Goal: Task Accomplishment & Management: Complete application form

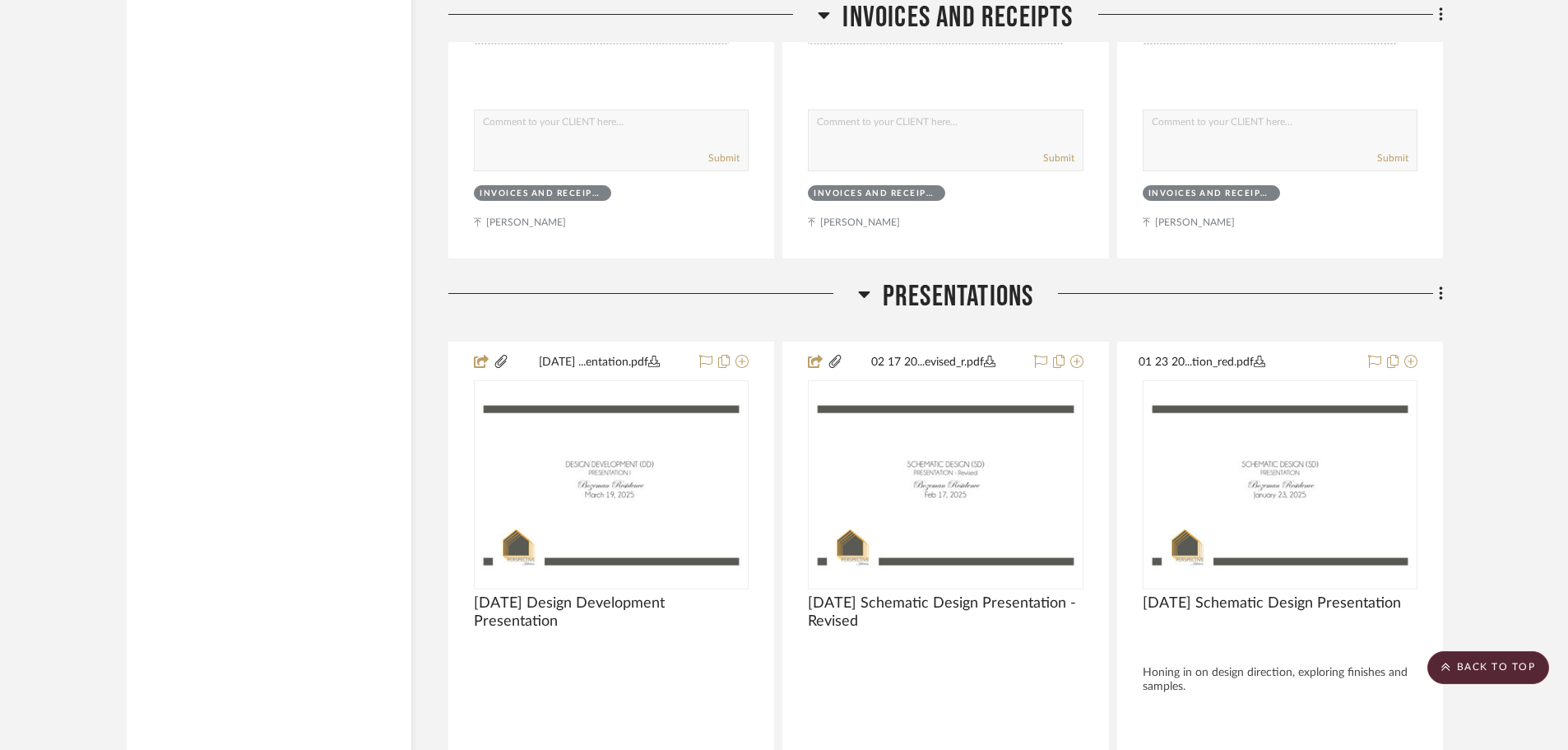
drag, startPoint x: 316, startPoint y: 588, endPoint x: 311, endPoint y: 199, distance: 389.0
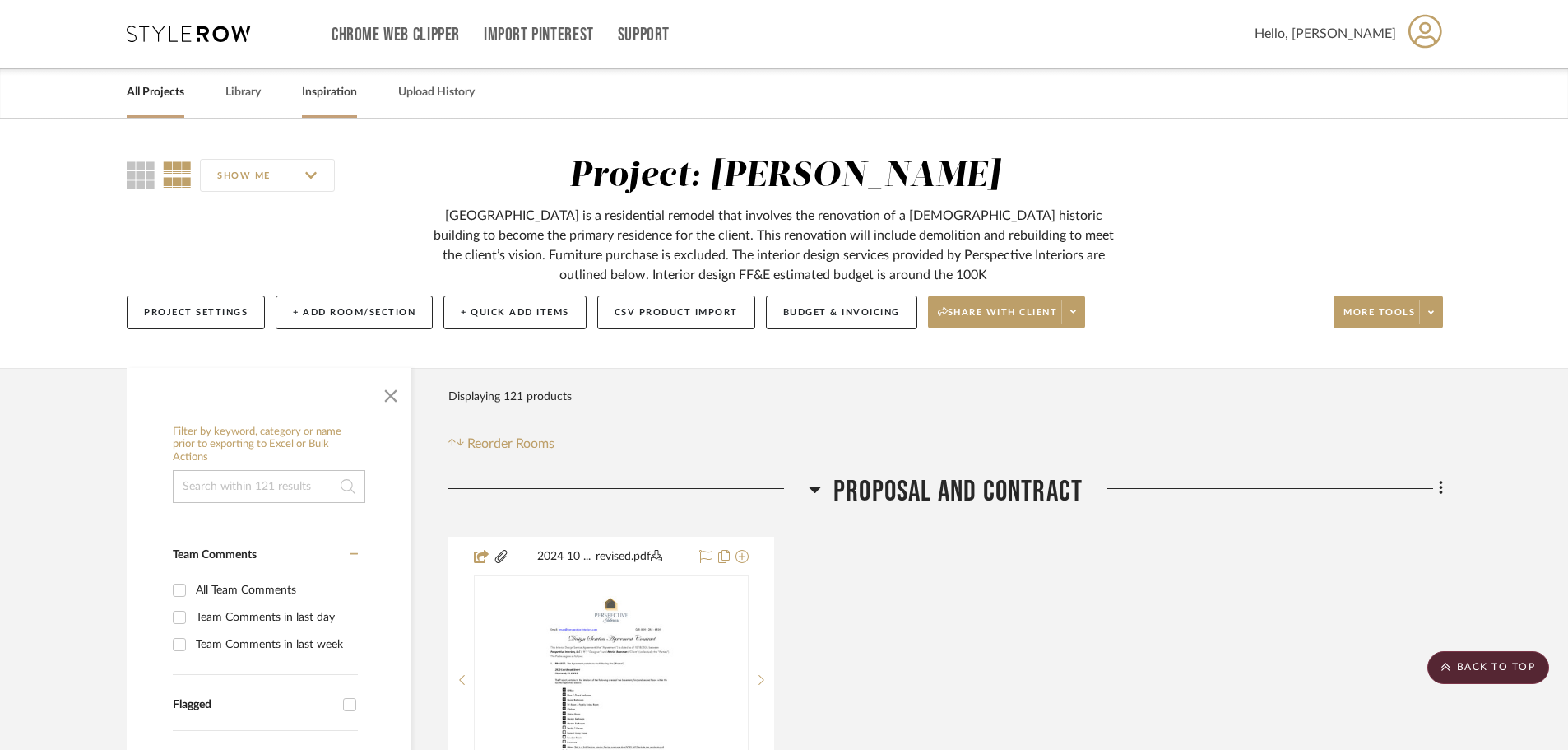
drag, startPoint x: 312, startPoint y: 497, endPoint x: 318, endPoint y: 90, distance: 407.0
click at [155, 100] on link "All Projects" at bounding box center [155, 93] width 58 height 22
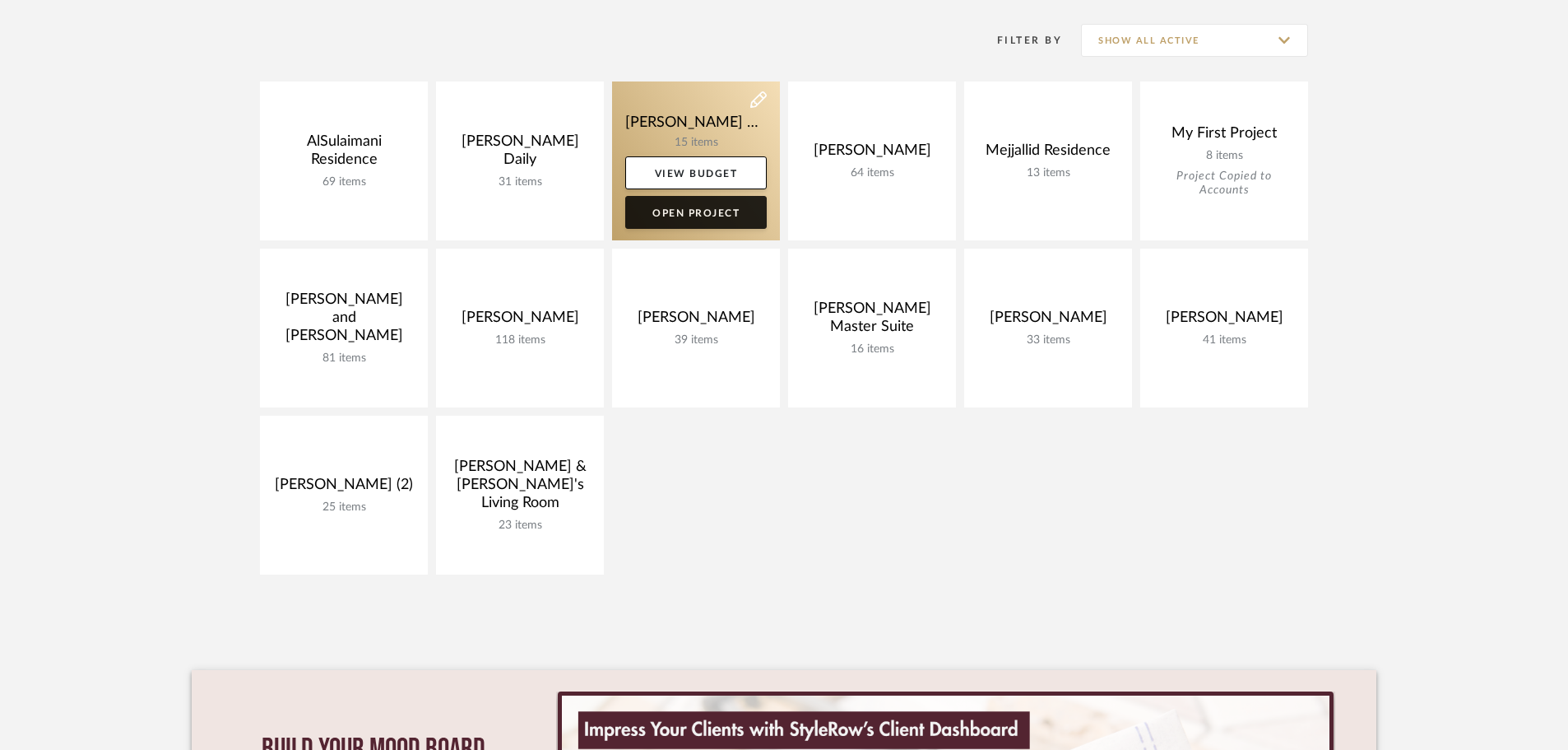
scroll to position [329, 0]
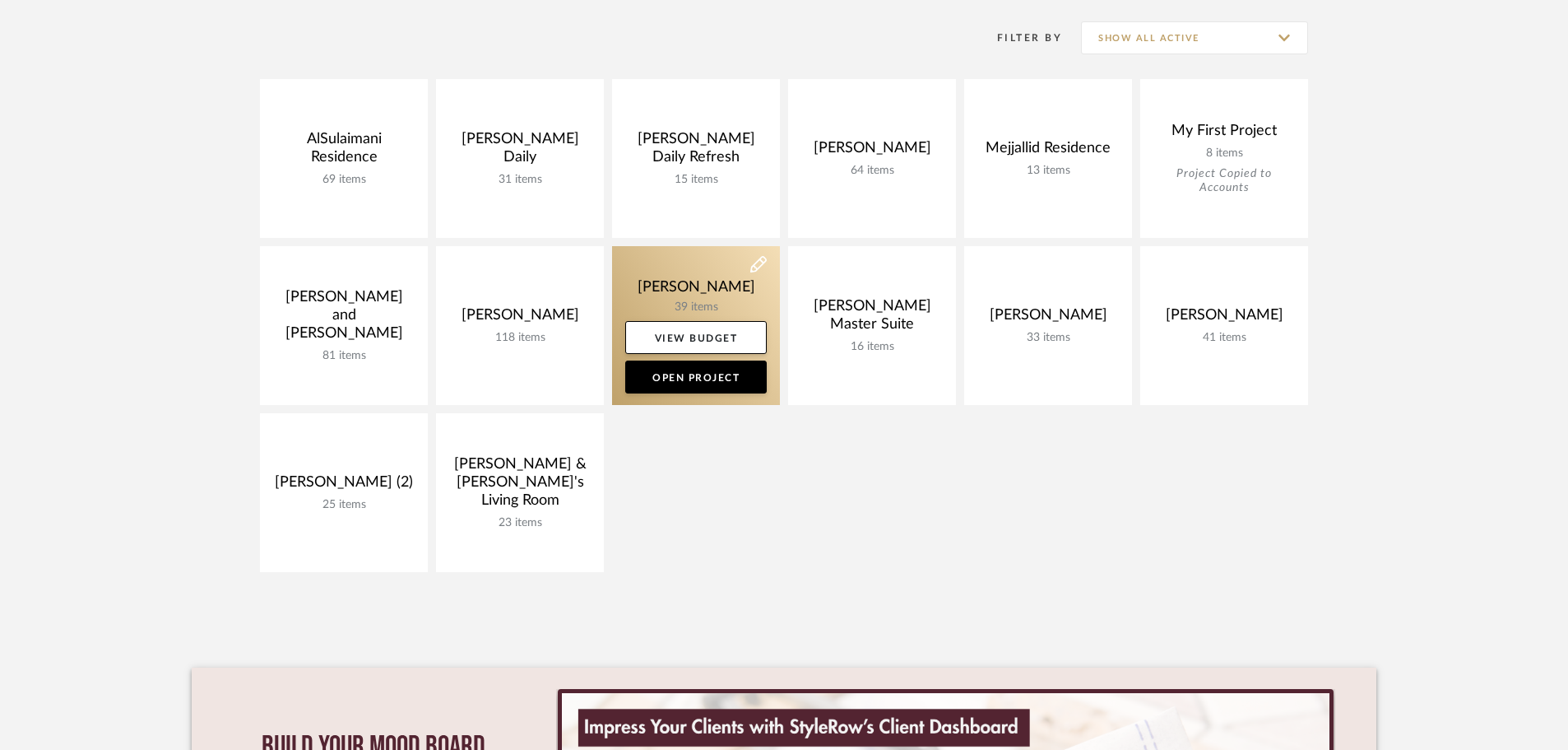
click at [680, 288] on link at bounding box center [695, 325] width 168 height 159
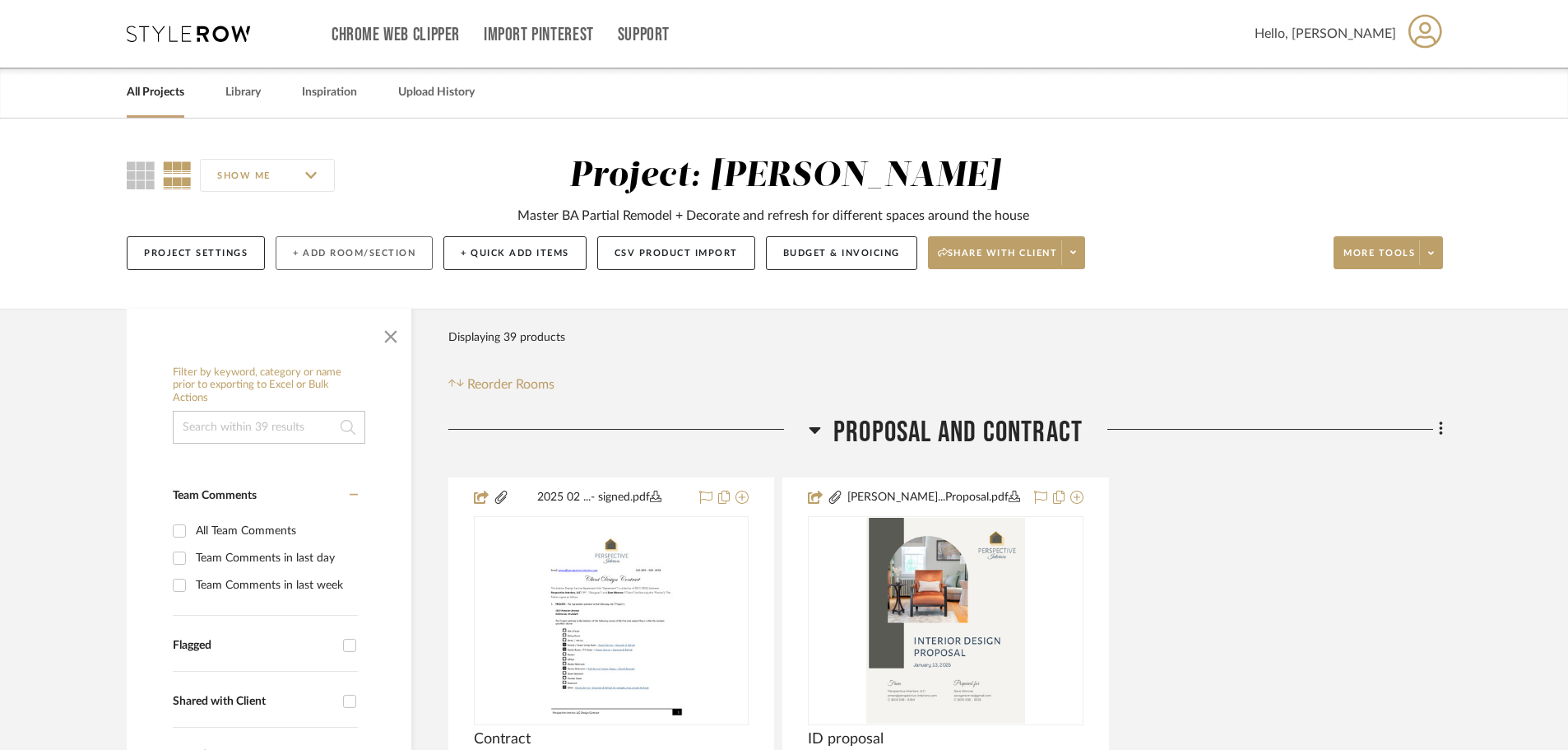
click at [331, 253] on button "+ Add Room/Section" at bounding box center [354, 253] width 157 height 34
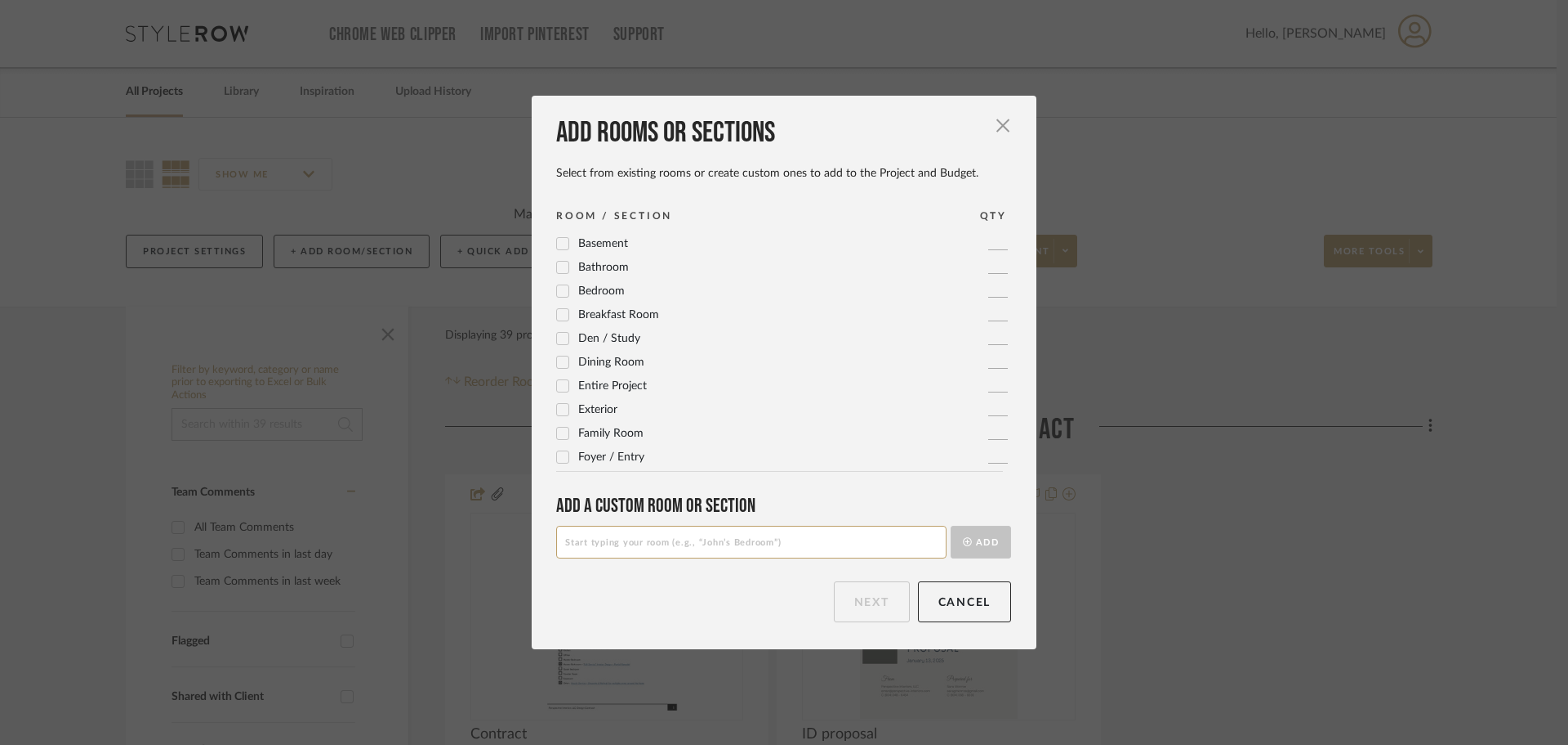
click at [642, 553] on input at bounding box center [750, 541] width 390 height 33
paste input "Current Space Photos"
type input "Current Space Photos"
click at [985, 547] on button "Add" at bounding box center [980, 541] width 60 height 33
click at [882, 604] on button "Next" at bounding box center [872, 601] width 76 height 41
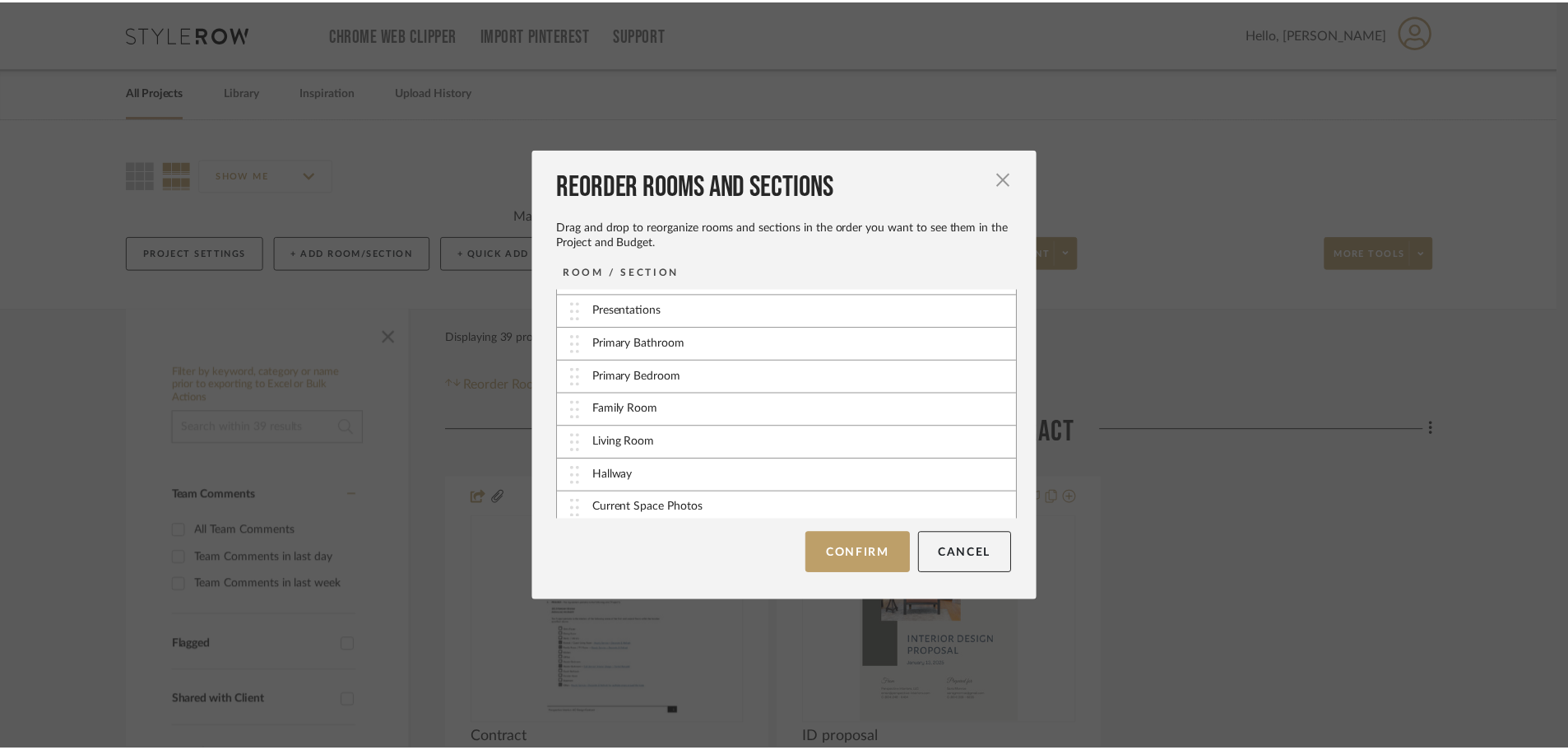
scroll to position [67, 0]
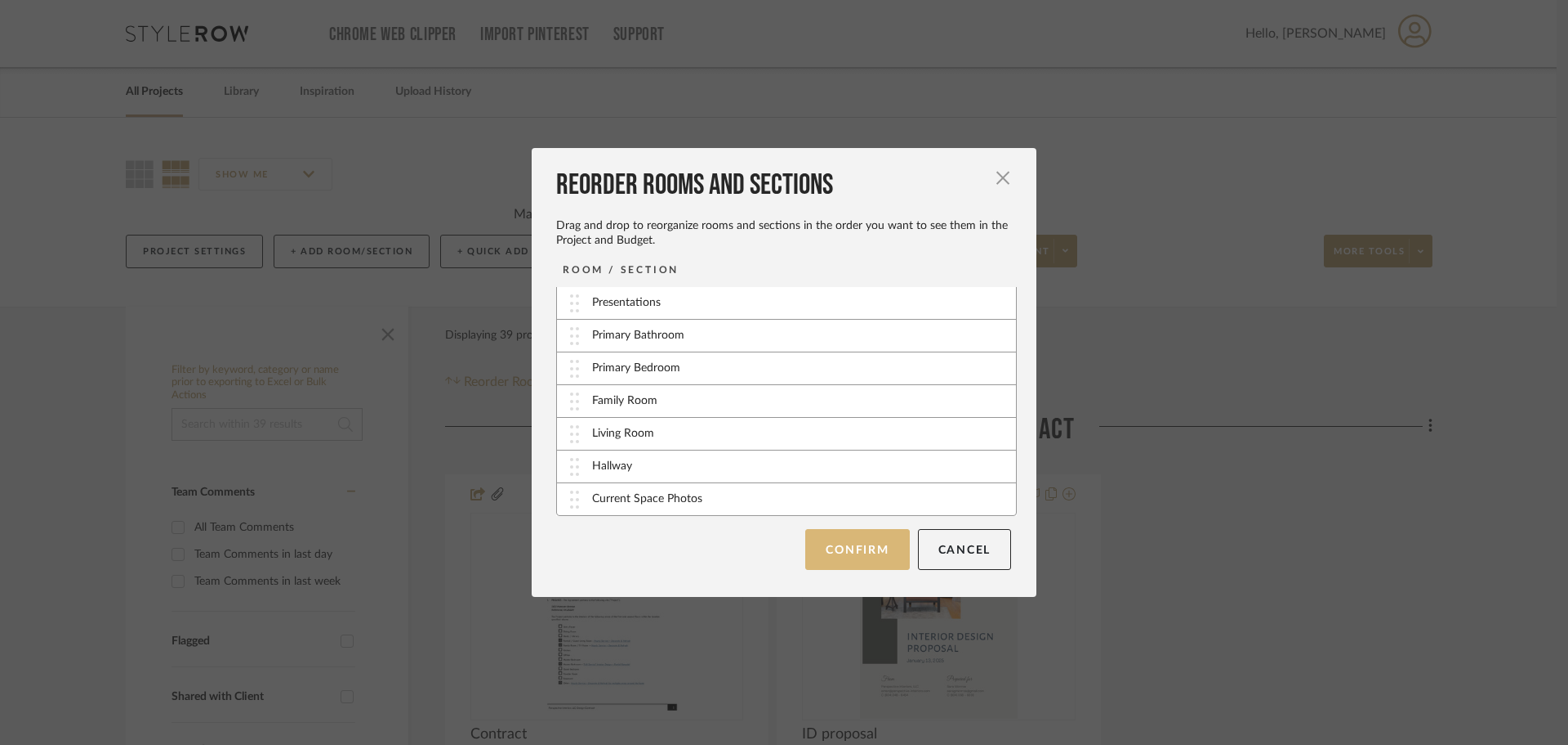
click at [854, 560] on button "Confirm" at bounding box center [857, 548] width 104 height 41
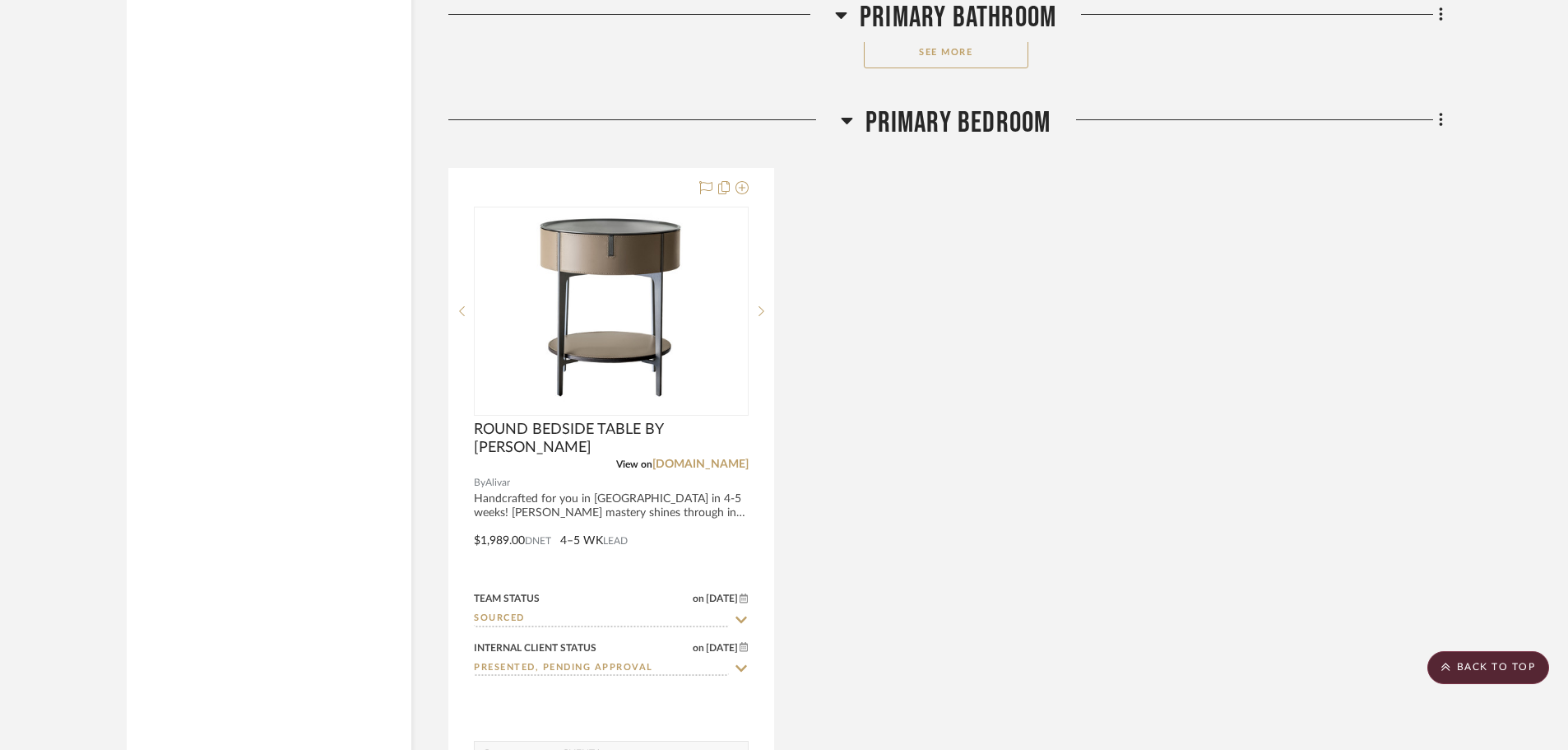
drag, startPoint x: 922, startPoint y: 536, endPoint x: 924, endPoint y: 610, distance: 74.0
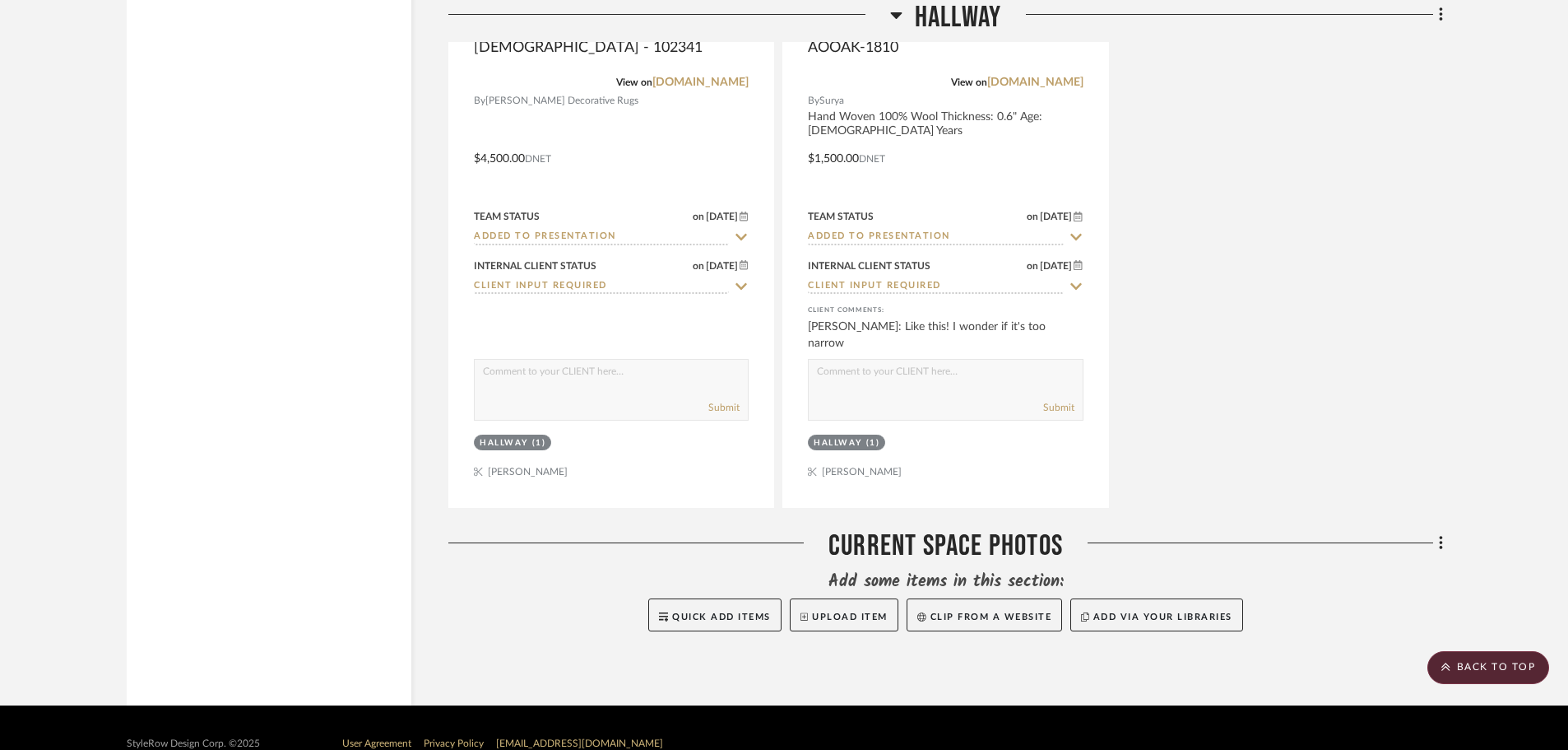
scroll to position [10879, 0]
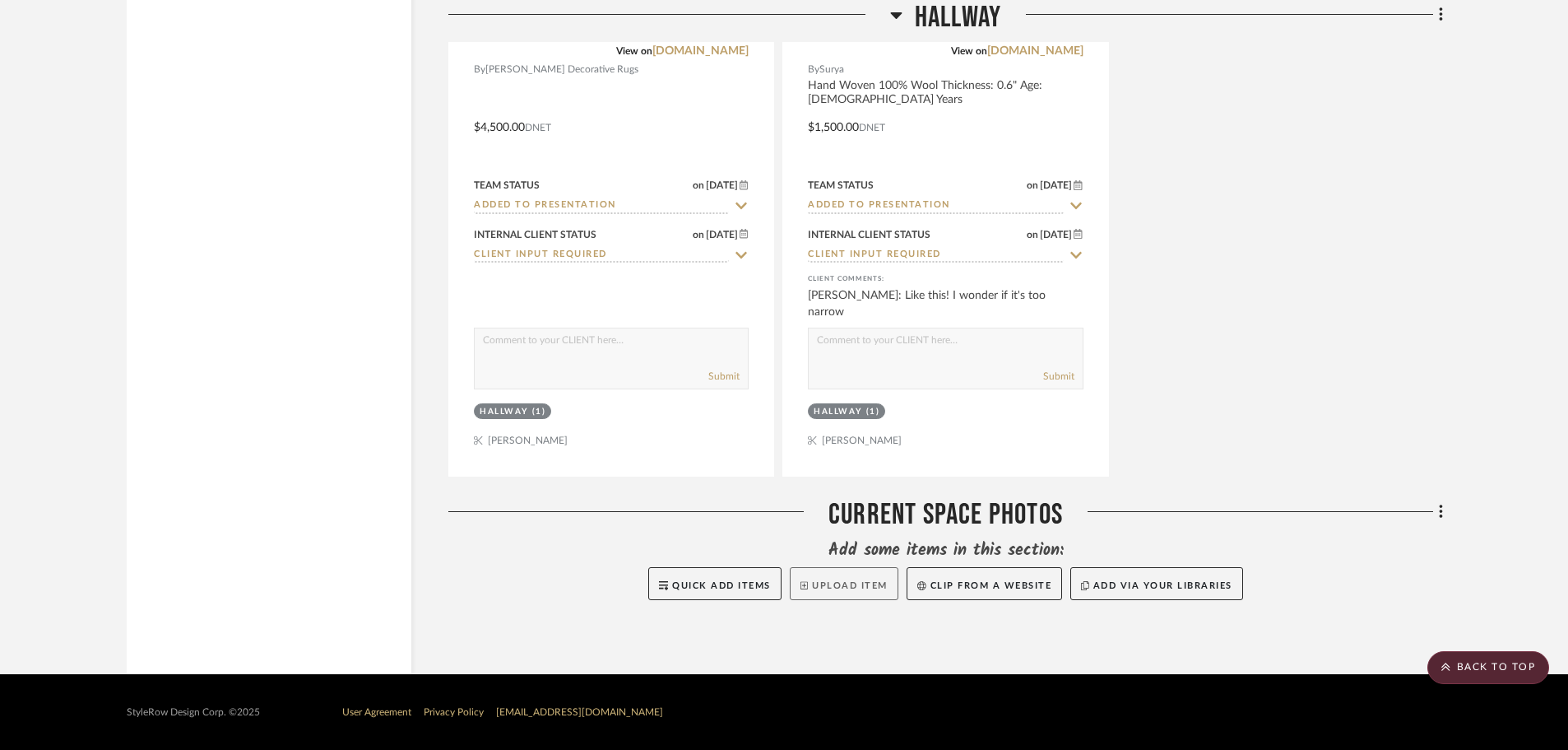
click at [836, 589] on button "Upload Item" at bounding box center [843, 583] width 108 height 33
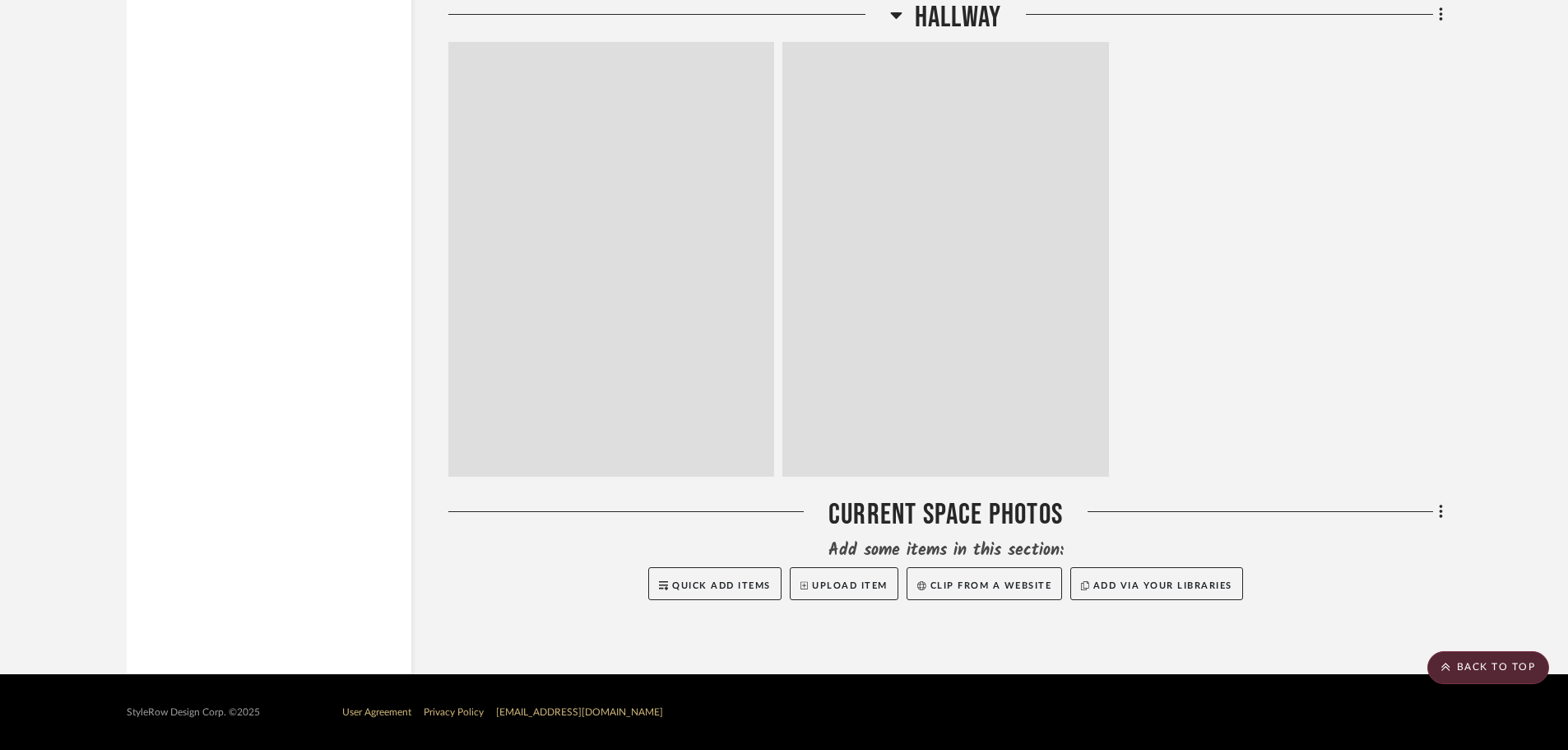
scroll to position [10870, 0]
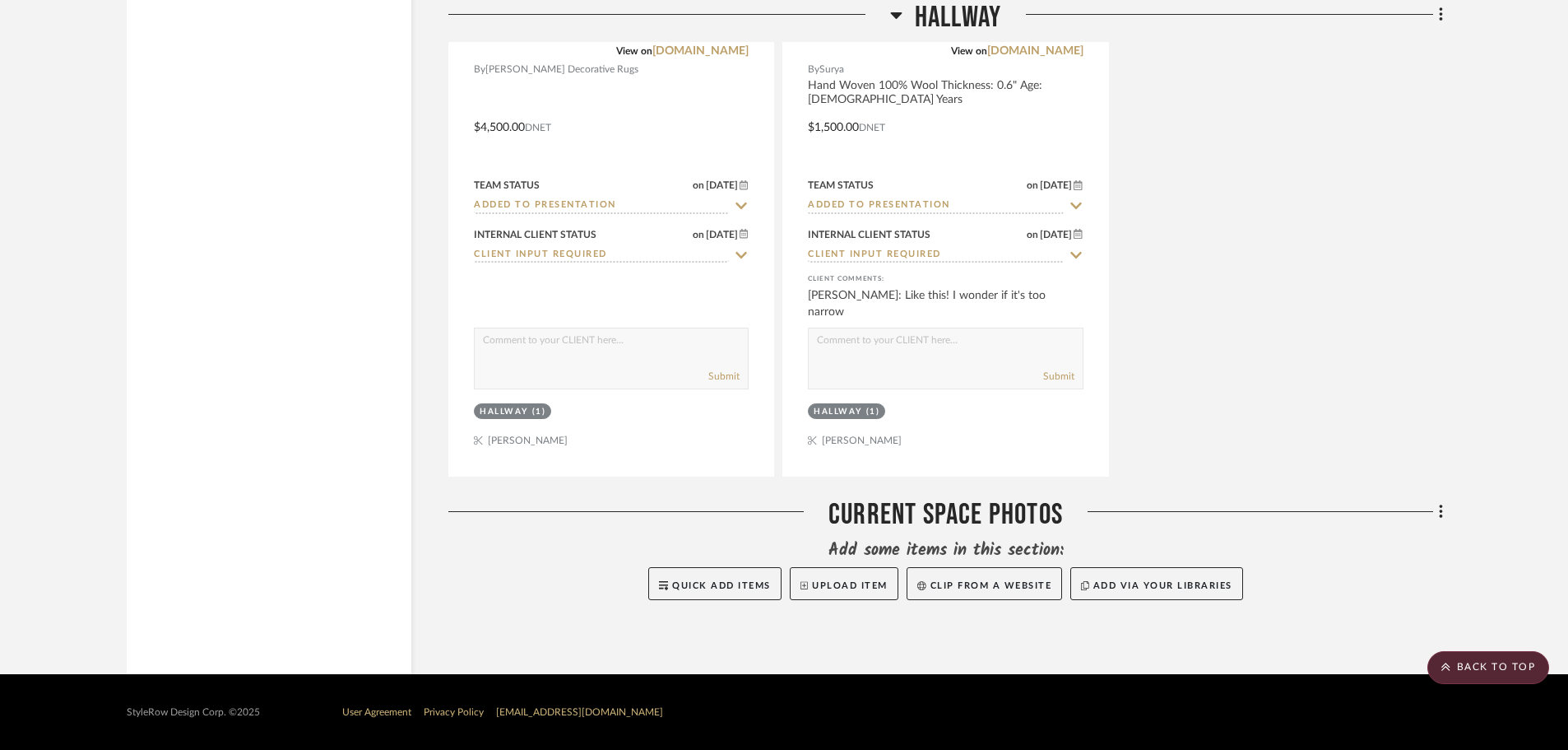
drag, startPoint x: 1368, startPoint y: 428, endPoint x: 1385, endPoint y: 788, distance: 360.4
click at [1439, 515] on icon at bounding box center [1441, 511] width 5 height 18
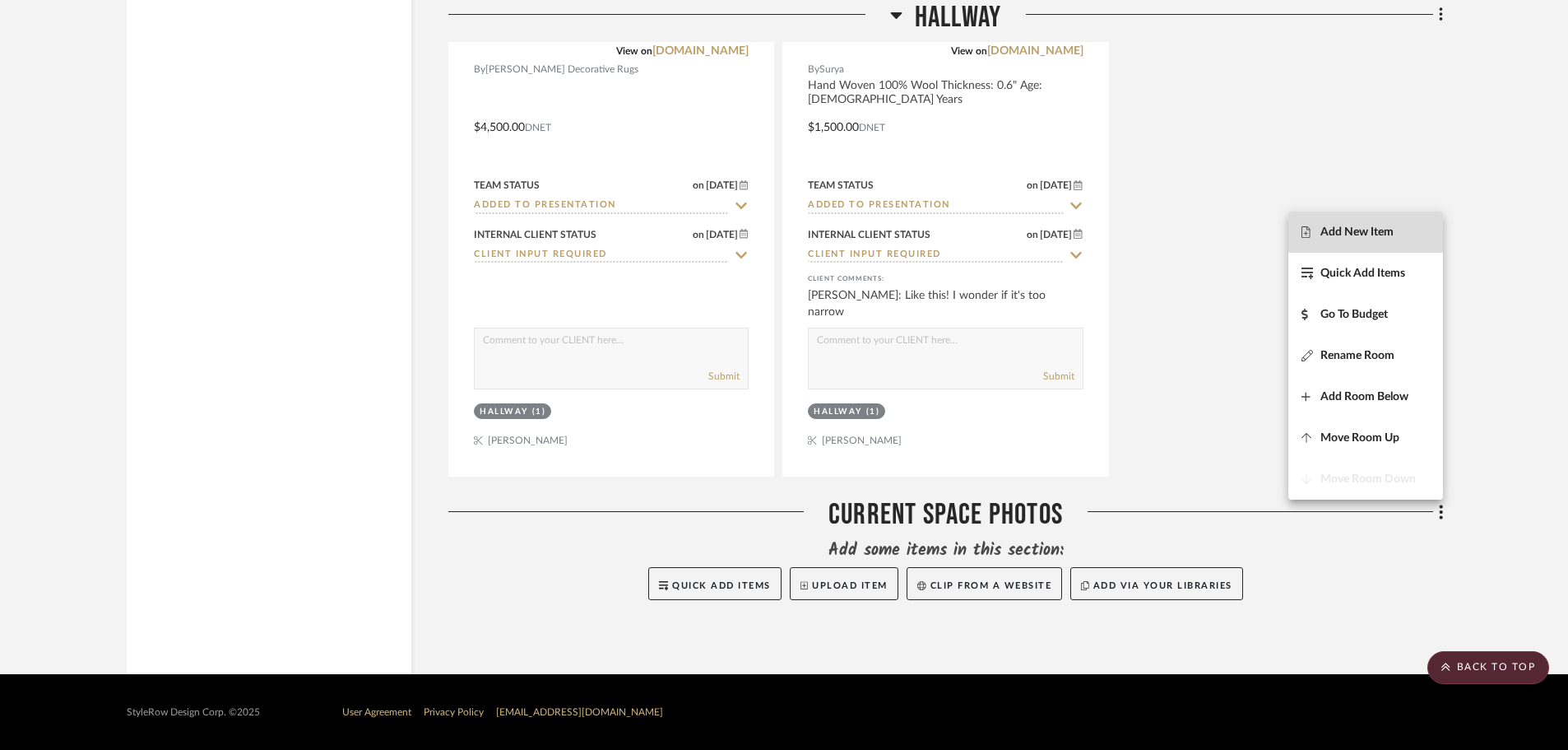
click at [1383, 241] on button "Add New Item" at bounding box center [1365, 232] width 155 height 41
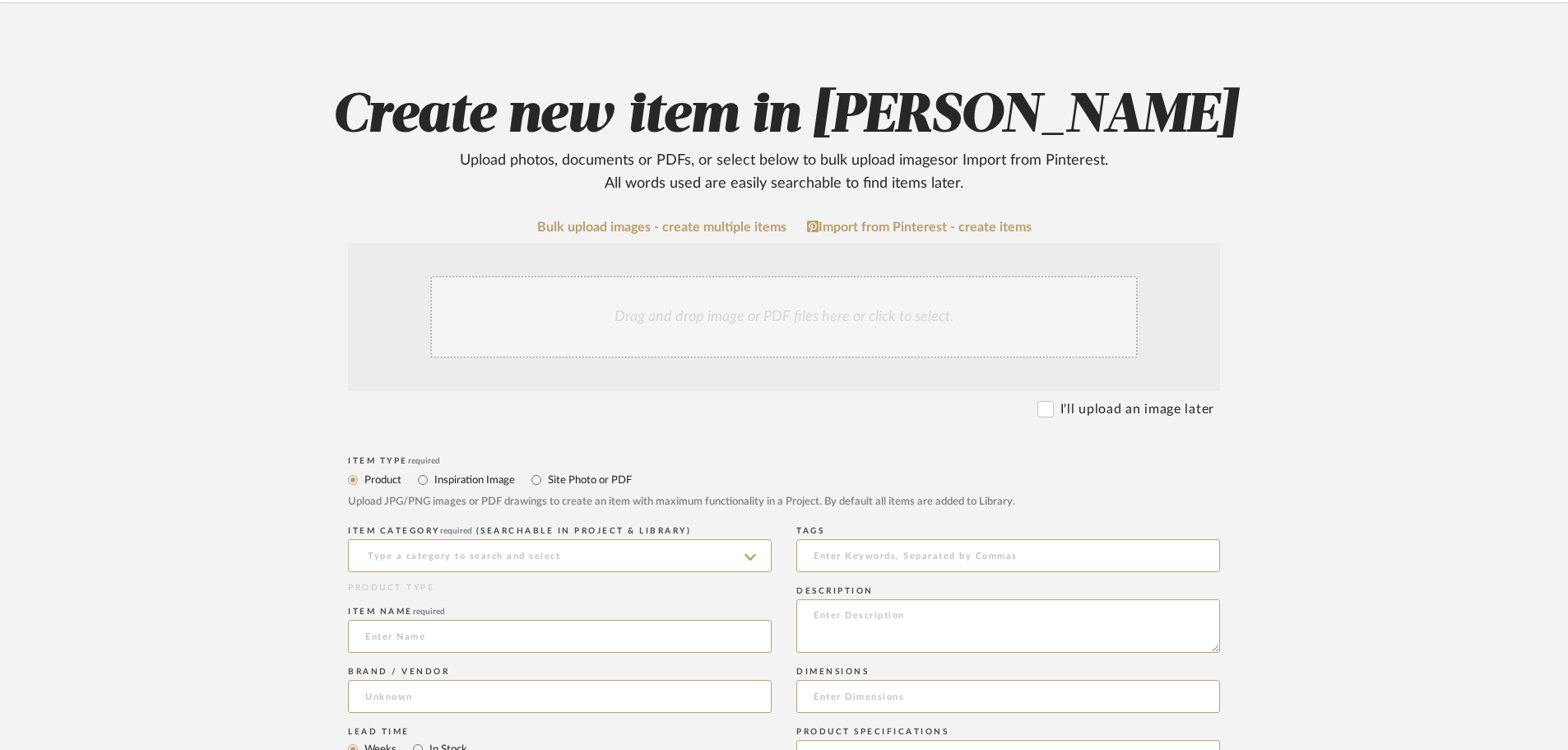
scroll to position [247, 0]
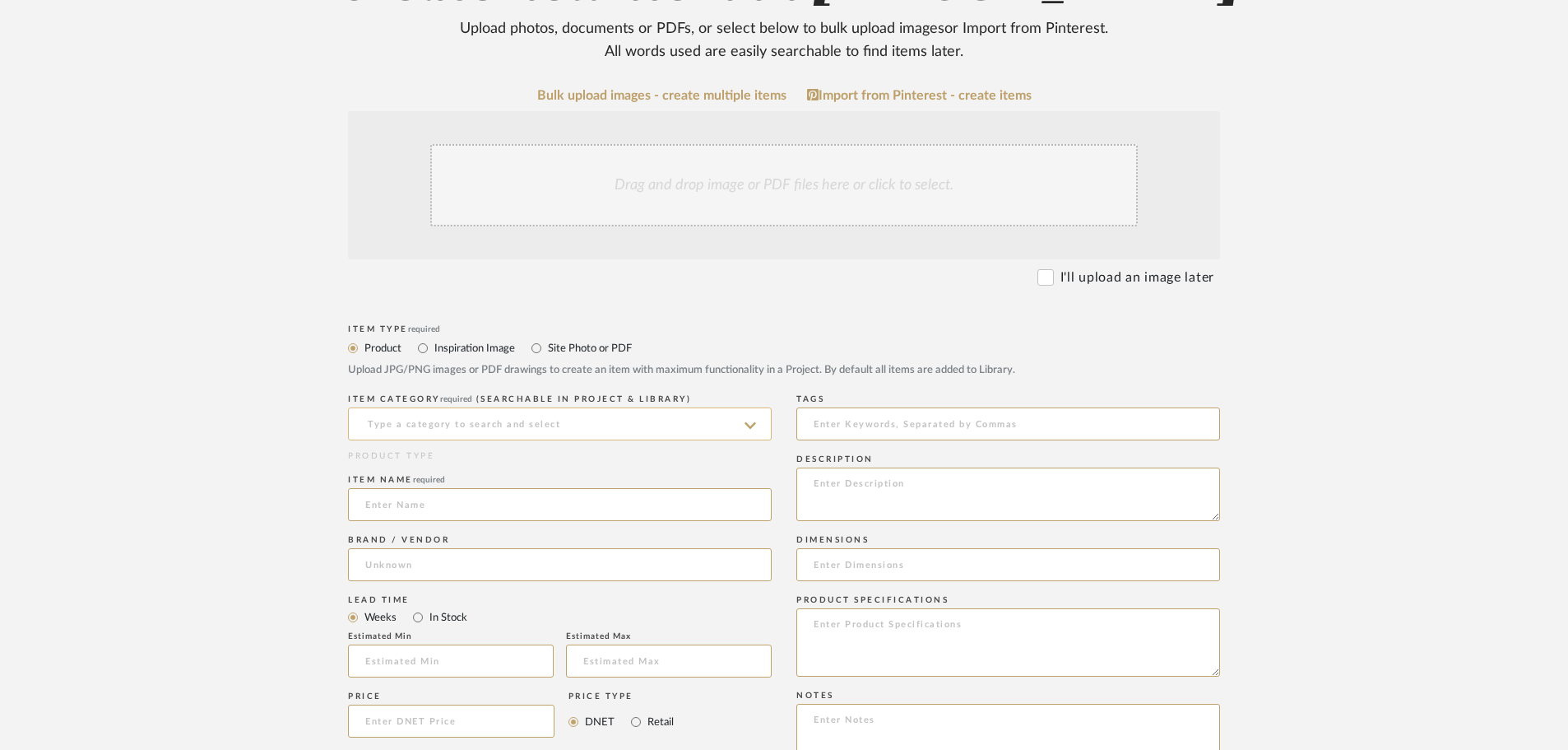
click at [475, 426] on input at bounding box center [560, 423] width 424 height 33
type input "I"
click at [521, 472] on div "Photography" at bounding box center [560, 466] width 422 height 42
type input "Photography"
click at [502, 506] on input at bounding box center [560, 504] width 424 height 33
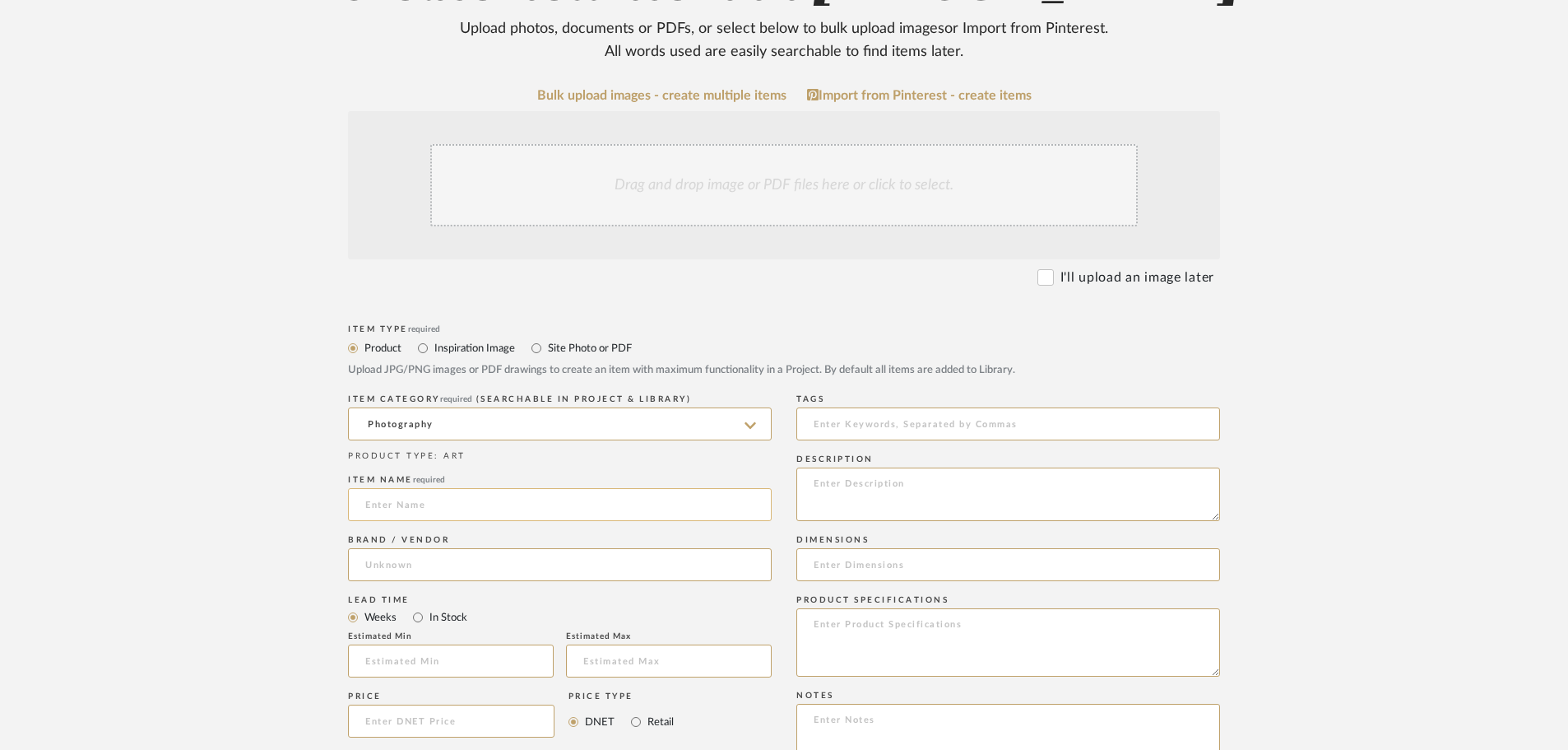
paste input "Current Space Photos"
type input "Current Space Photos"
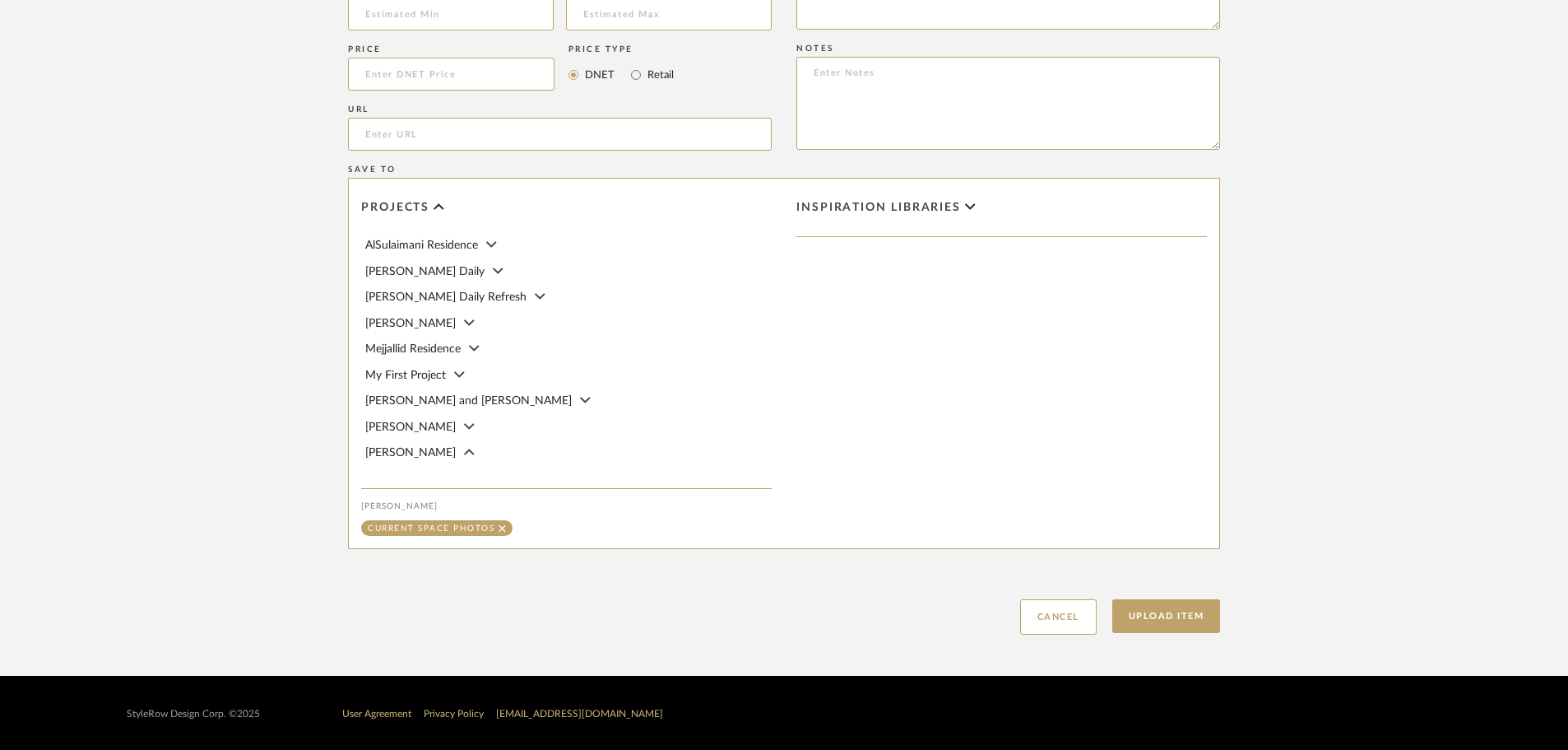
scroll to position [2473, 0]
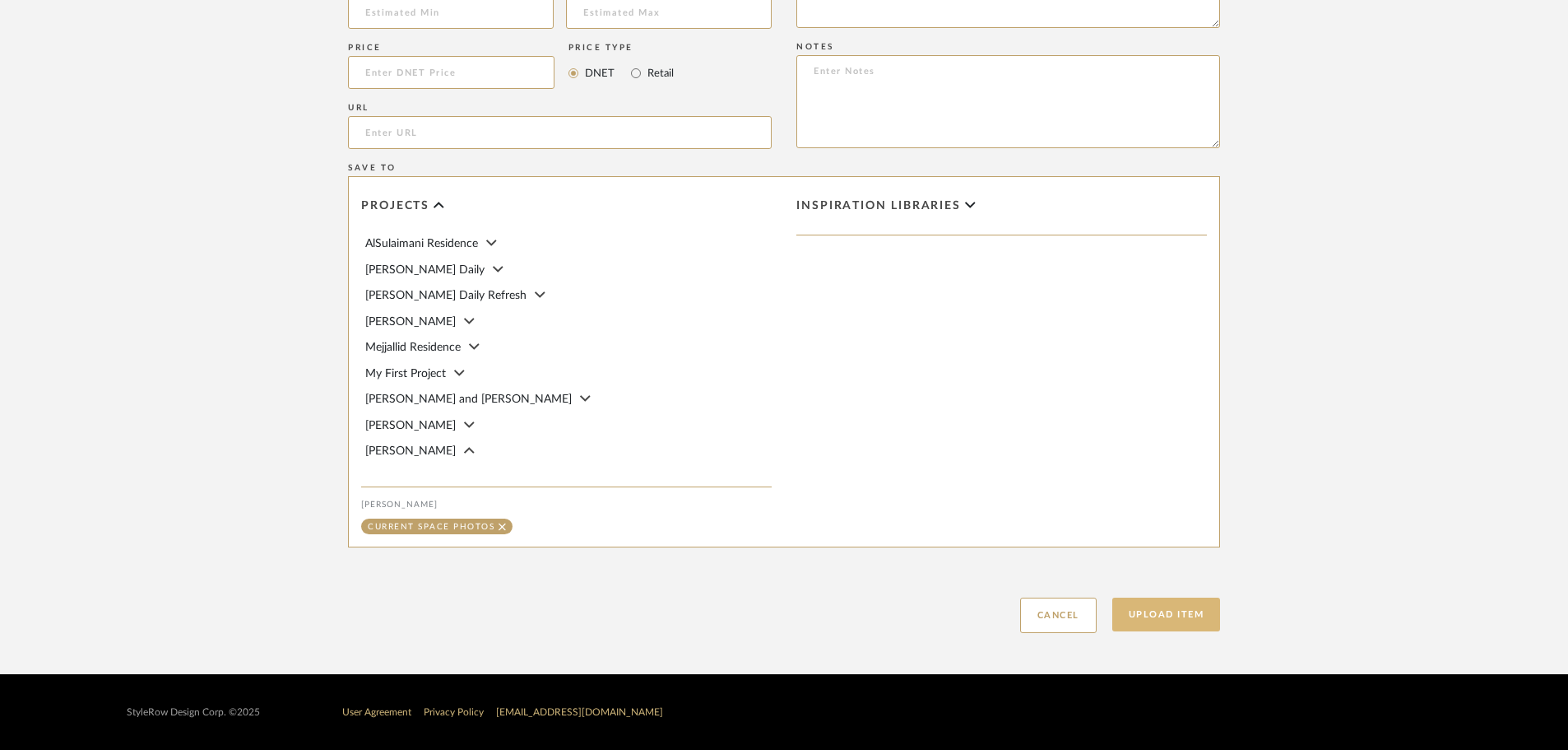
click at [1131, 615] on button "Upload Item" at bounding box center [1165, 615] width 108 height 34
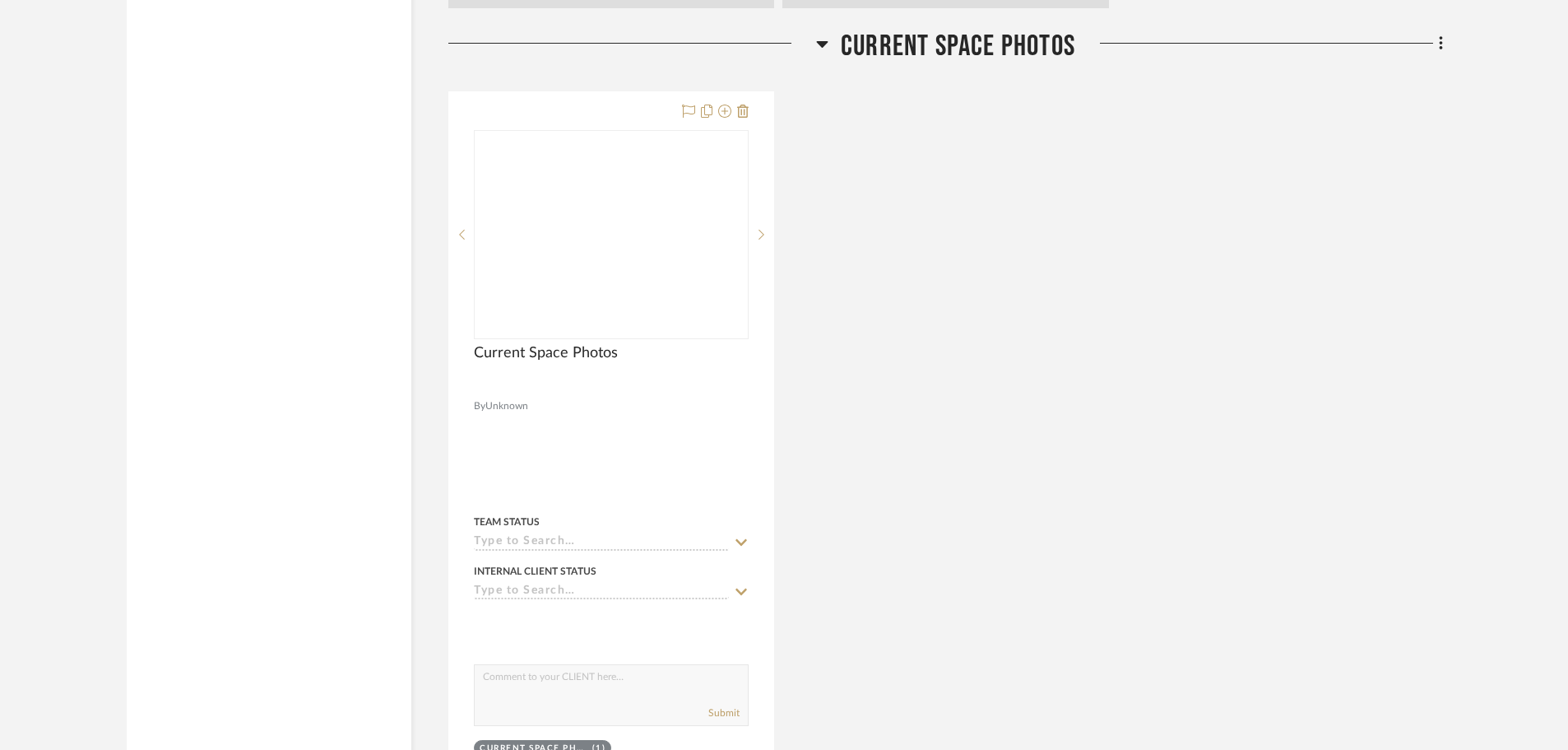
scroll to position [11344, 0]
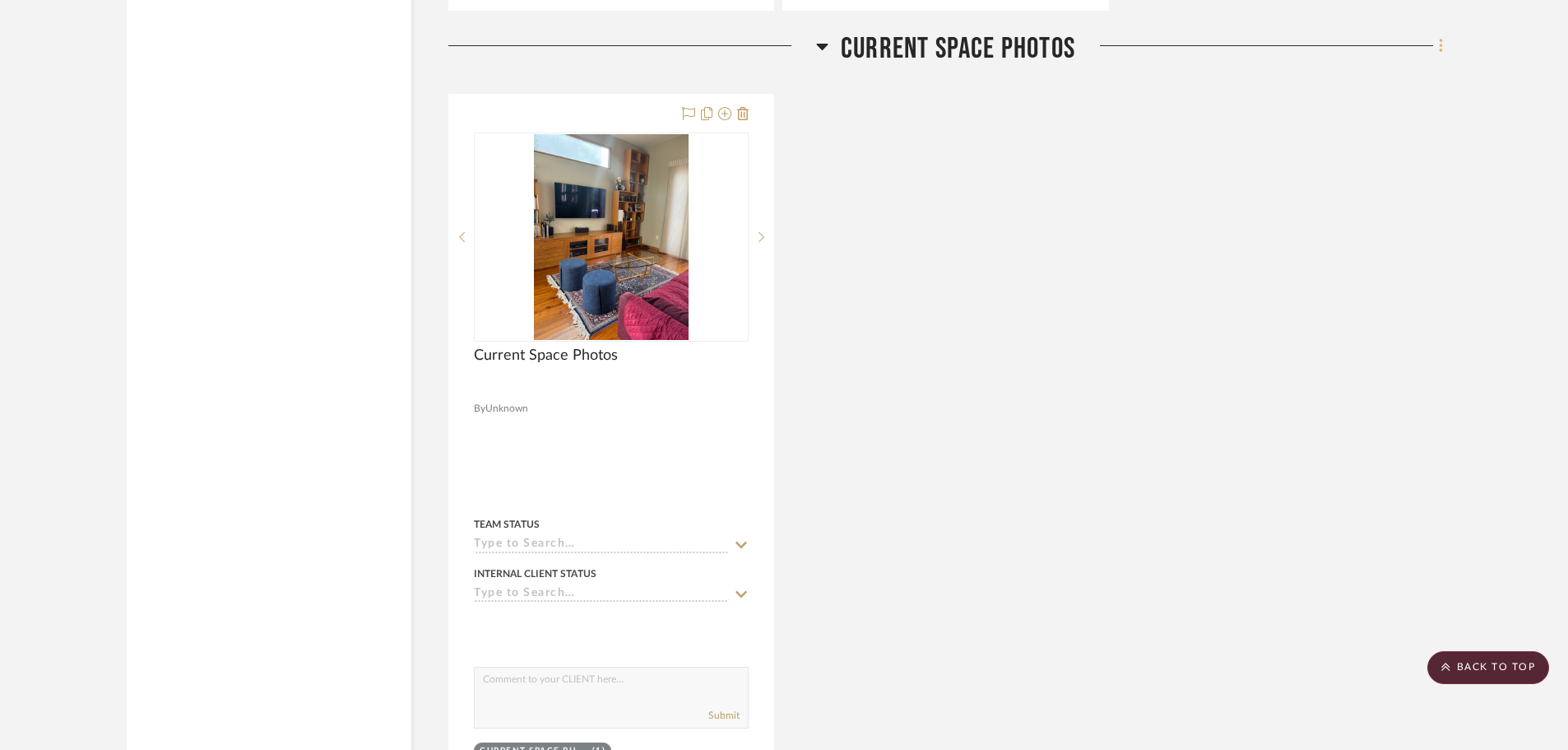
click at [1441, 58] on fa-icon at bounding box center [1438, 47] width 11 height 27
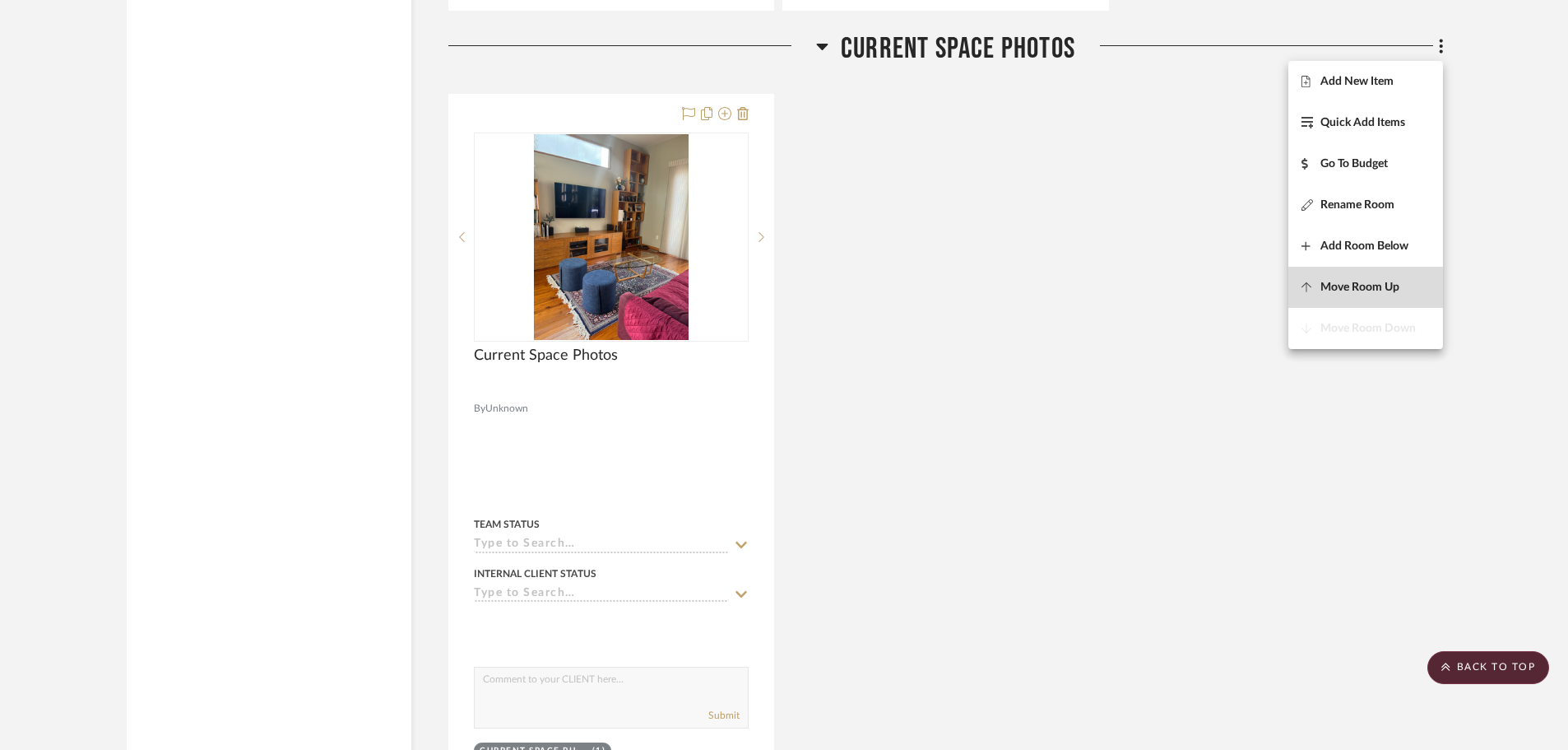
click at [1385, 288] on span "Move Room Up" at bounding box center [1359, 287] width 79 height 14
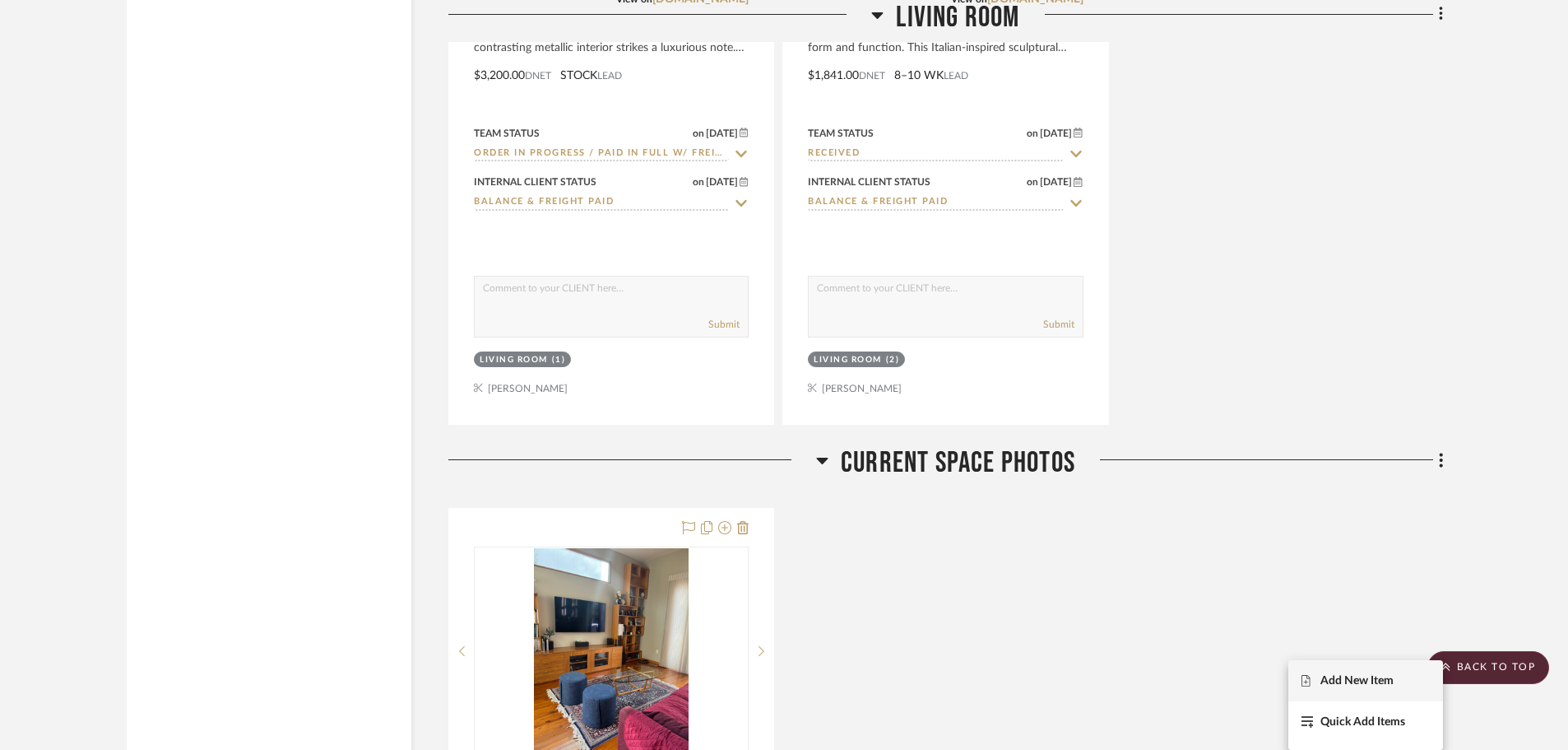
scroll to position [9429, 0]
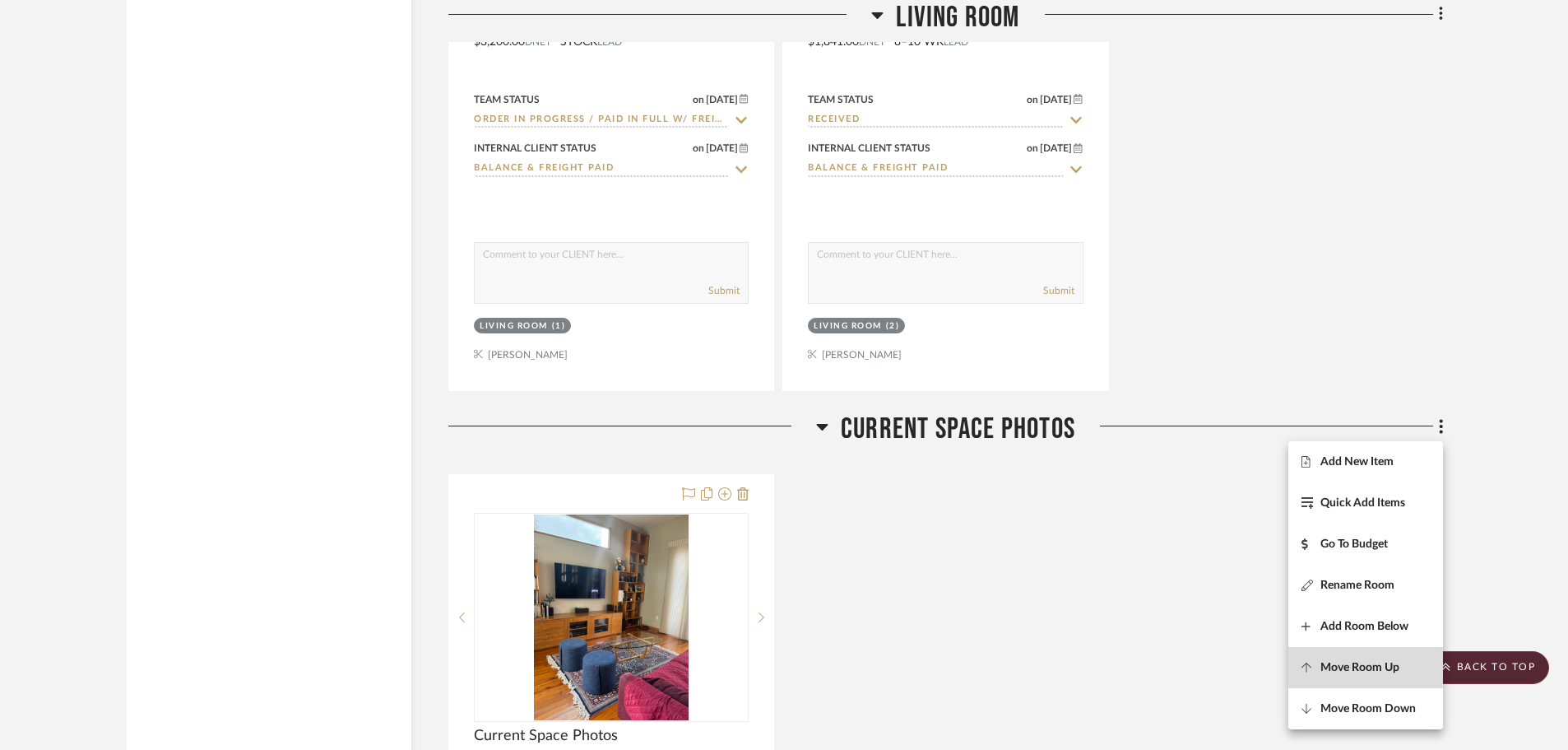
click at [1375, 667] on span "Move Room Up" at bounding box center [1359, 666] width 79 height 14
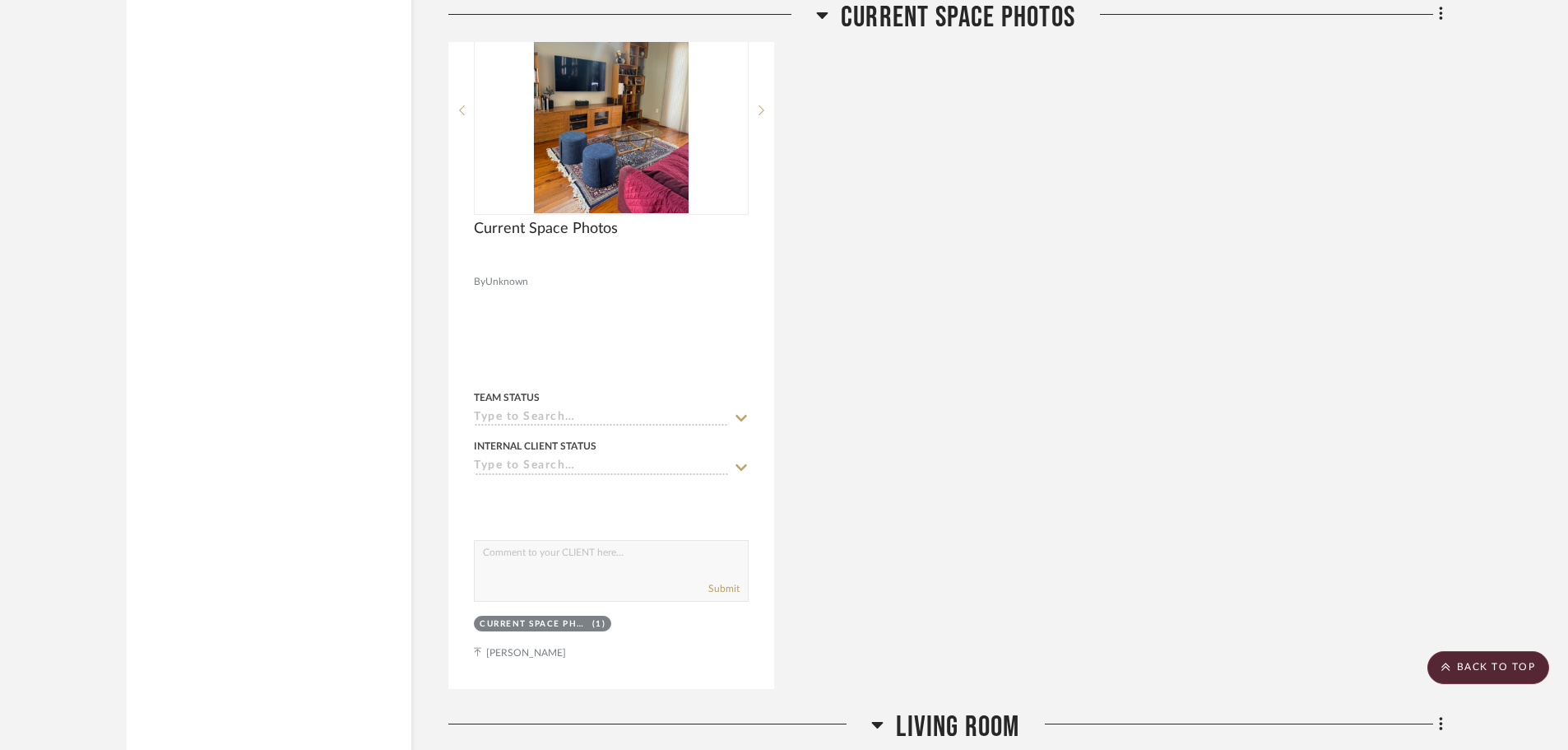
scroll to position [8303, 0]
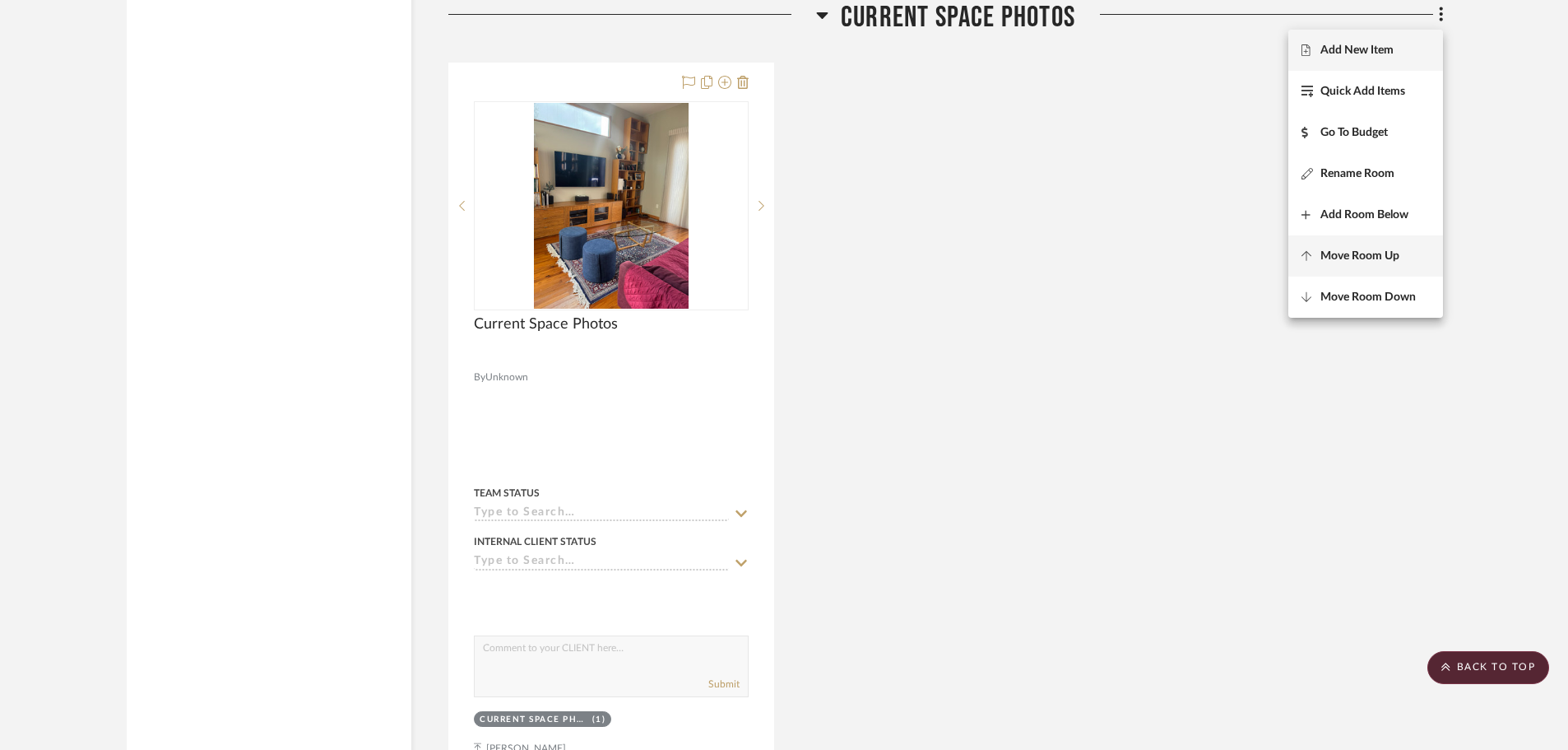
click at [1375, 263] on span "Move Room Up" at bounding box center [1359, 257] width 79 height 14
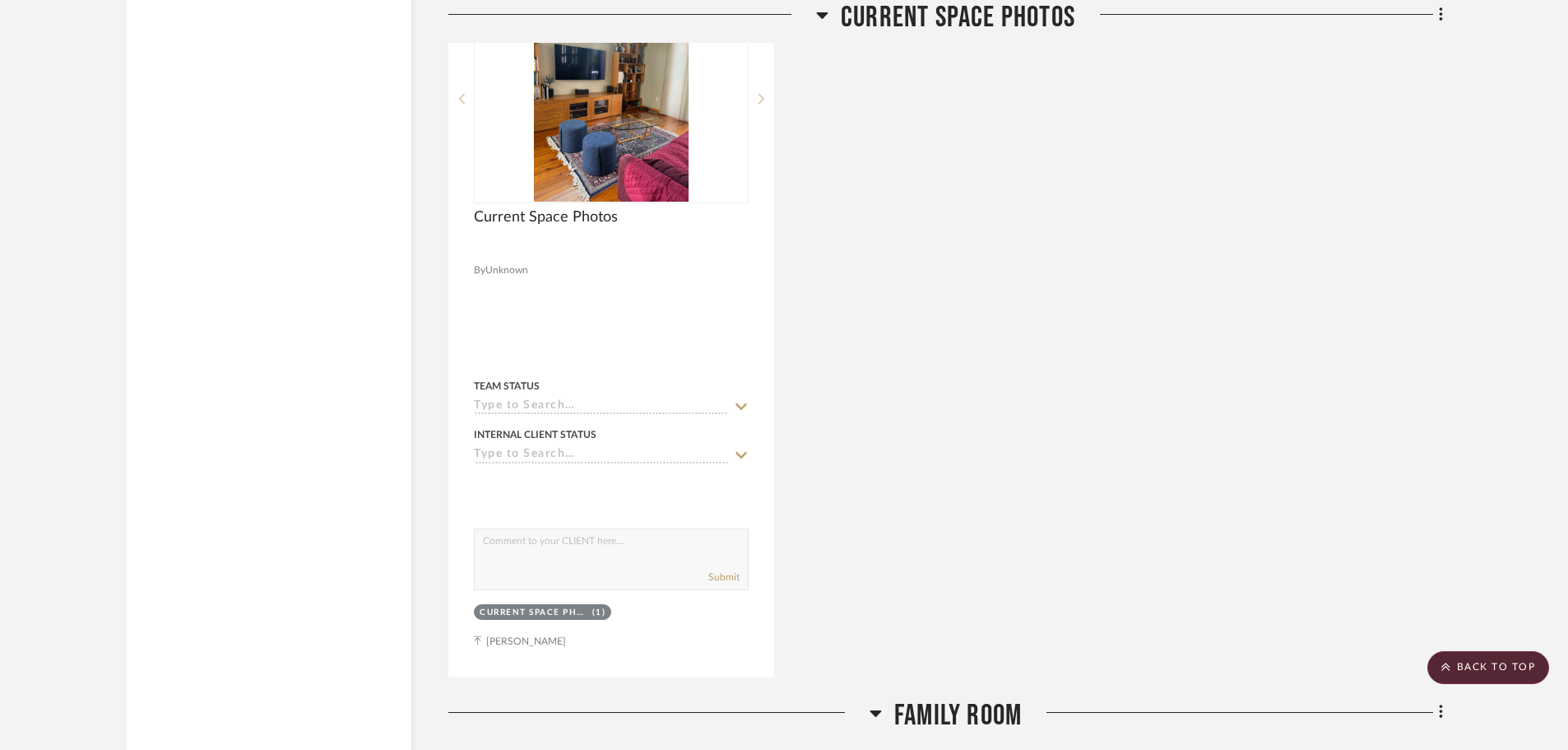
scroll to position [5968, 0]
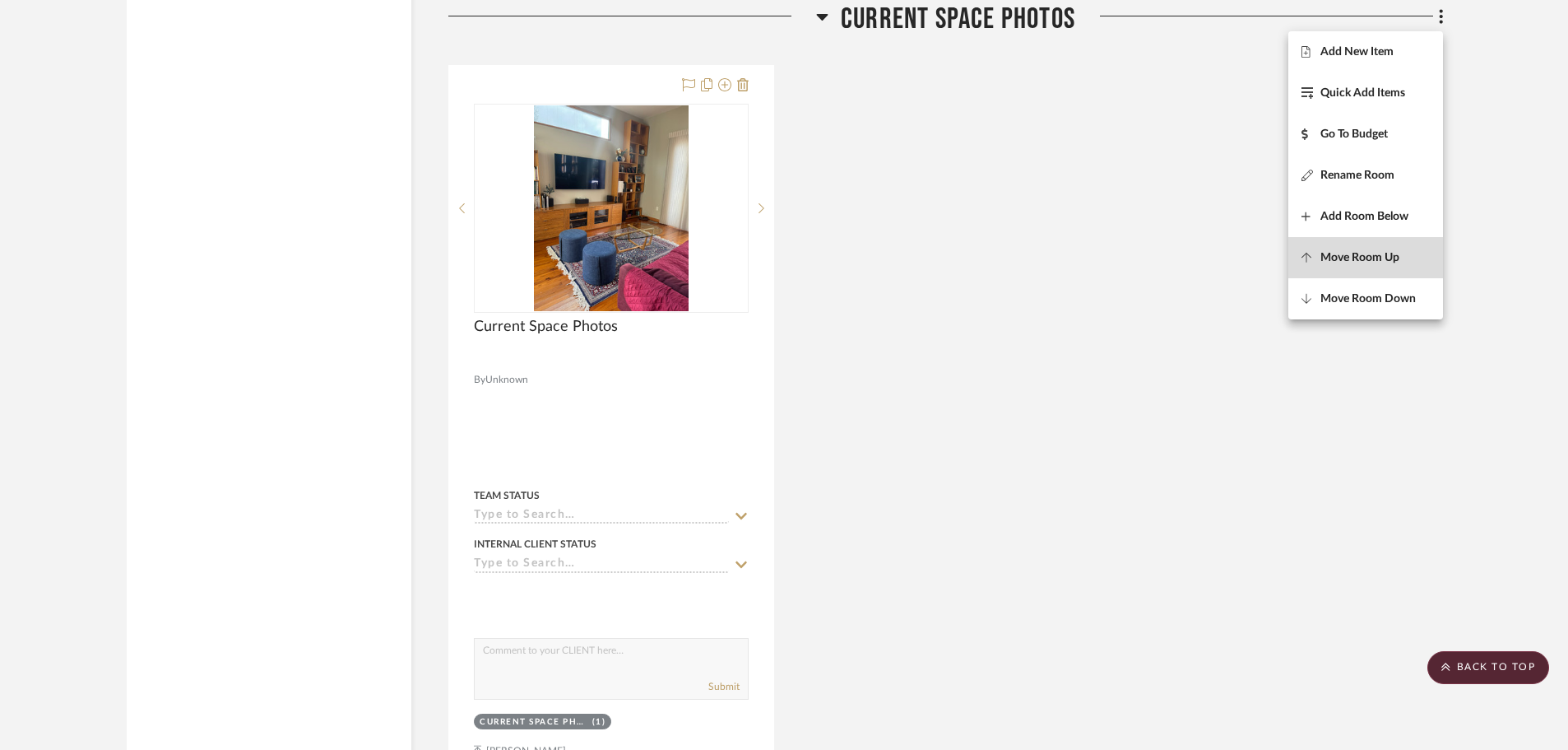
click at [1373, 252] on span "Move Room Up" at bounding box center [1359, 258] width 79 height 14
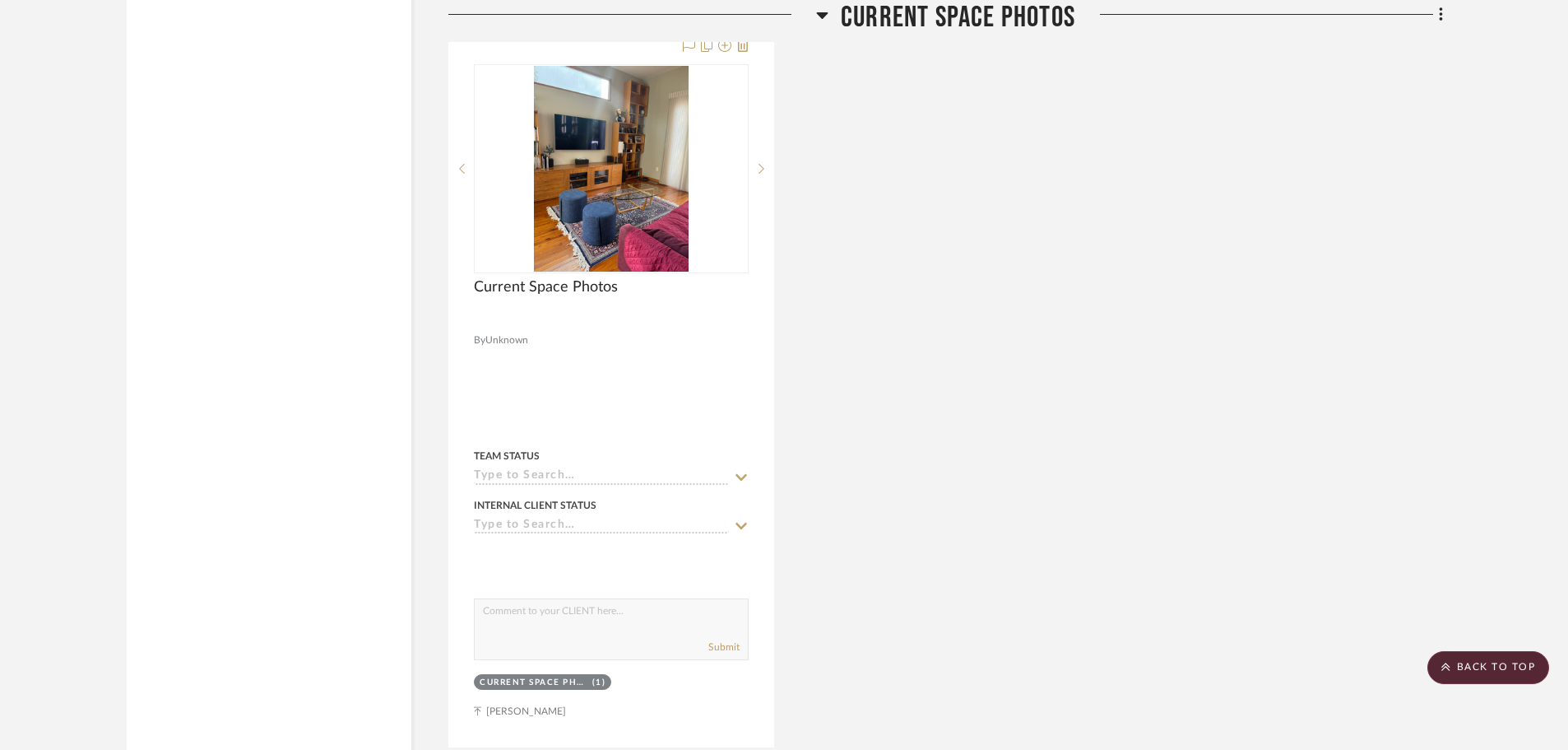
scroll to position [5165, 0]
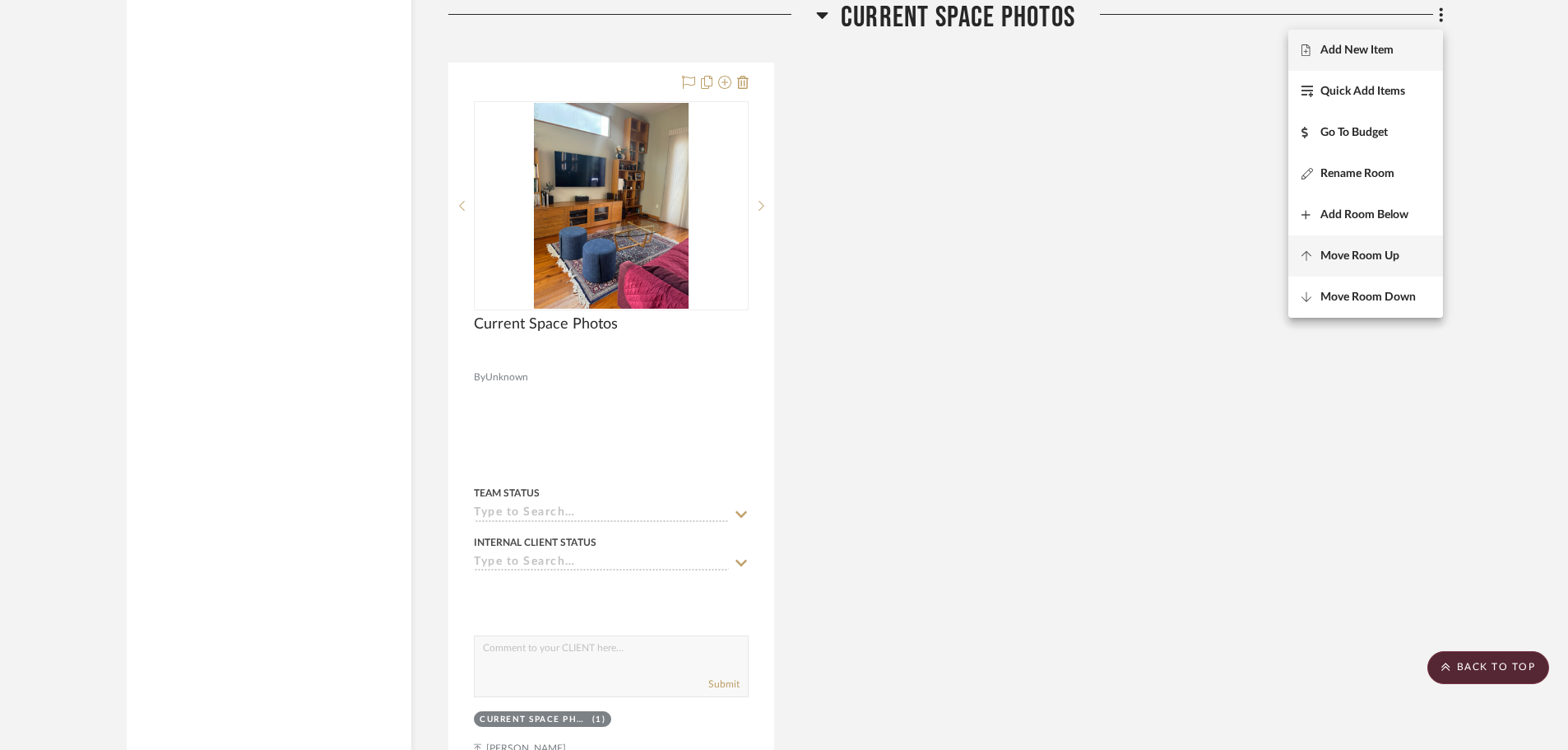
click at [1367, 256] on span "Move Room Up" at bounding box center [1359, 257] width 79 height 14
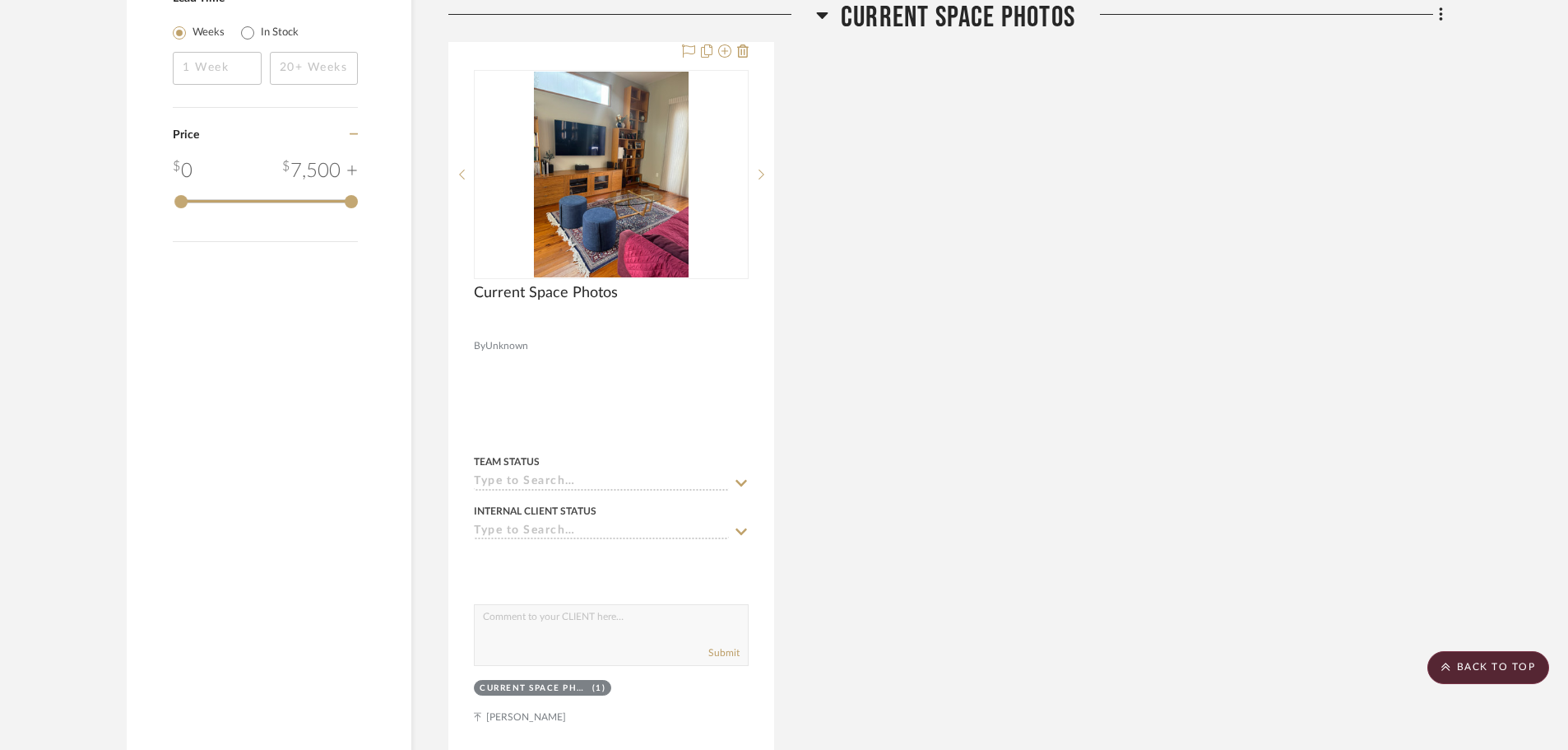
scroll to position [2829, 0]
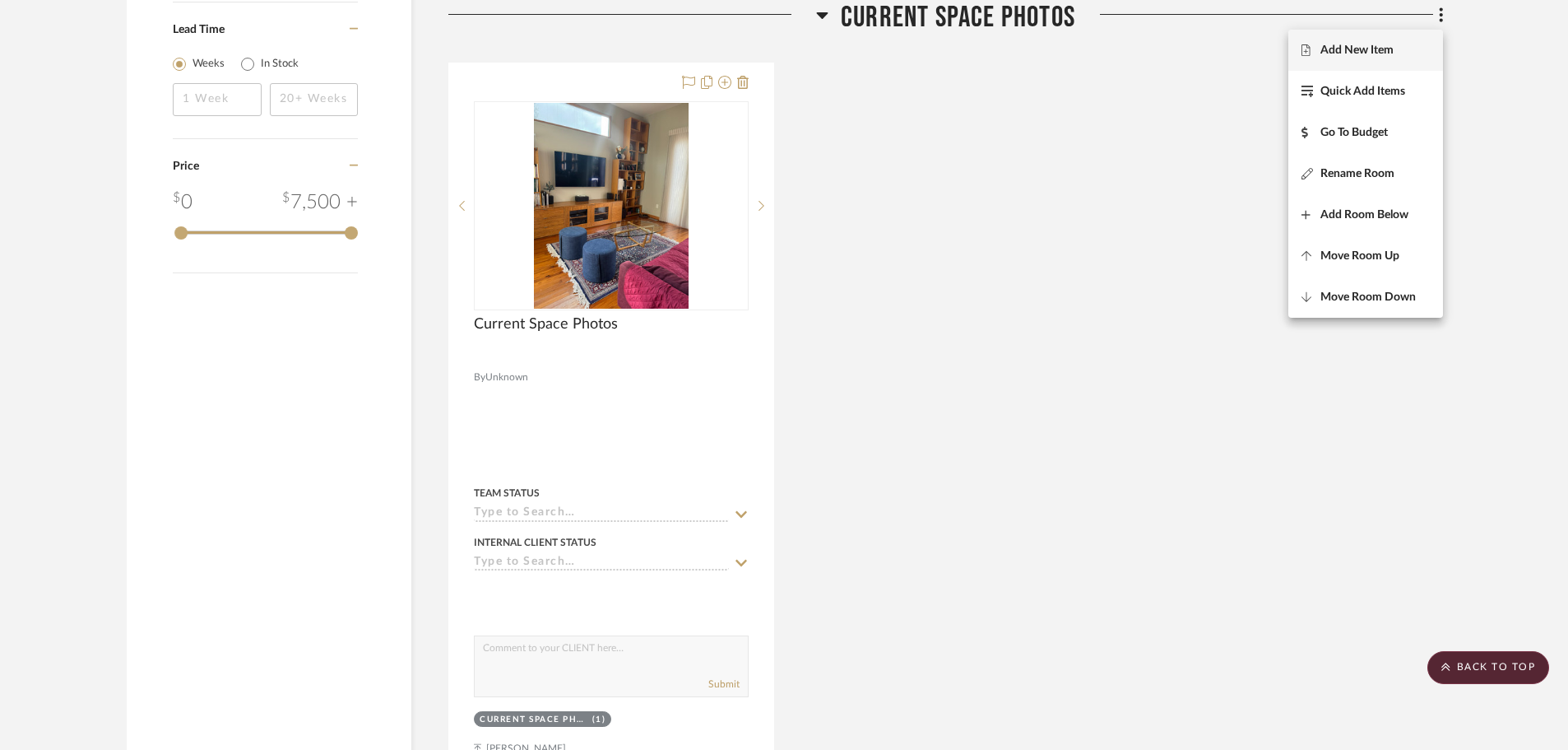
click at [1367, 256] on span "Move Room Up" at bounding box center [1359, 257] width 79 height 14
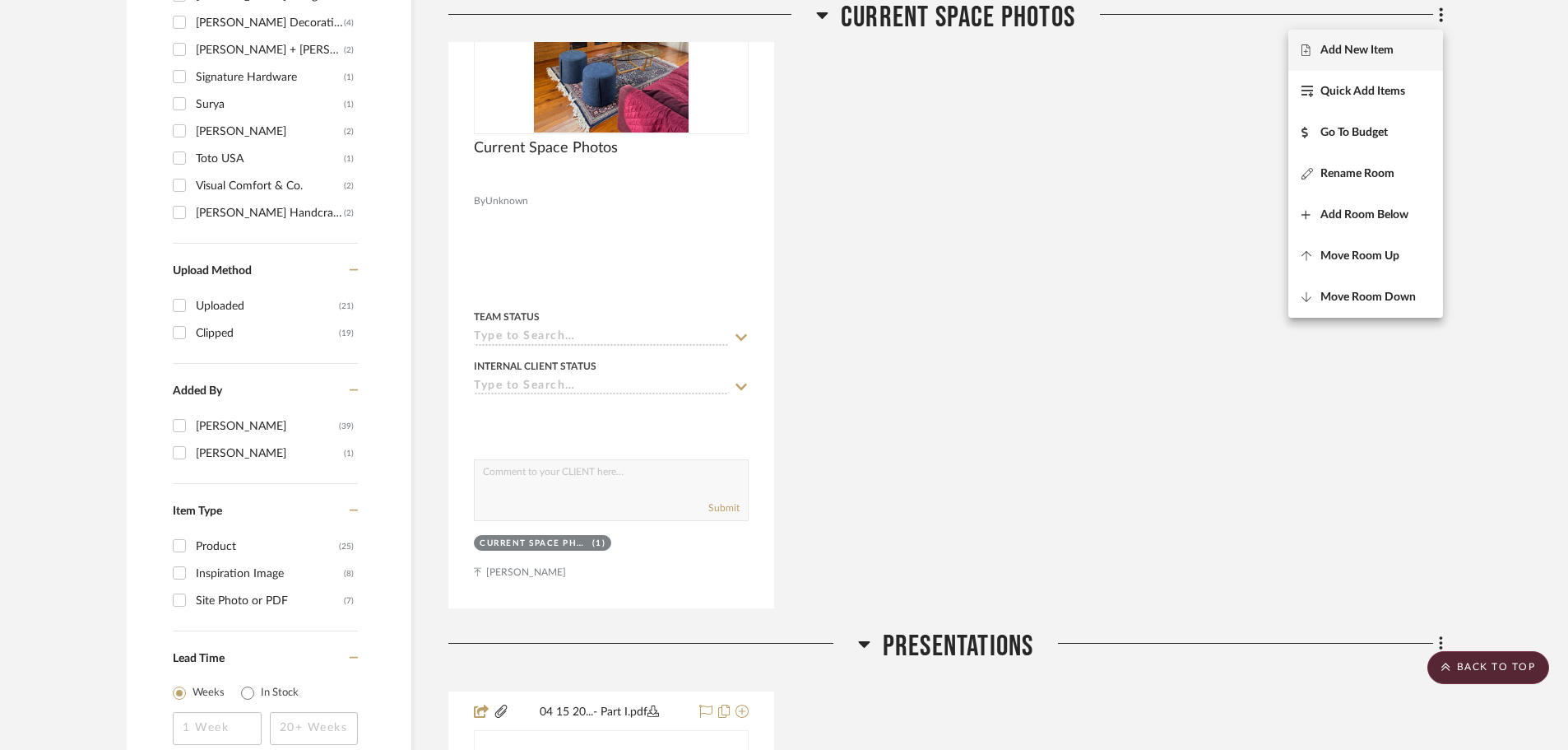
scroll to position [2188, 0]
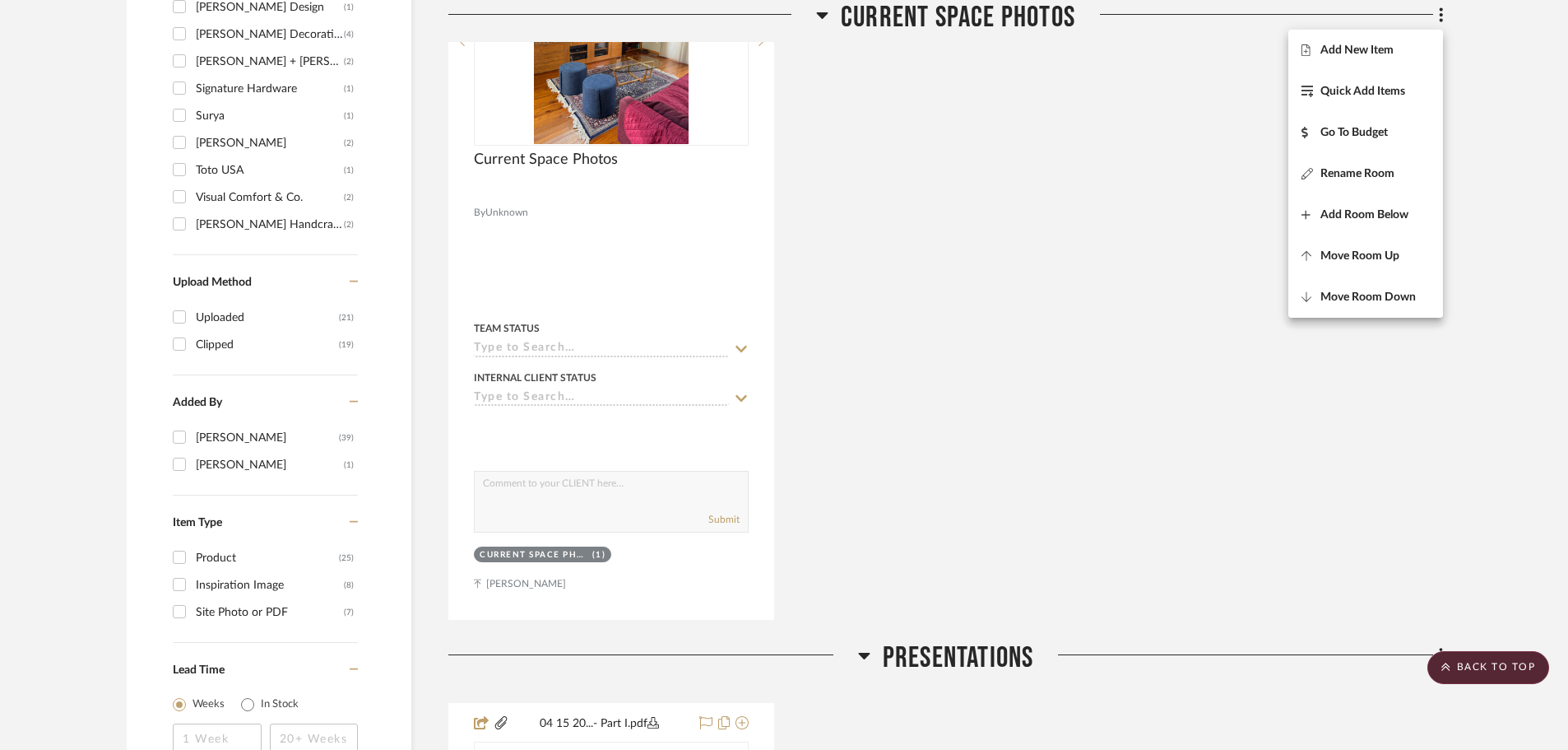
click at [941, 449] on div at bounding box center [784, 375] width 1568 height 750
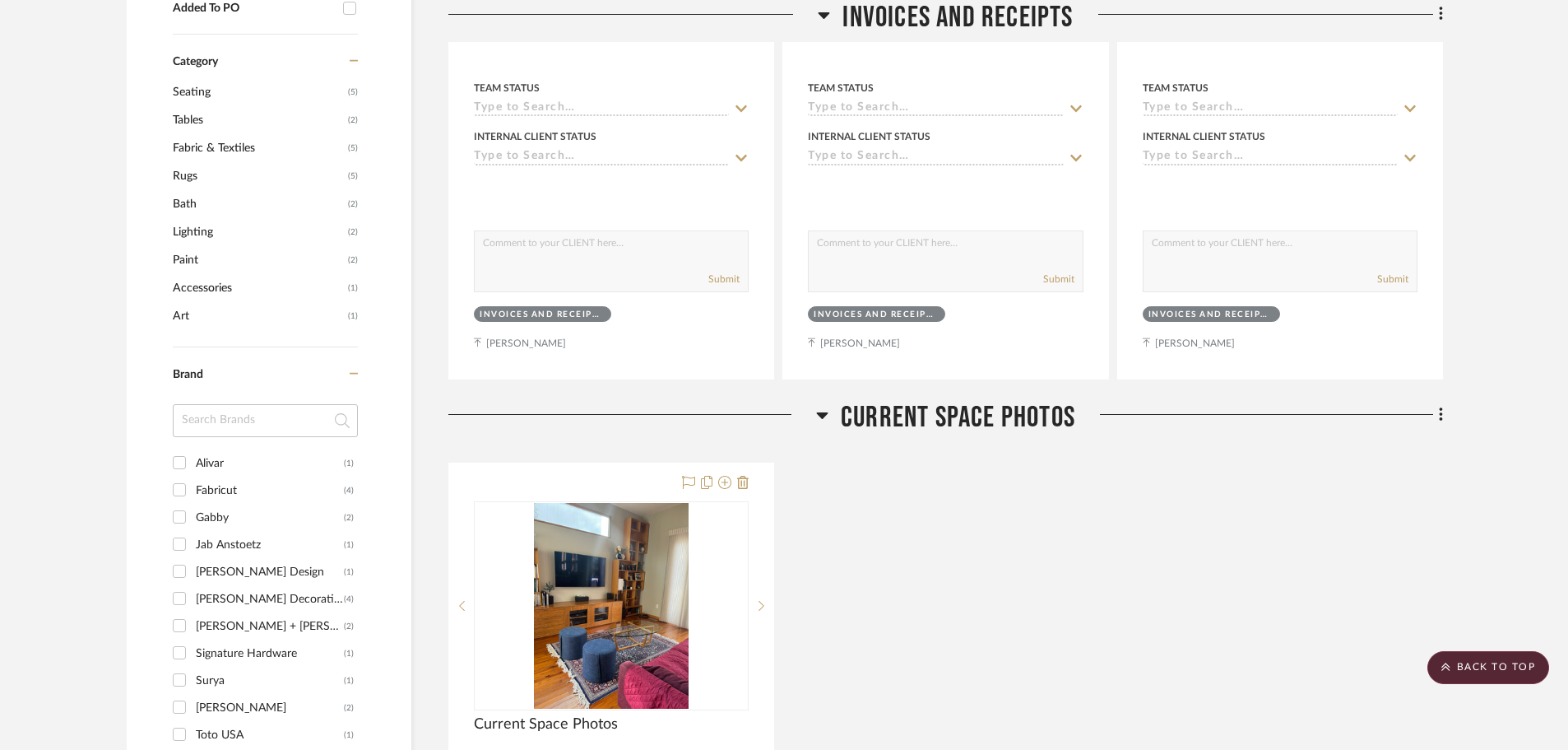
scroll to position [0, 0]
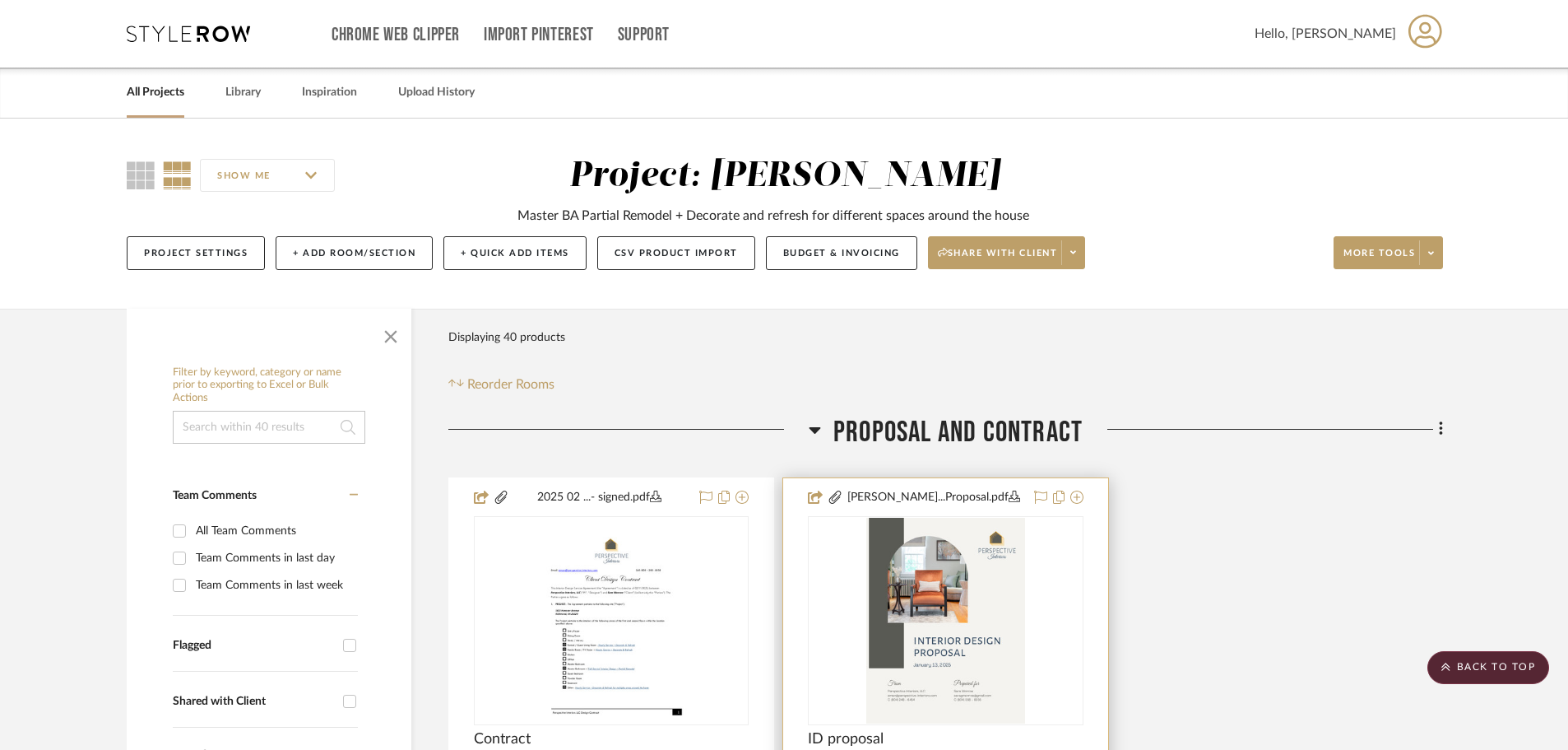
drag, startPoint x: 866, startPoint y: 497, endPoint x: 852, endPoint y: 183, distance: 314.3
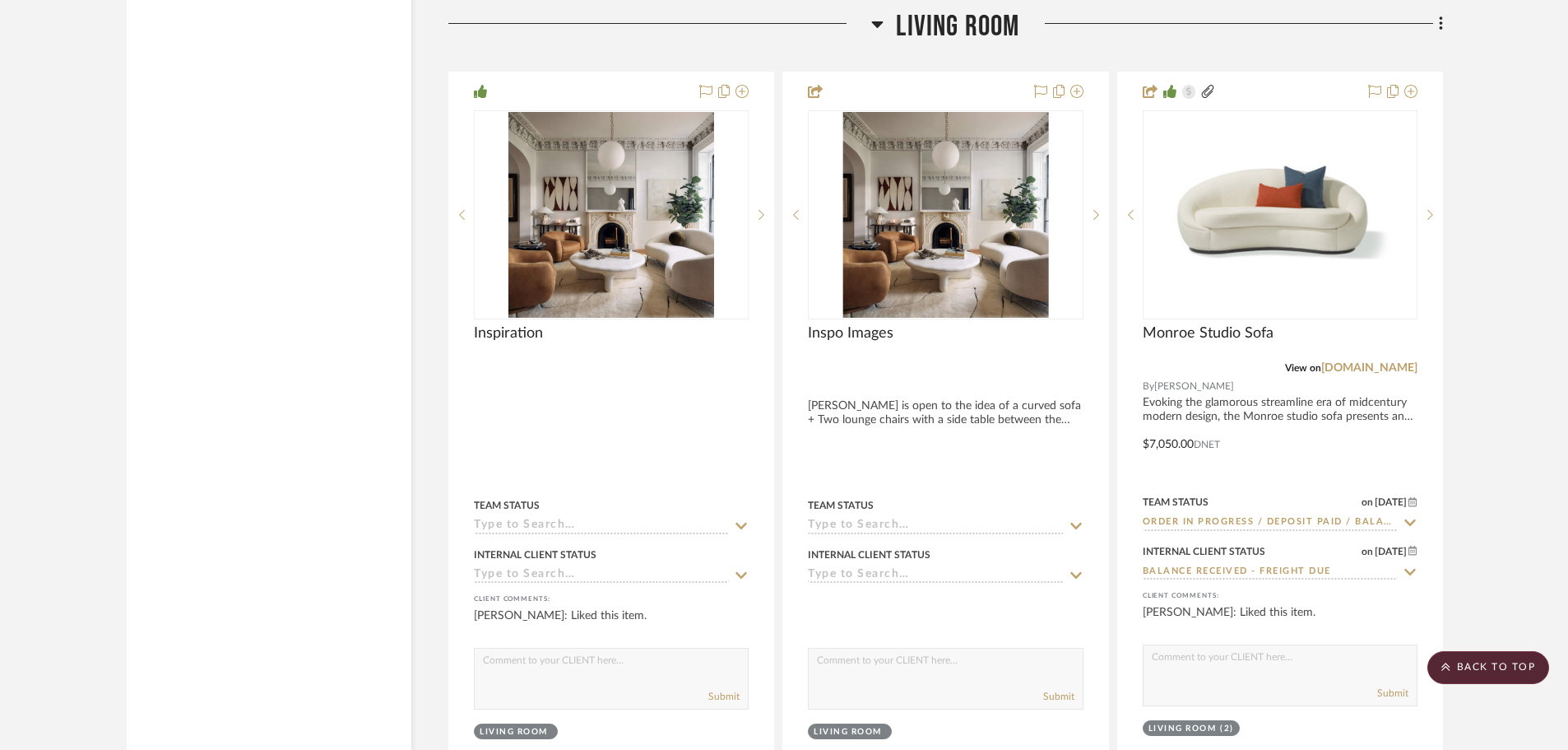
scroll to position [7459, 0]
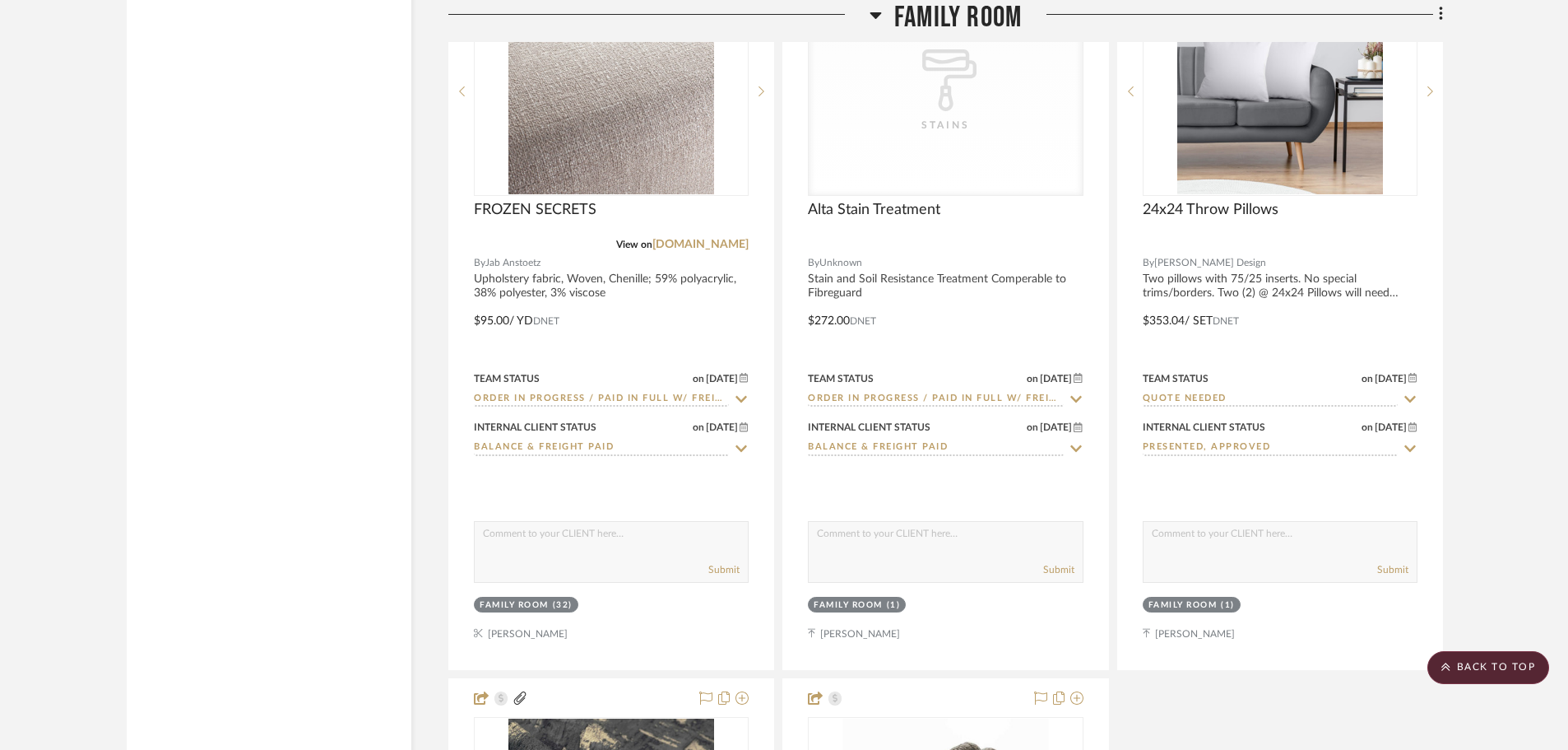
drag, startPoint x: 1163, startPoint y: 563, endPoint x: 1187, endPoint y: 315, distance: 249.2
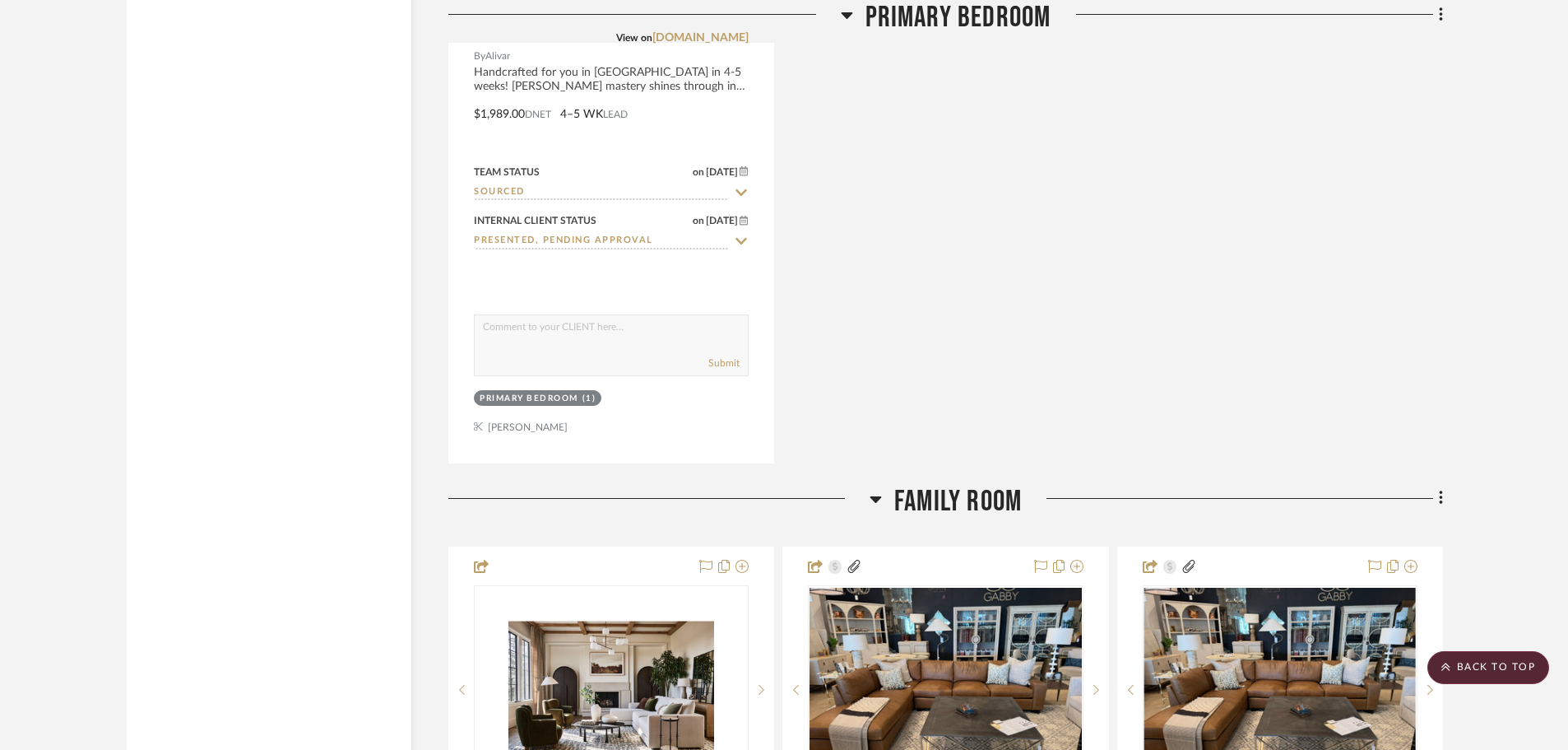
drag, startPoint x: 1197, startPoint y: 446, endPoint x: 1200, endPoint y: 314, distance: 132.0
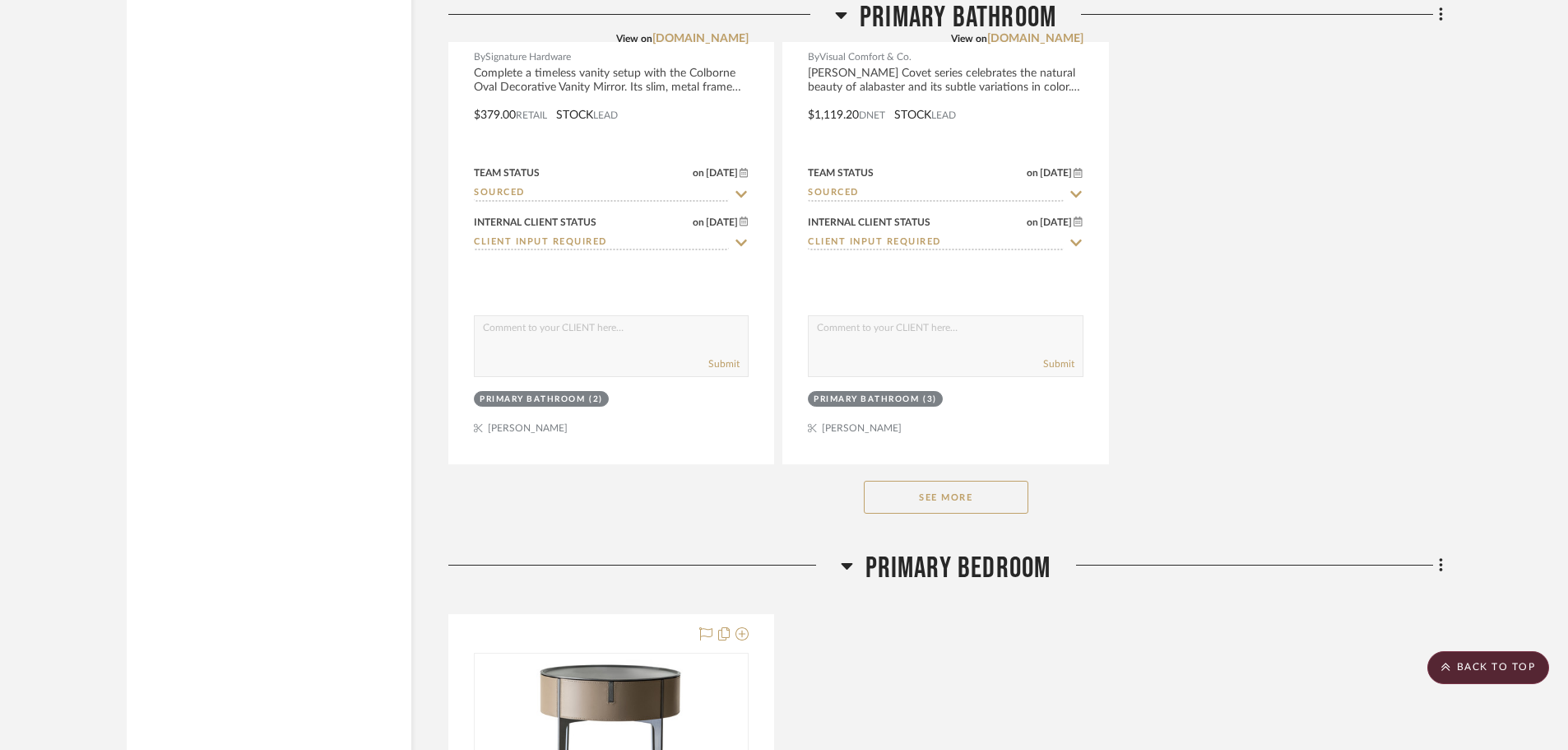
scroll to position [5520, 0]
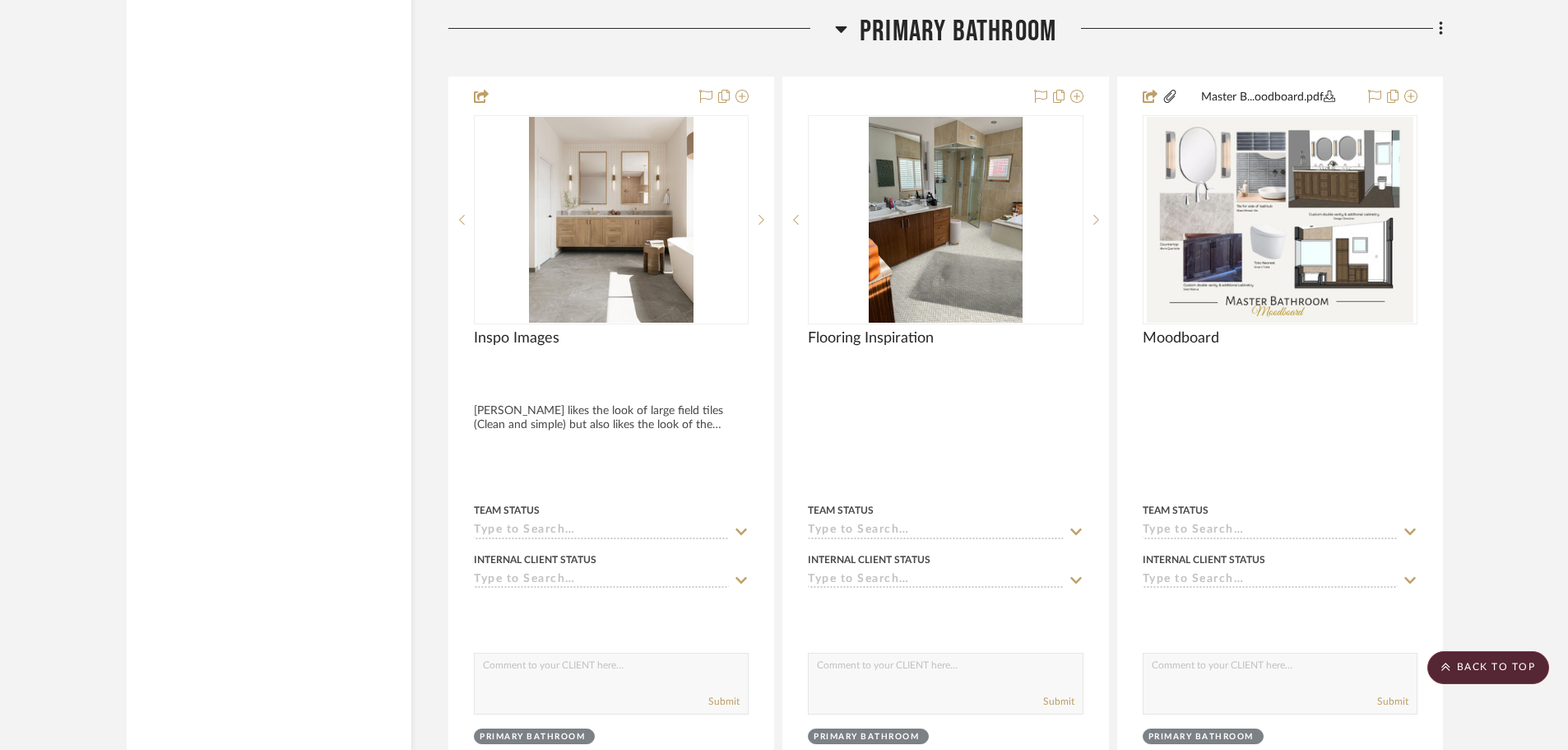
drag, startPoint x: 1153, startPoint y: 585, endPoint x: 1173, endPoint y: 394, distance: 192.0
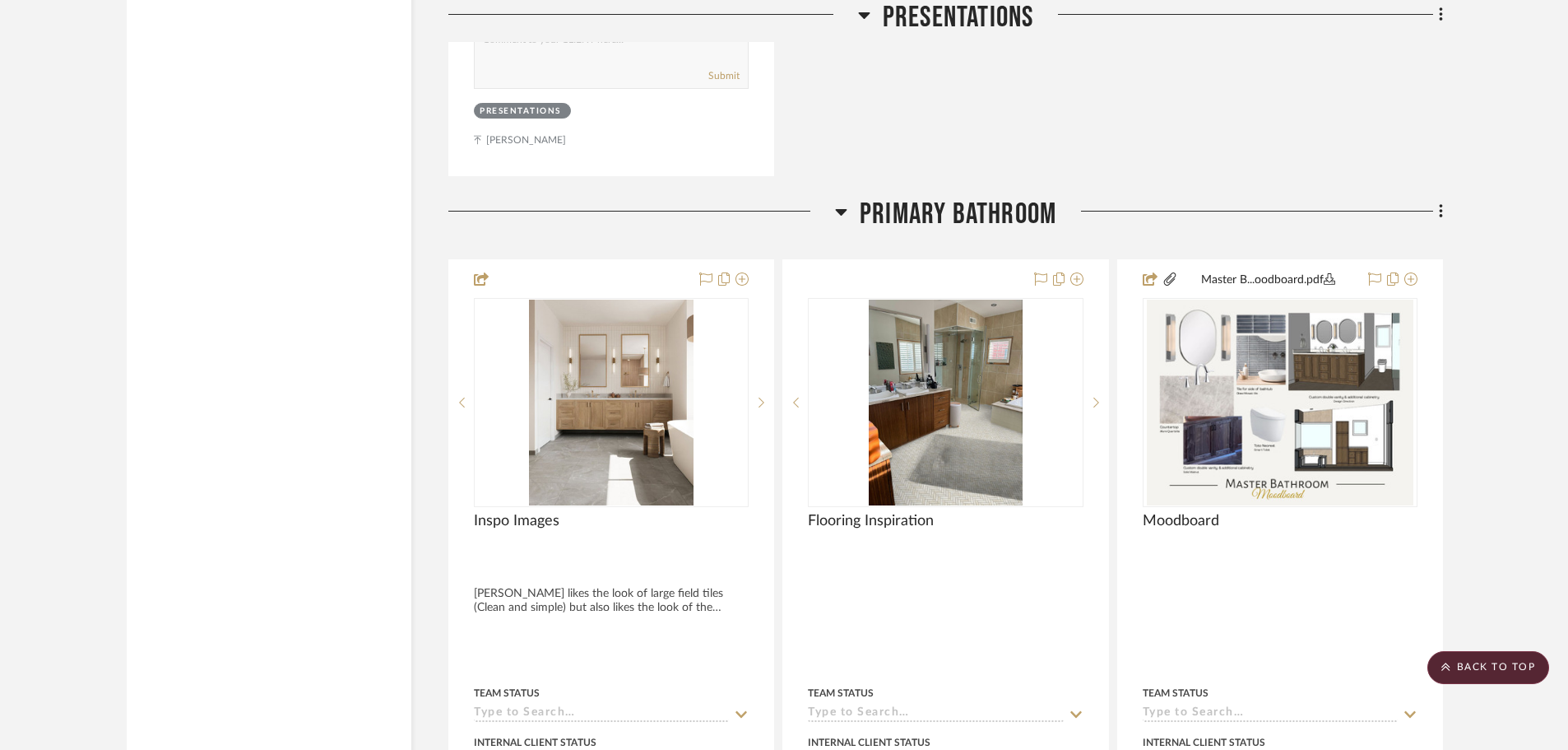
scroll to position [3440, 0]
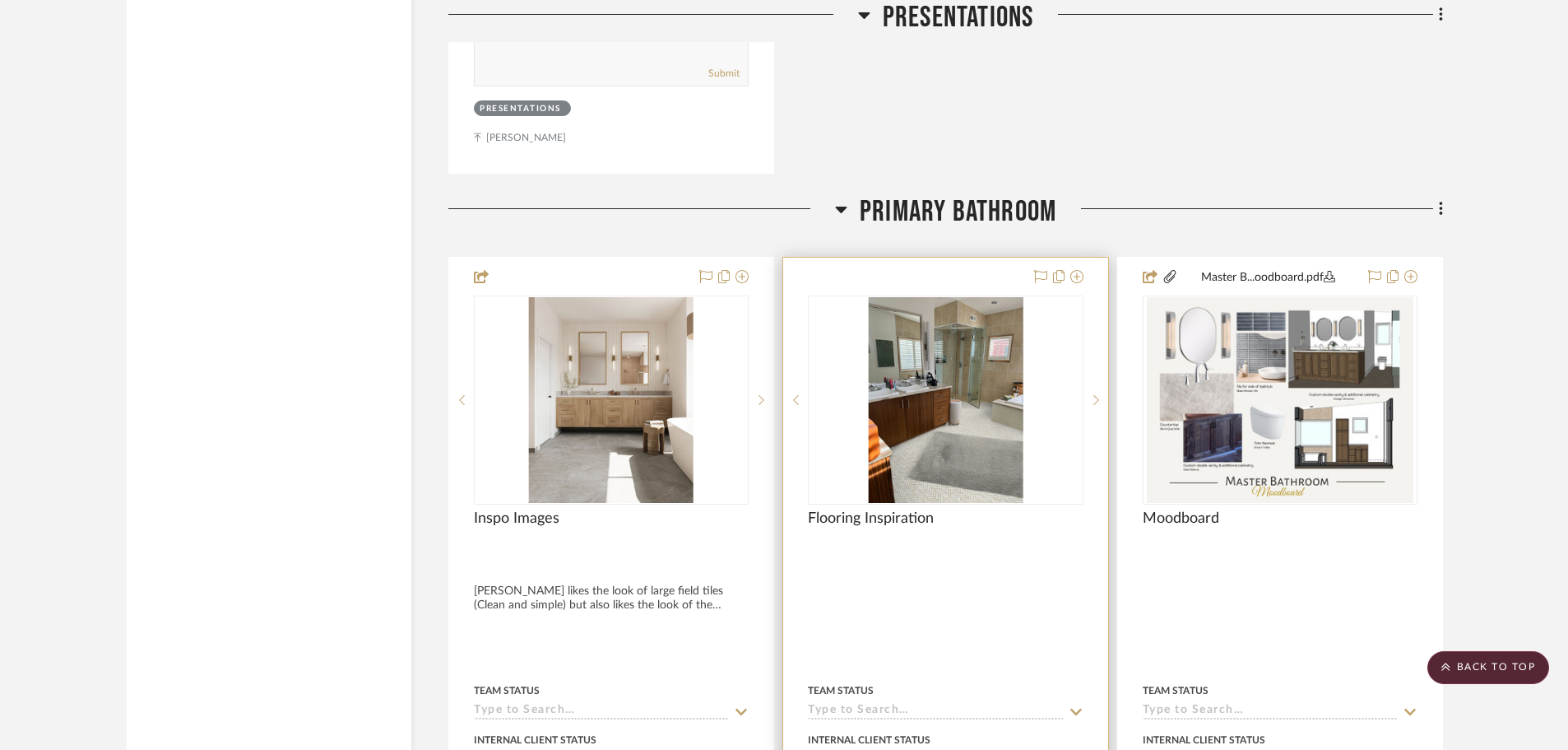
click at [892, 422] on img "0" at bounding box center [946, 400] width 155 height 206
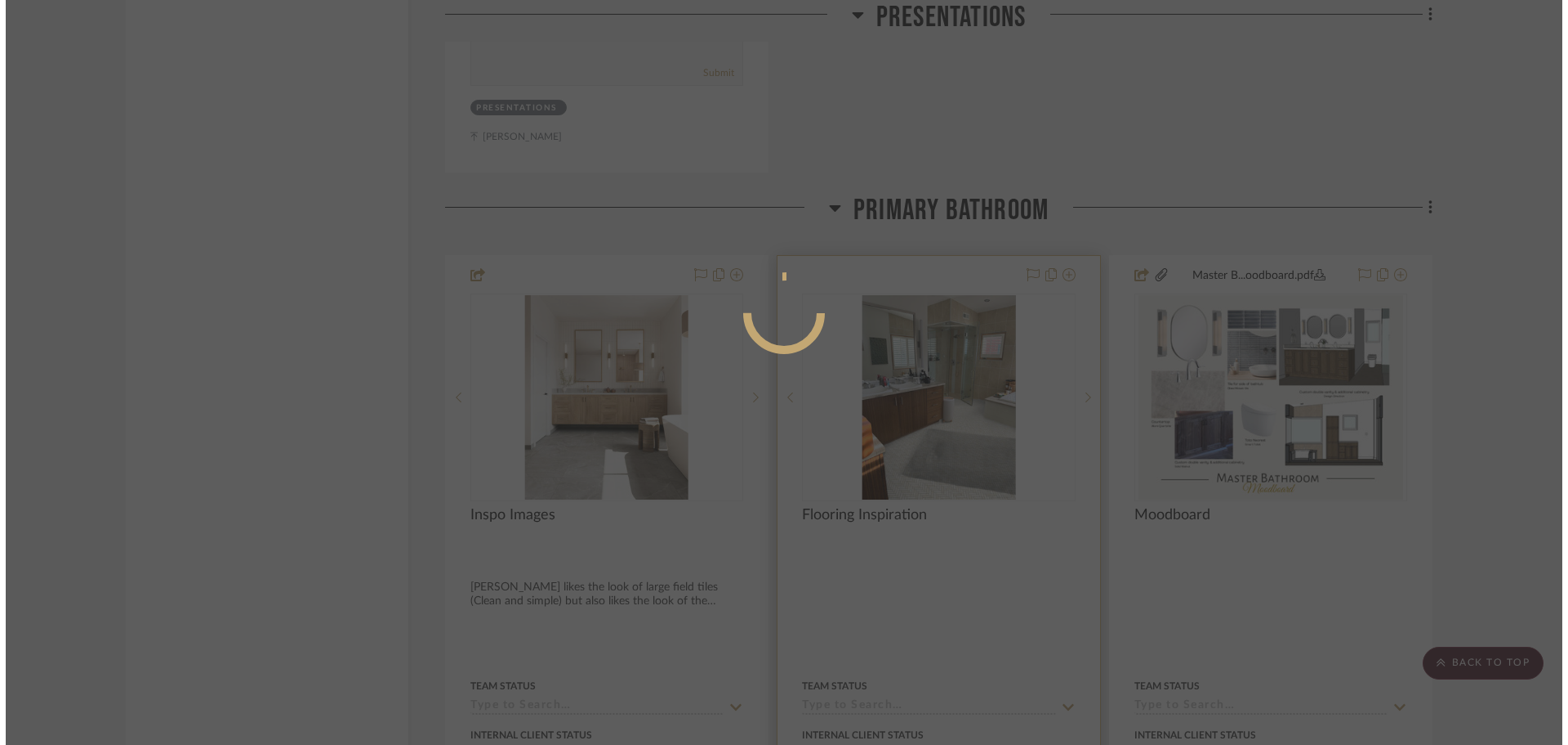
scroll to position [0, 0]
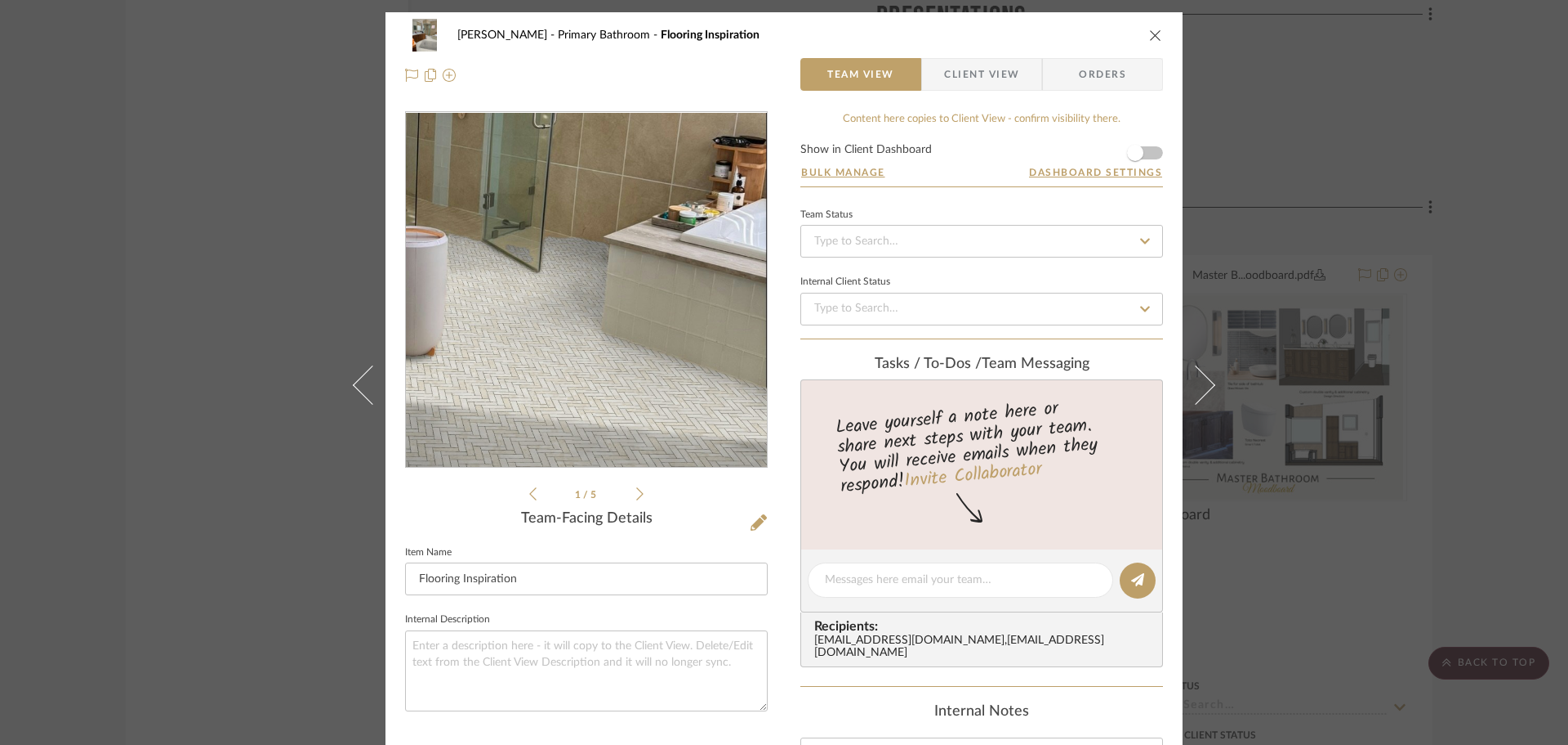
click at [678, 310] on img "0" at bounding box center [587, 290] width 267 height 355
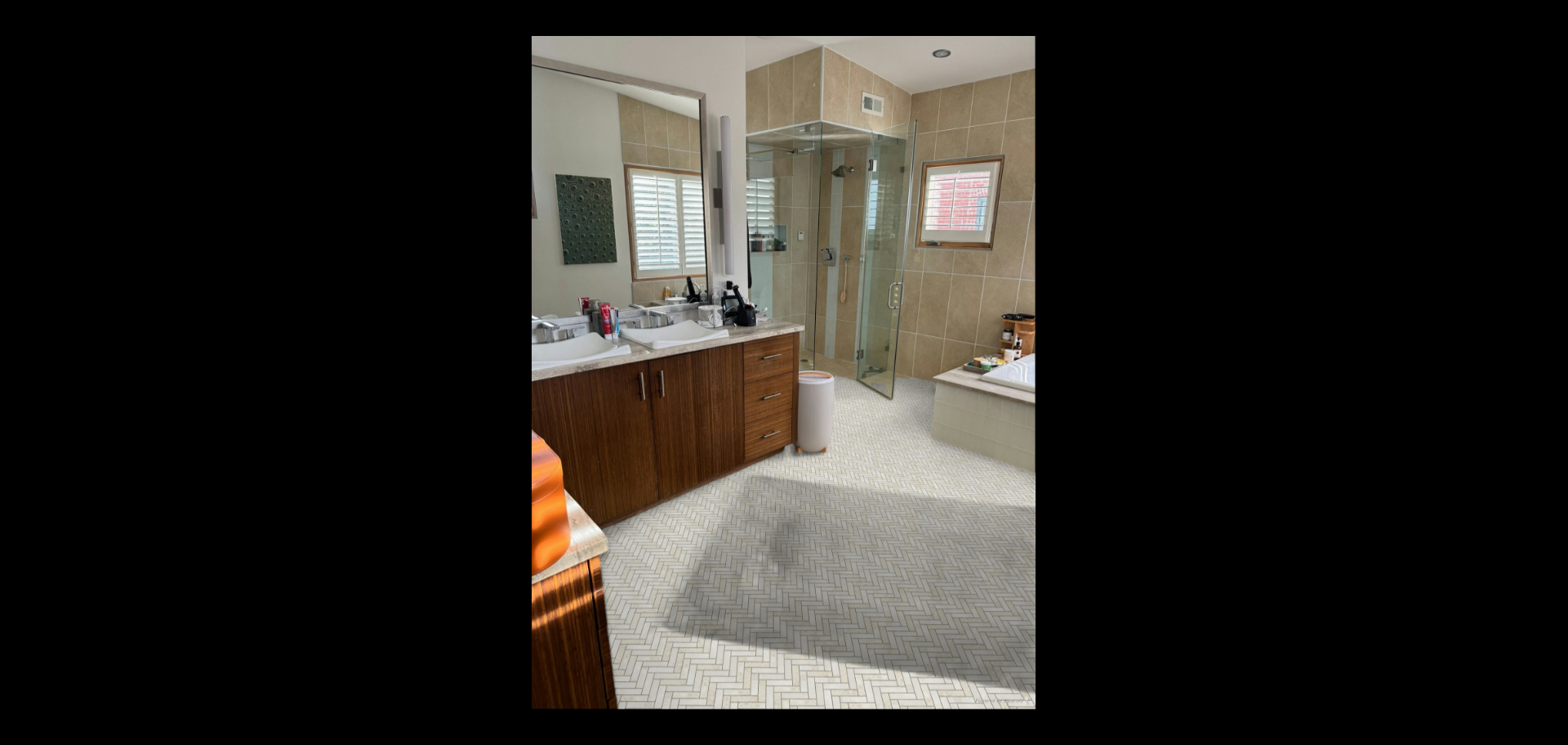
click at [1551, 375] on button at bounding box center [1539, 372] width 57 height 82
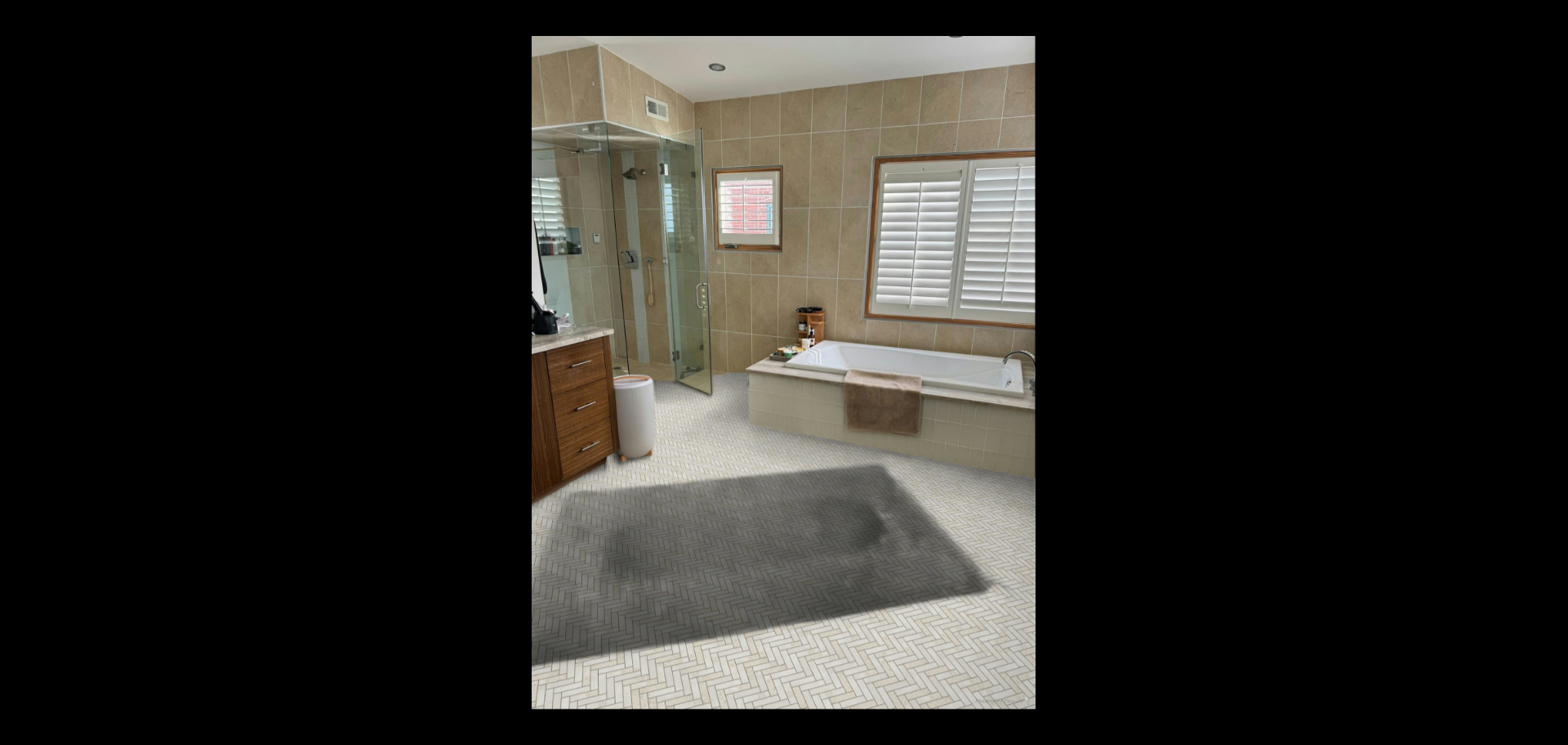
click at [1551, 375] on button at bounding box center [1539, 372] width 57 height 82
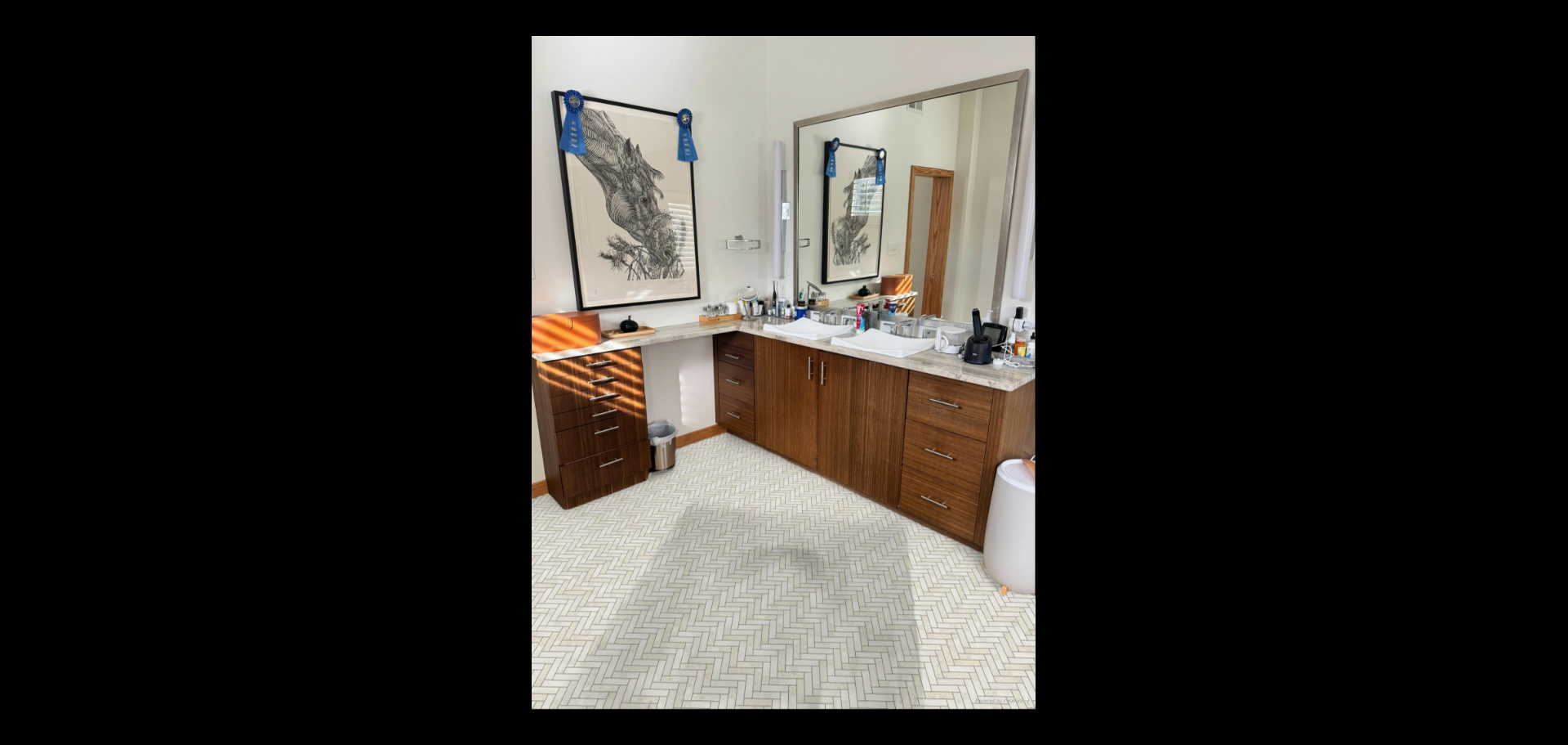
click at [1551, 375] on button at bounding box center [1539, 372] width 57 height 82
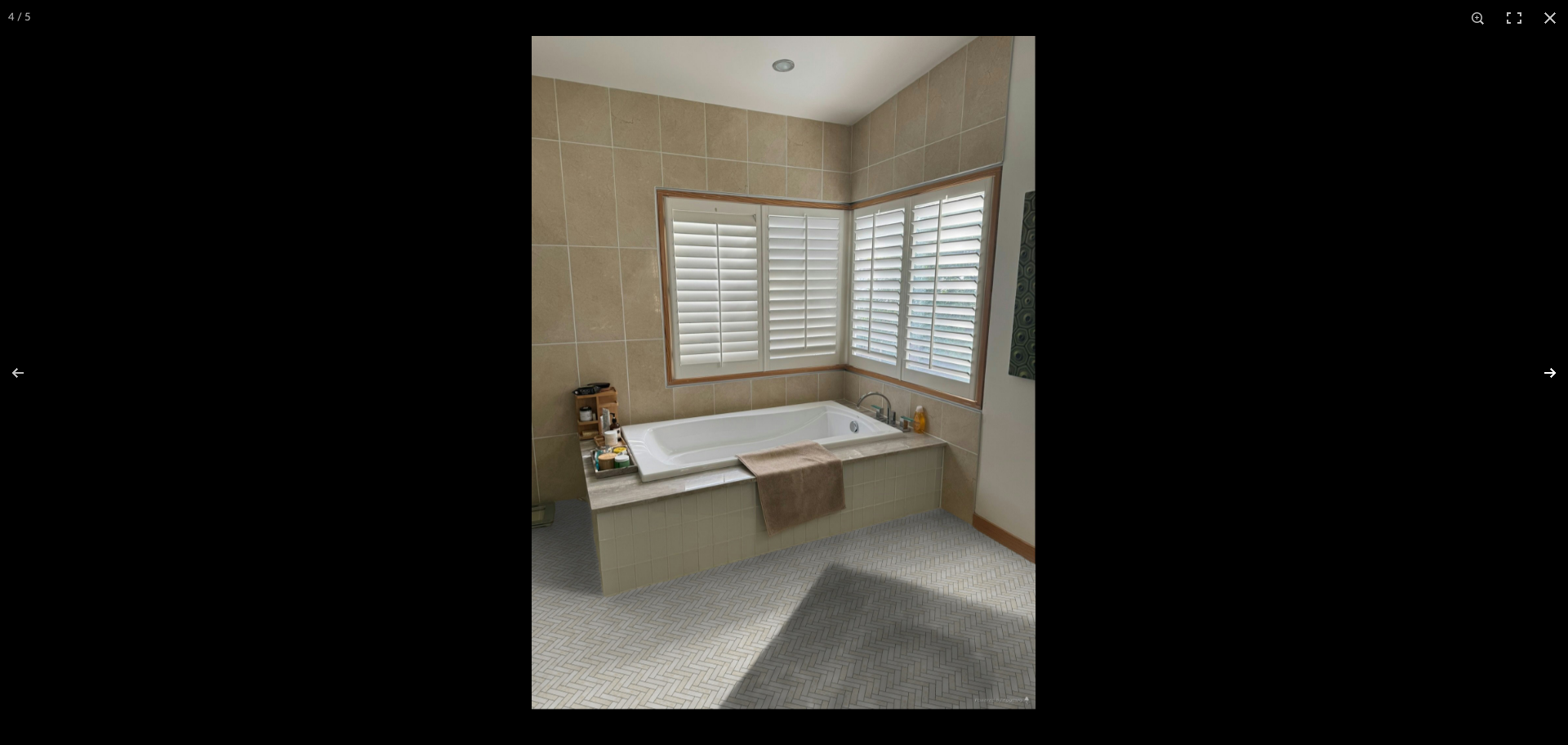
click at [1542, 372] on button at bounding box center [1539, 372] width 57 height 82
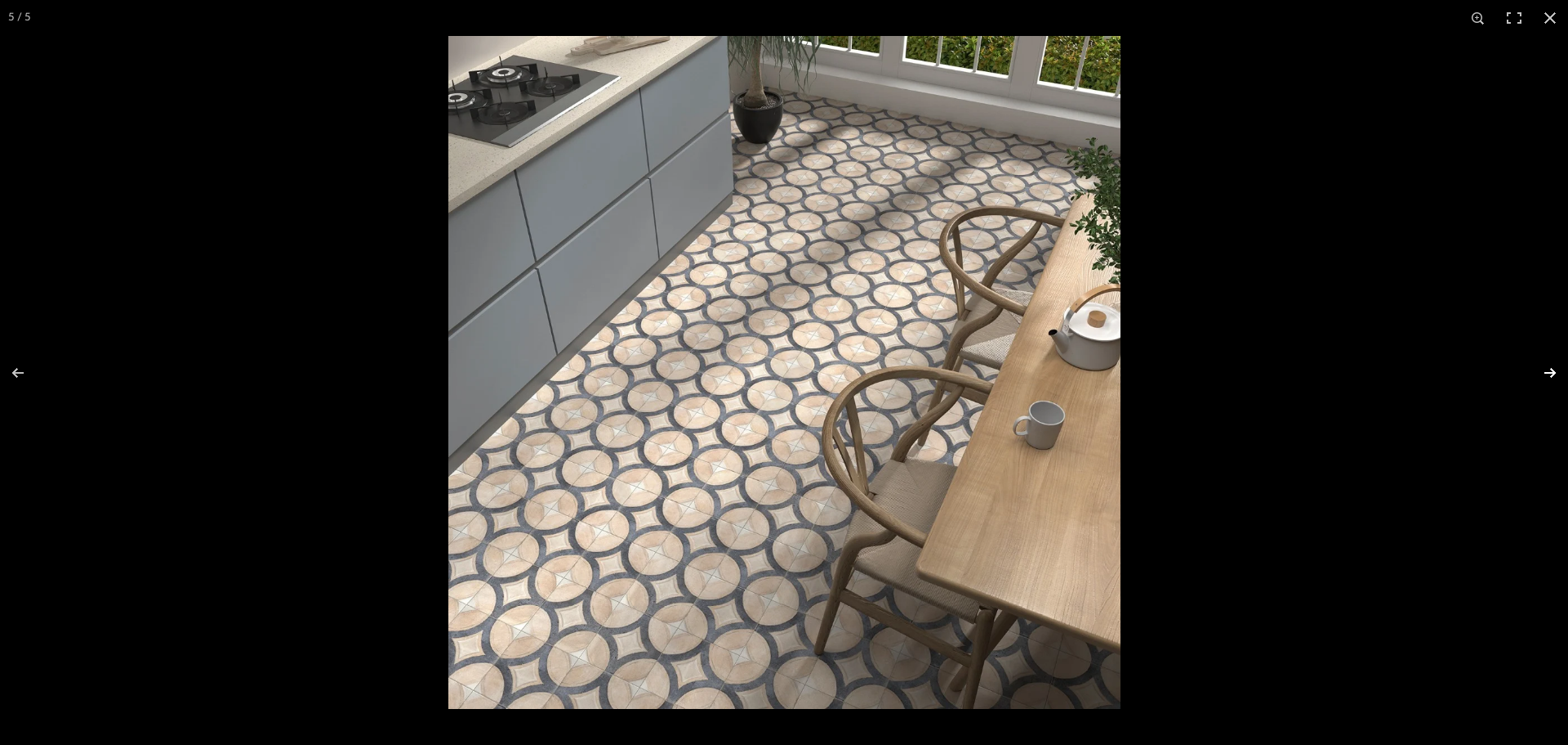
click at [1542, 372] on button at bounding box center [1539, 372] width 57 height 82
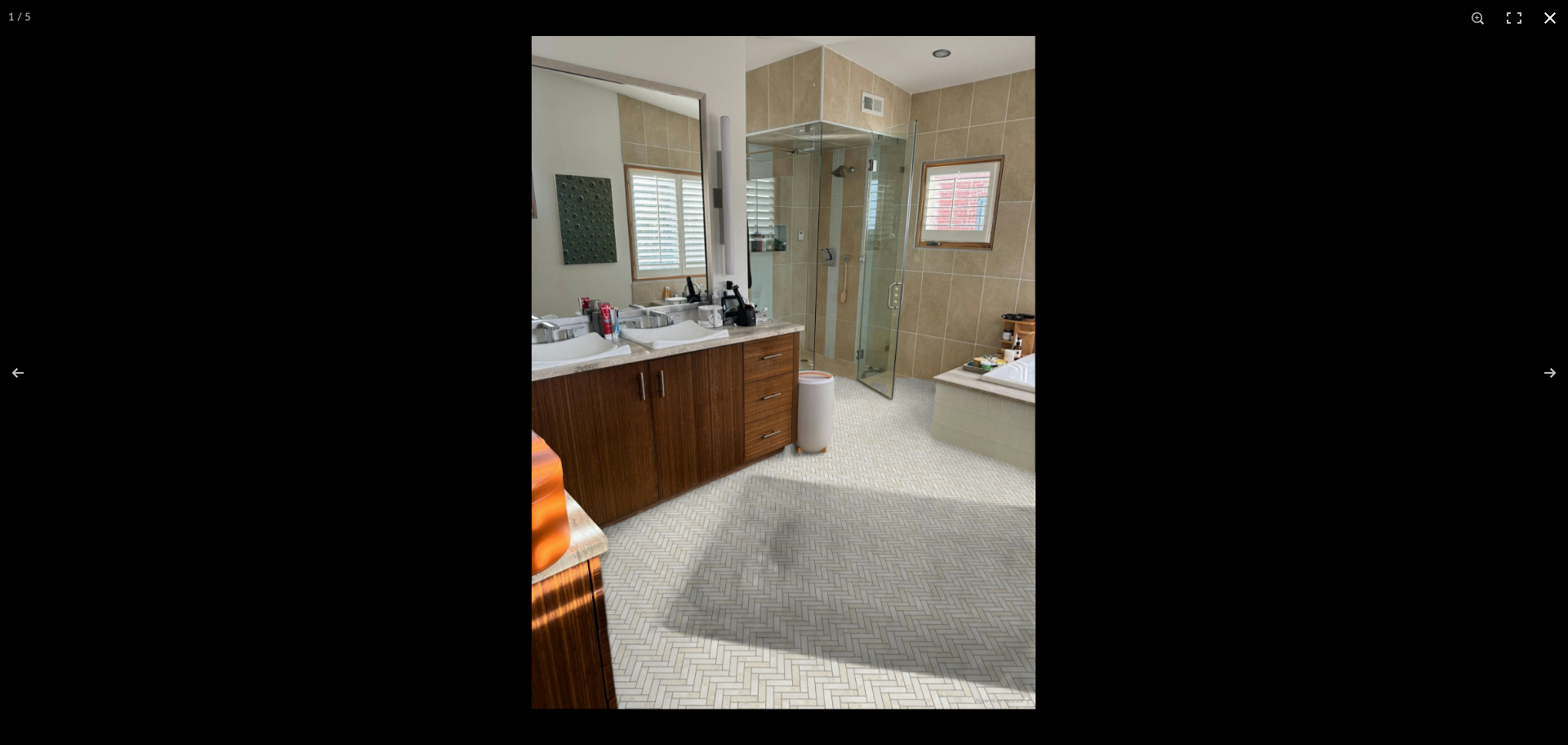
click at [1371, 272] on div at bounding box center [1315, 408] width 1568 height 745
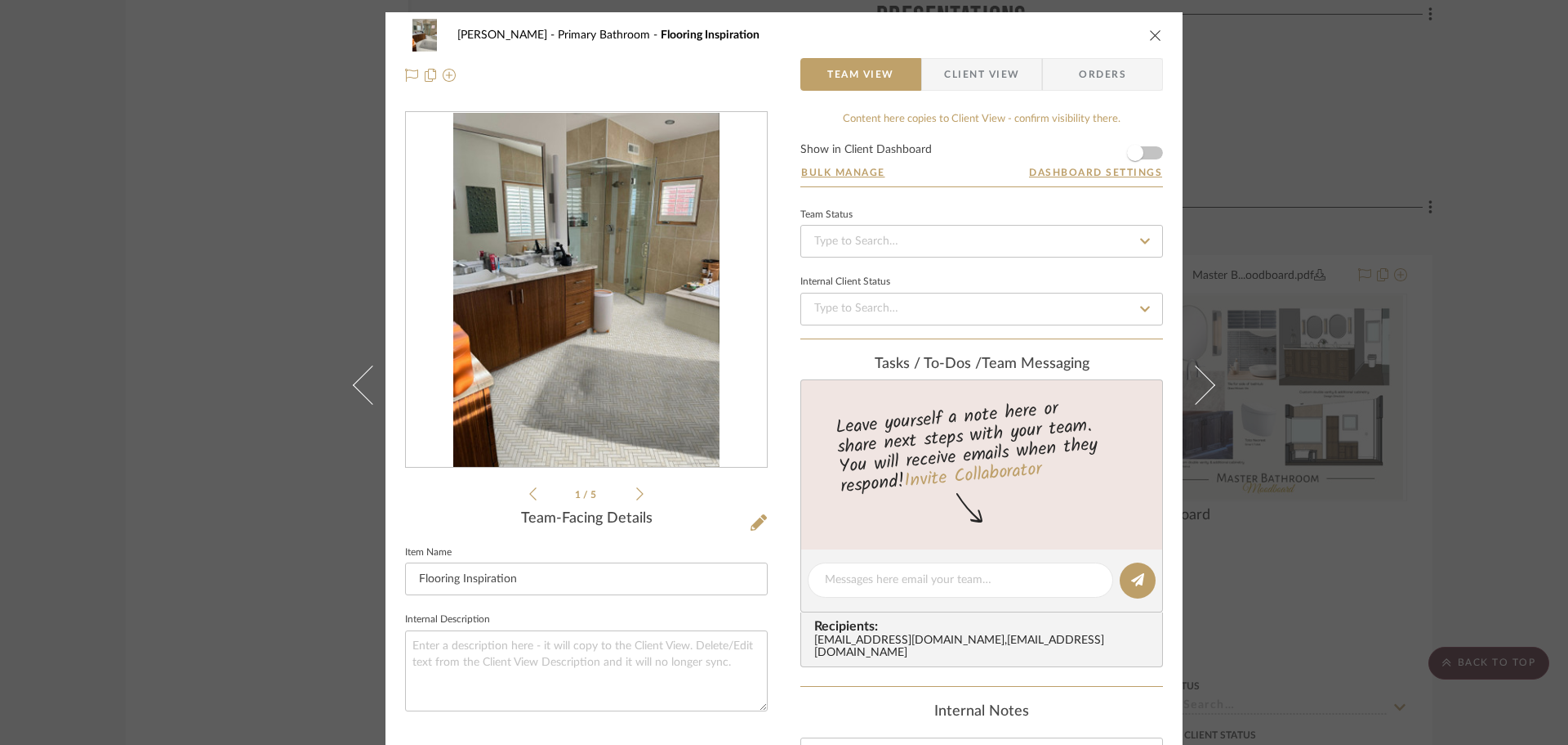
click at [1141, 37] on div "[PERSON_NAME][GEOGRAPHIC_DATA] Bathroom Flooring Inspiration" at bounding box center [784, 35] width 758 height 33
click at [1149, 36] on icon "close" at bounding box center [1155, 35] width 13 height 13
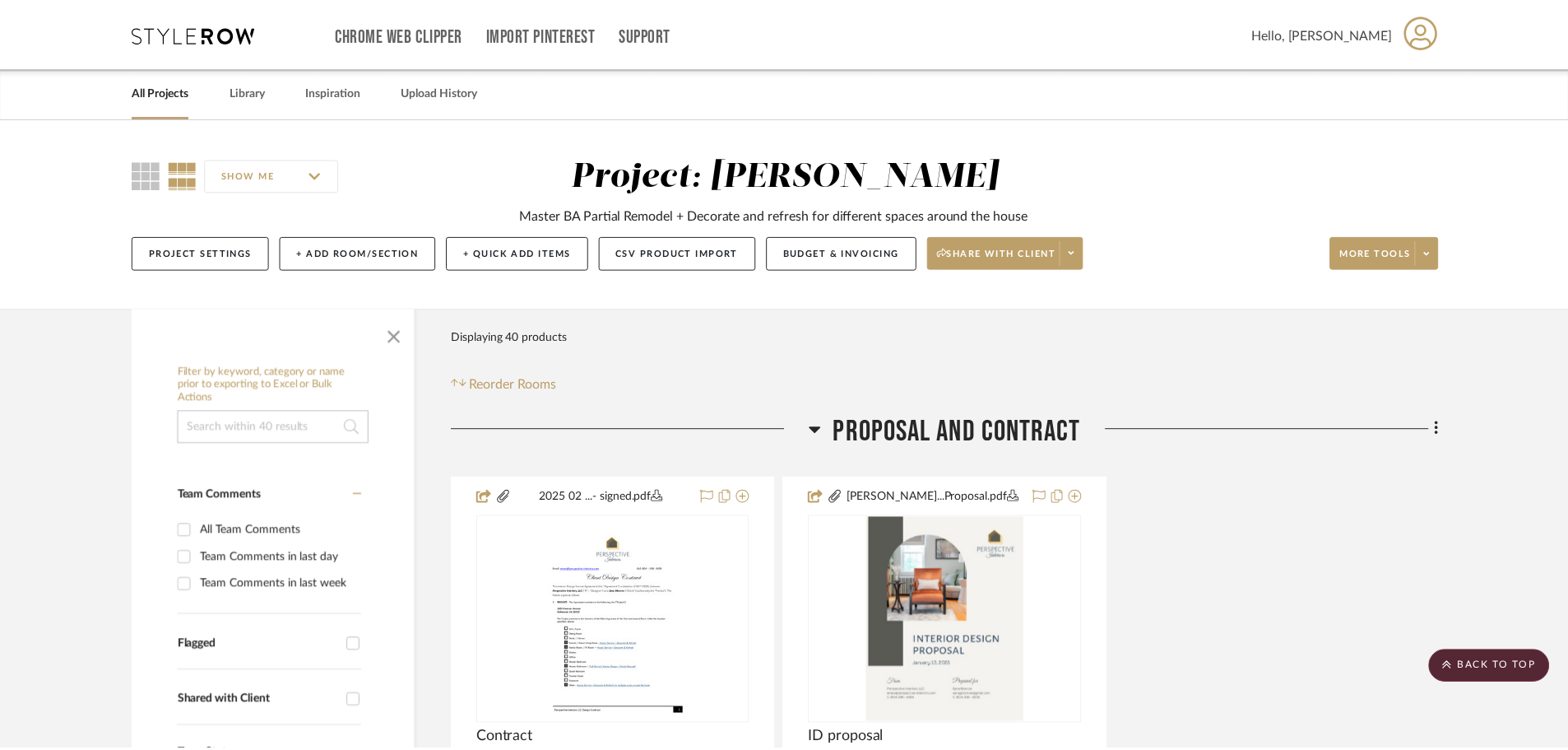
scroll to position [3440, 0]
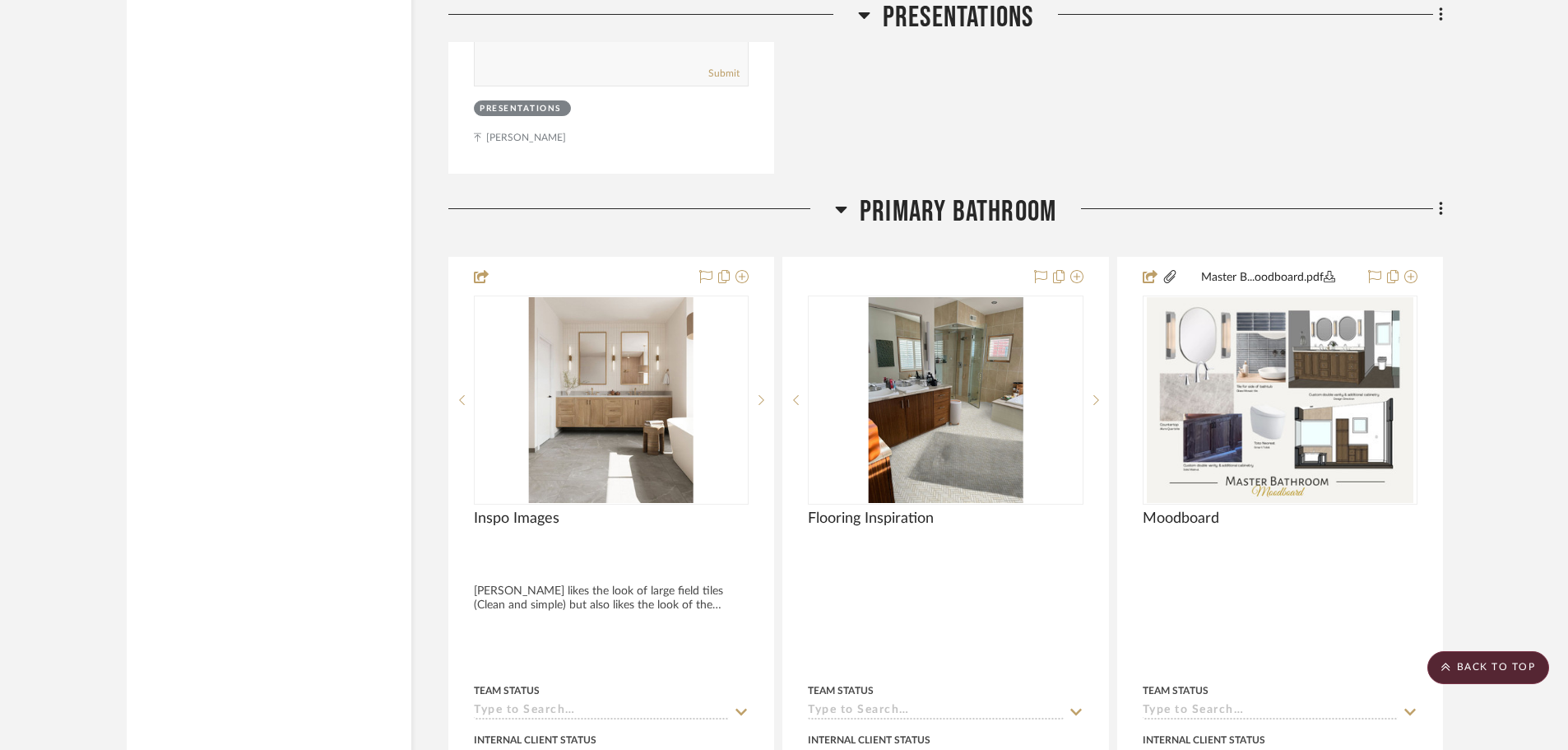
click at [1430, 220] on div at bounding box center [1249, 215] width 387 height 42
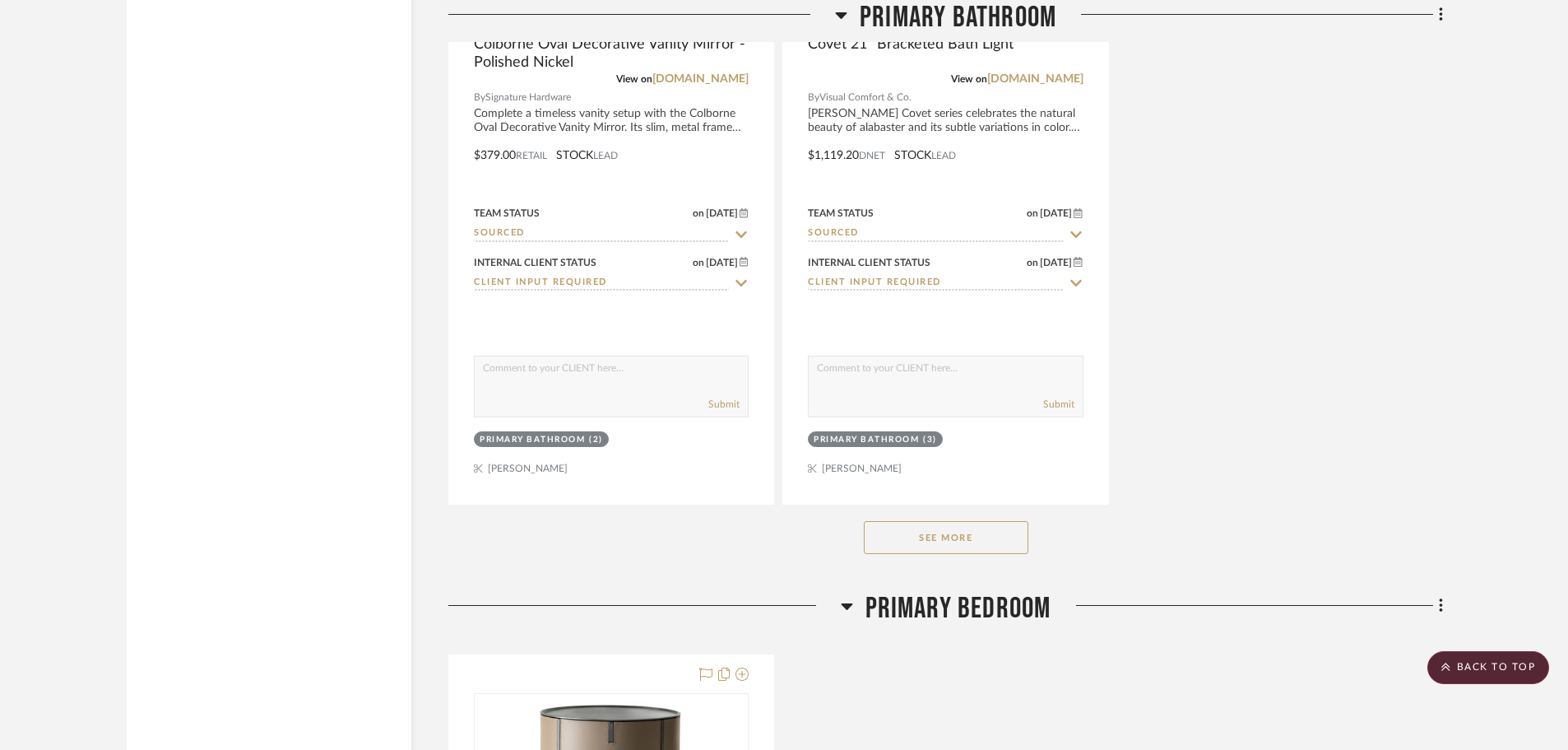
scroll to position [5414, 0]
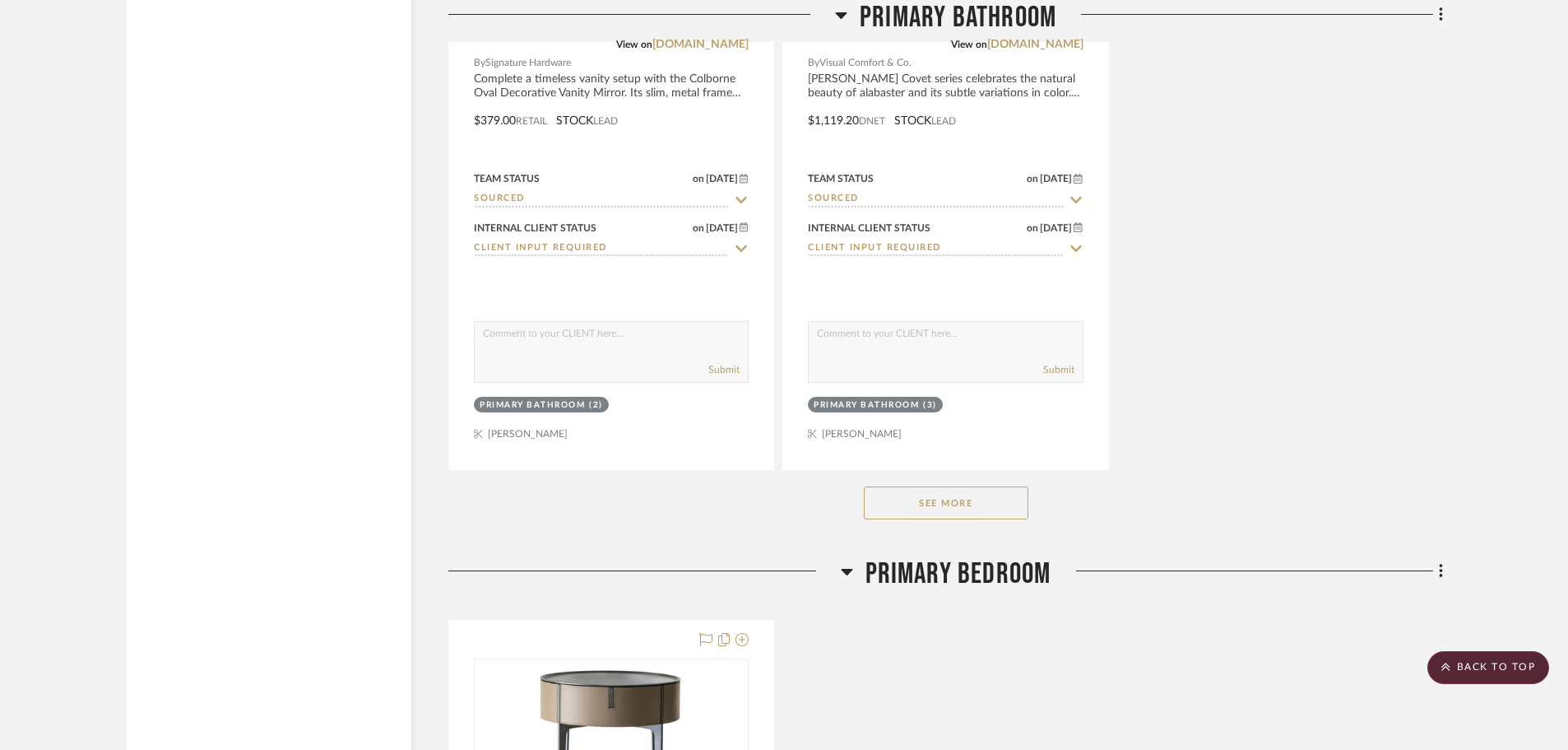
click at [1025, 488] on button "See More" at bounding box center [946, 502] width 164 height 33
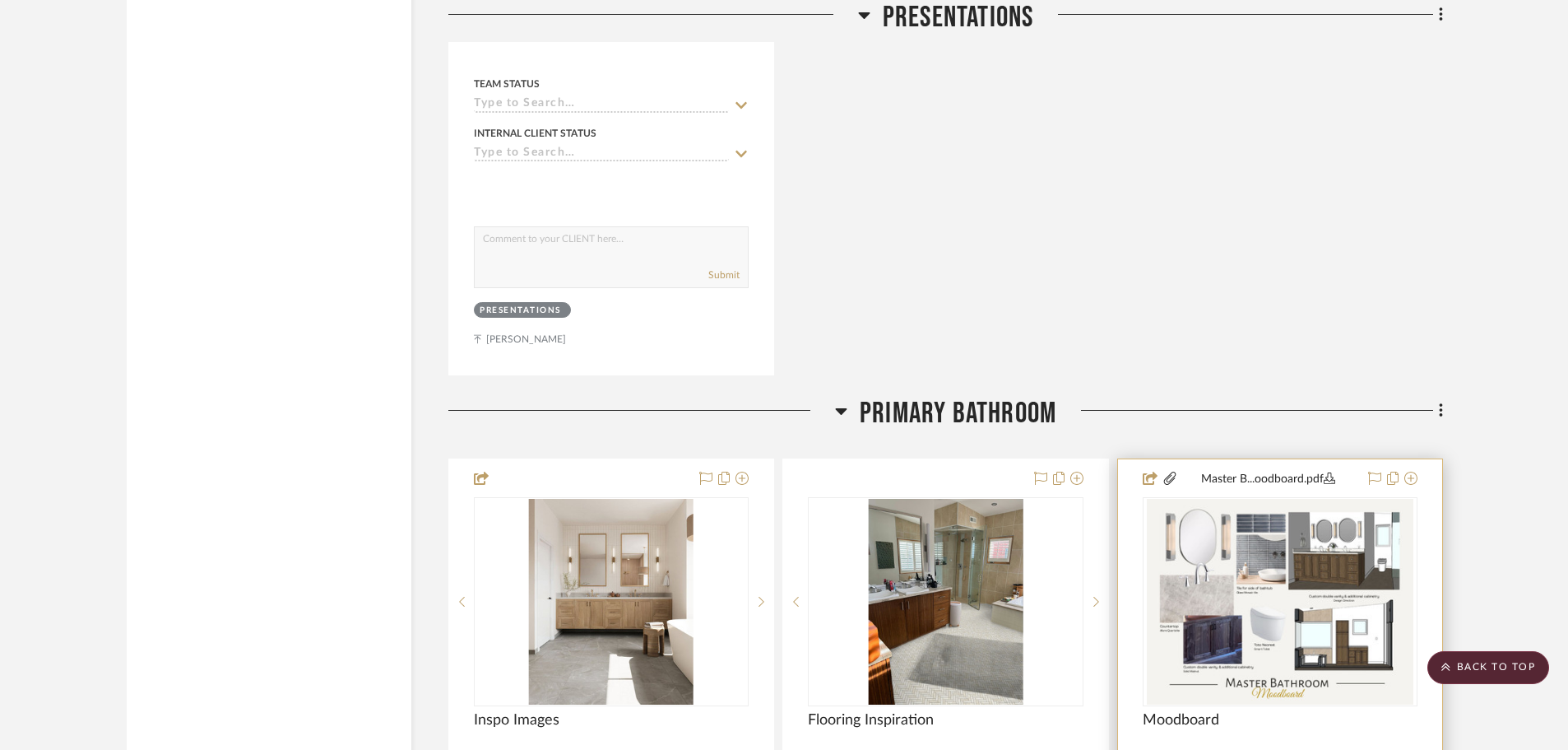
scroll to position [3192, 0]
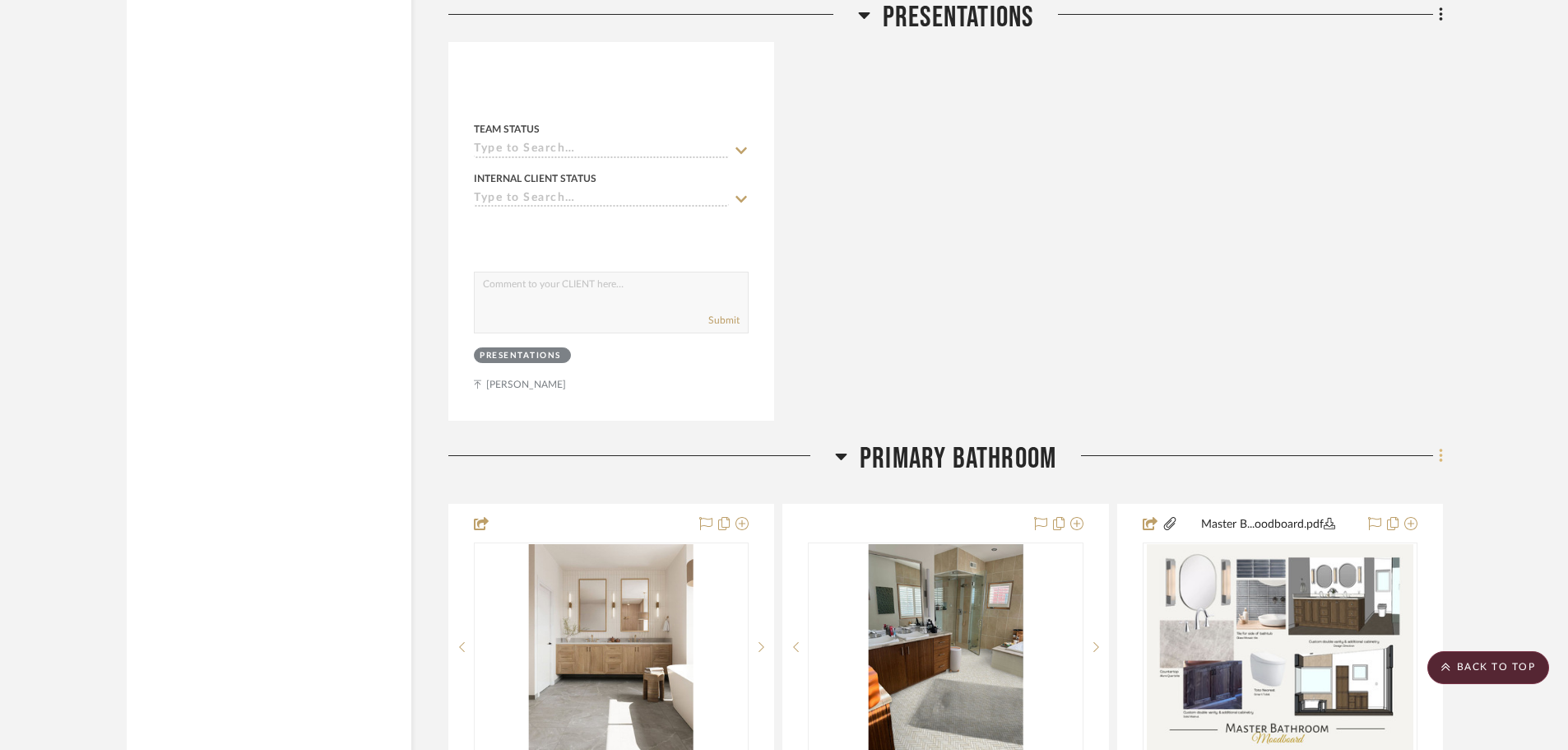
click at [1437, 455] on fa-icon at bounding box center [1438, 457] width 11 height 27
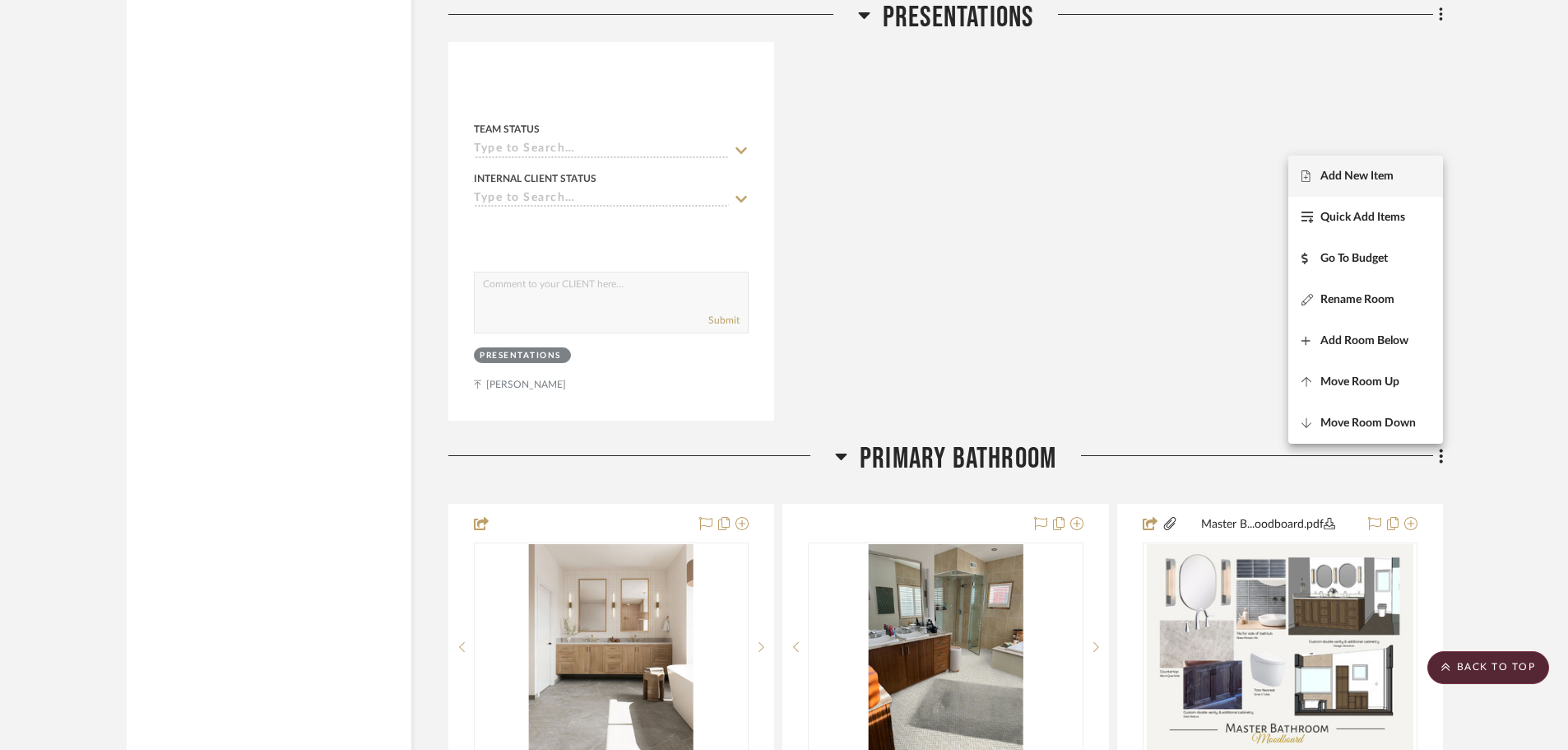
click at [1397, 174] on span "Add New Item" at bounding box center [1365, 176] width 128 height 14
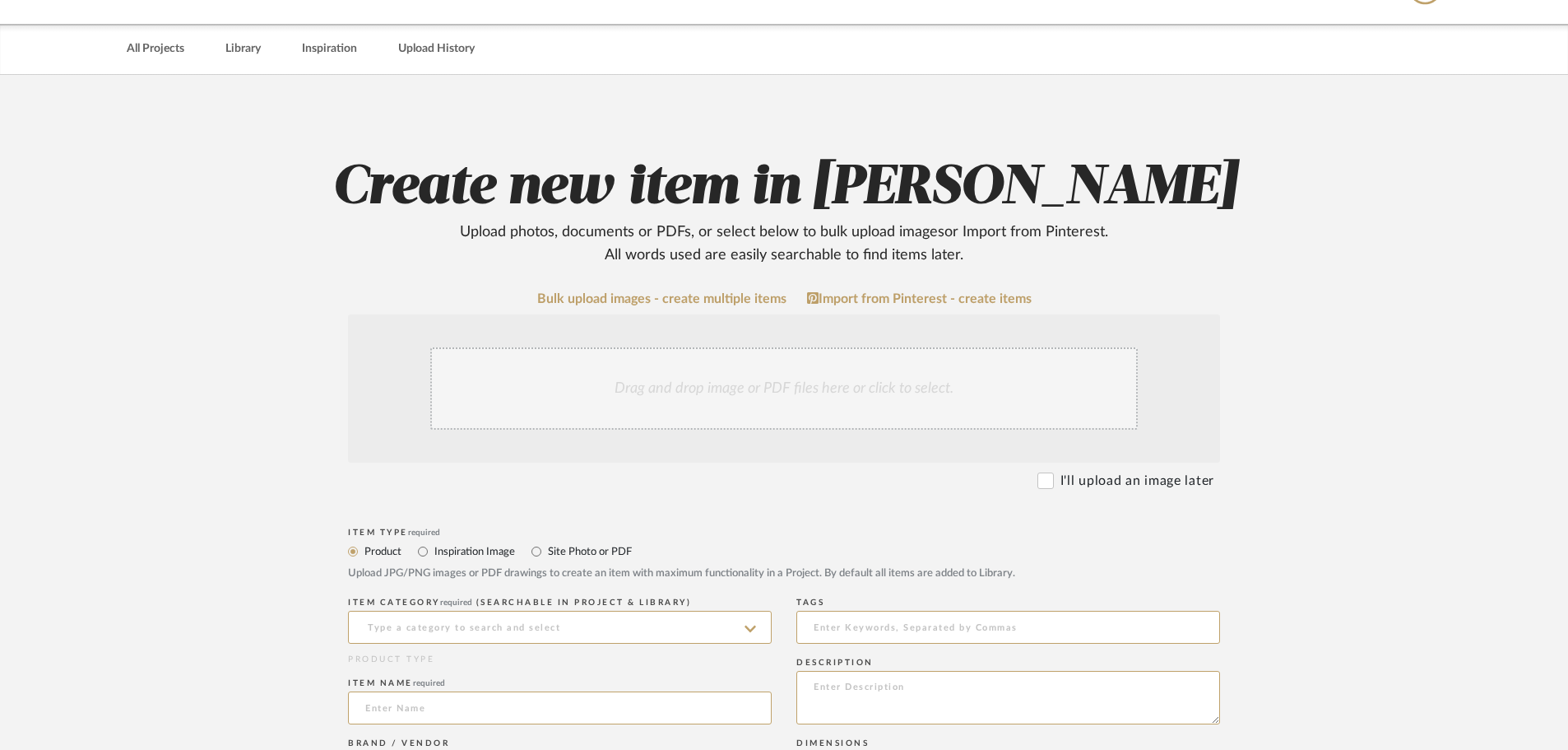
scroll to position [247, 0]
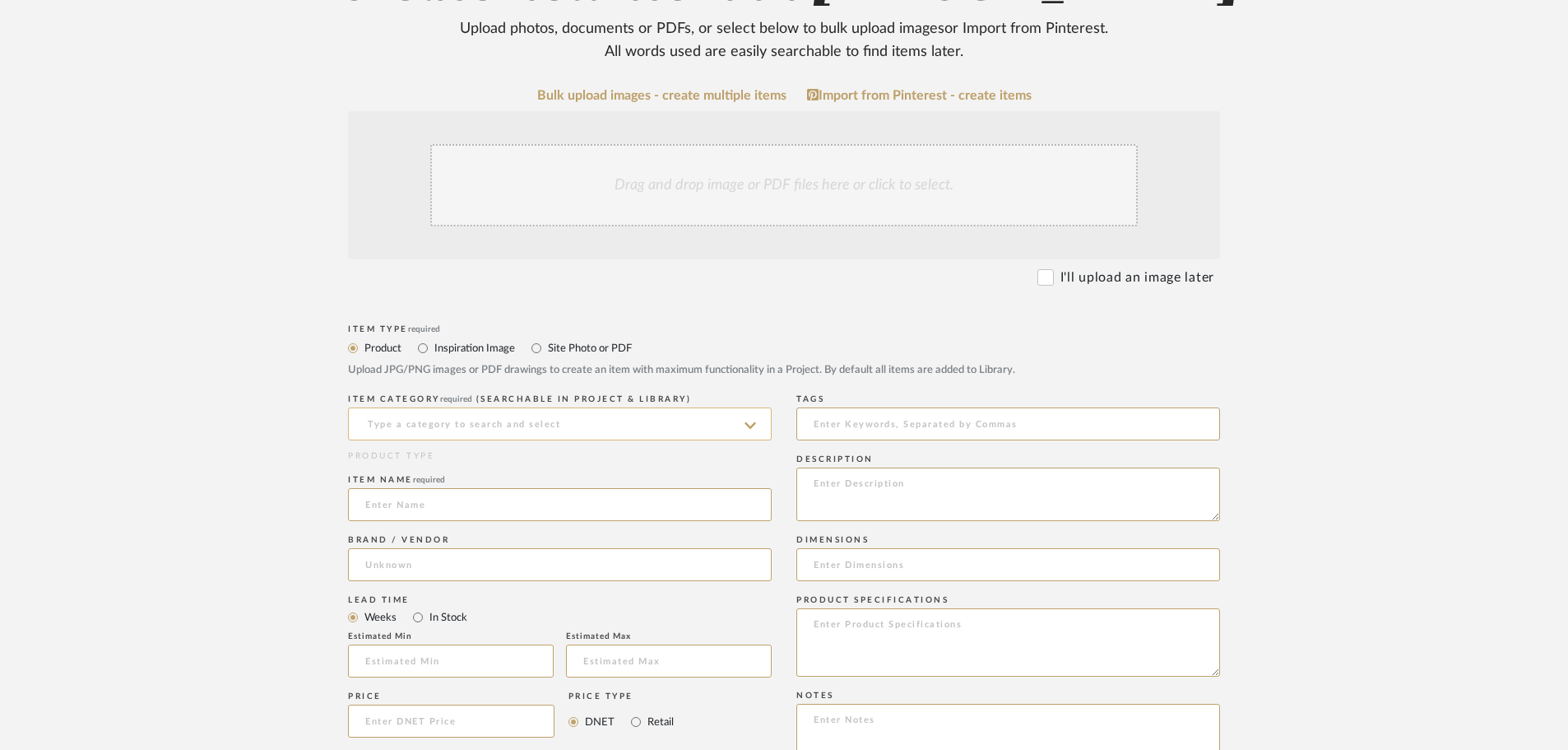
click at [640, 426] on input at bounding box center [560, 423] width 424 height 33
click at [617, 476] on div "Photography" at bounding box center [560, 466] width 422 height 42
type input "Photography"
click at [605, 514] on input at bounding box center [560, 504] width 424 height 33
click at [453, 495] on input at bounding box center [560, 504] width 424 height 33
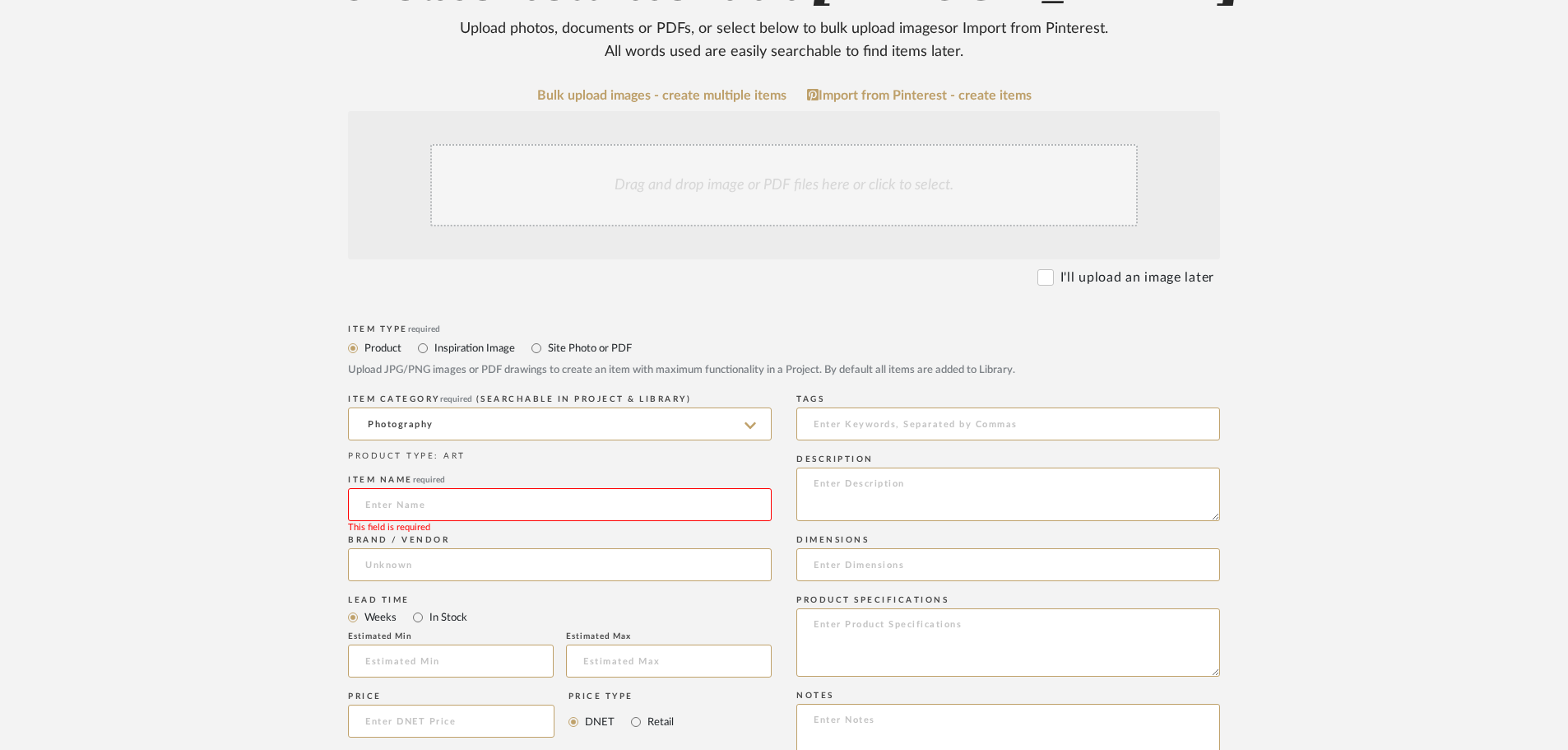
paste input "Current Space Photos"
type input "Current Space Photos"
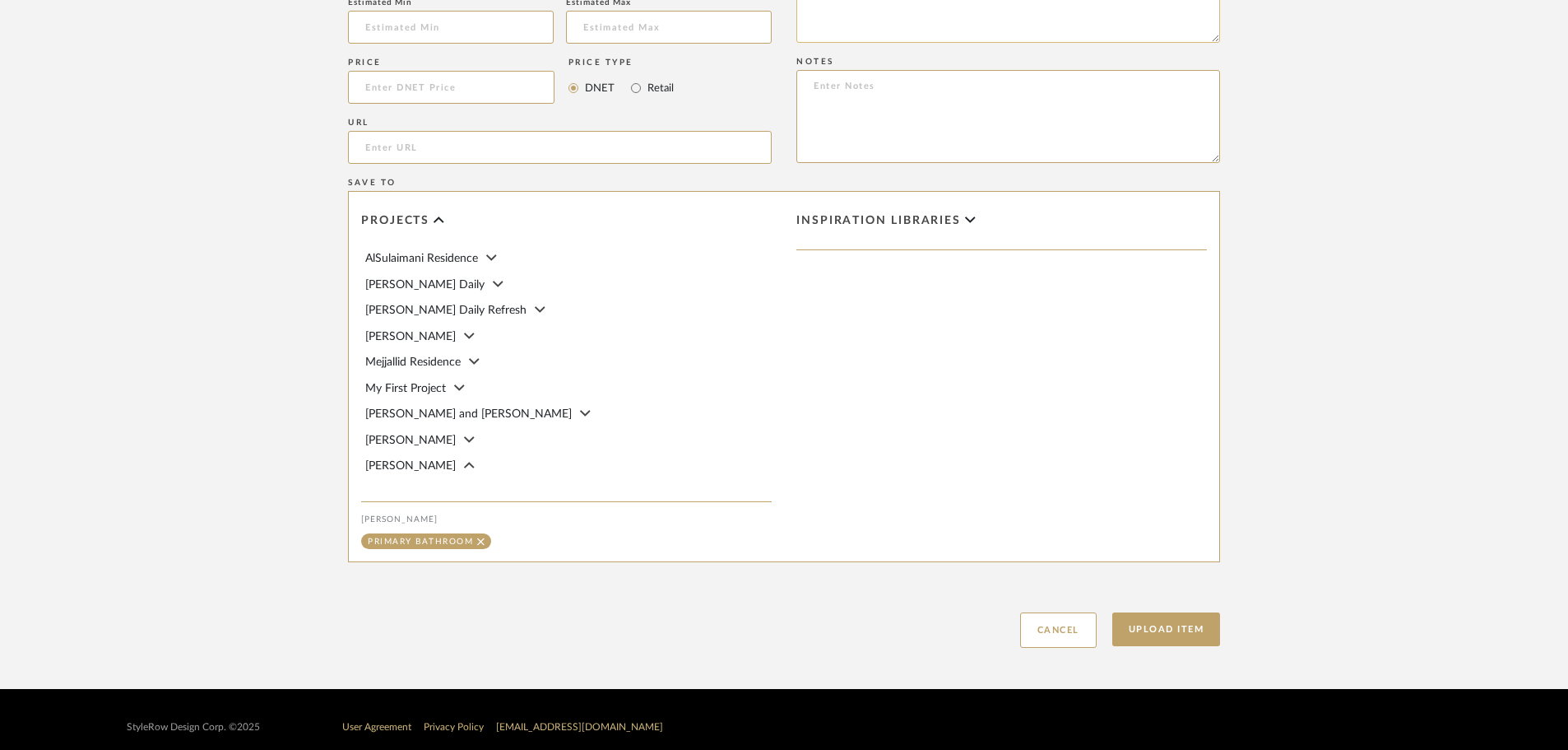
scroll to position [1245, 0]
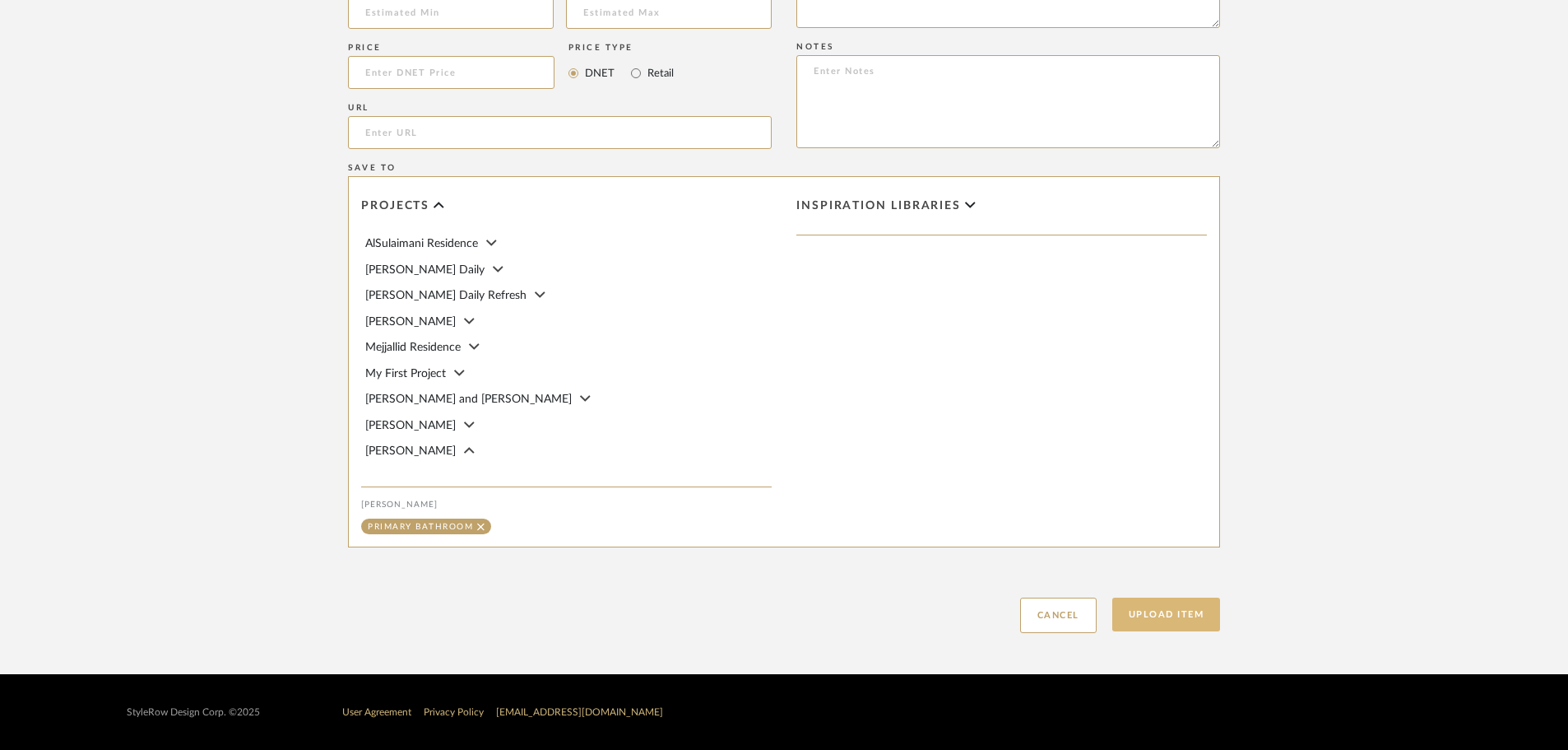
click at [1147, 603] on button "Upload Item" at bounding box center [1165, 615] width 108 height 34
